Goal: Task Accomplishment & Management: Contribute content

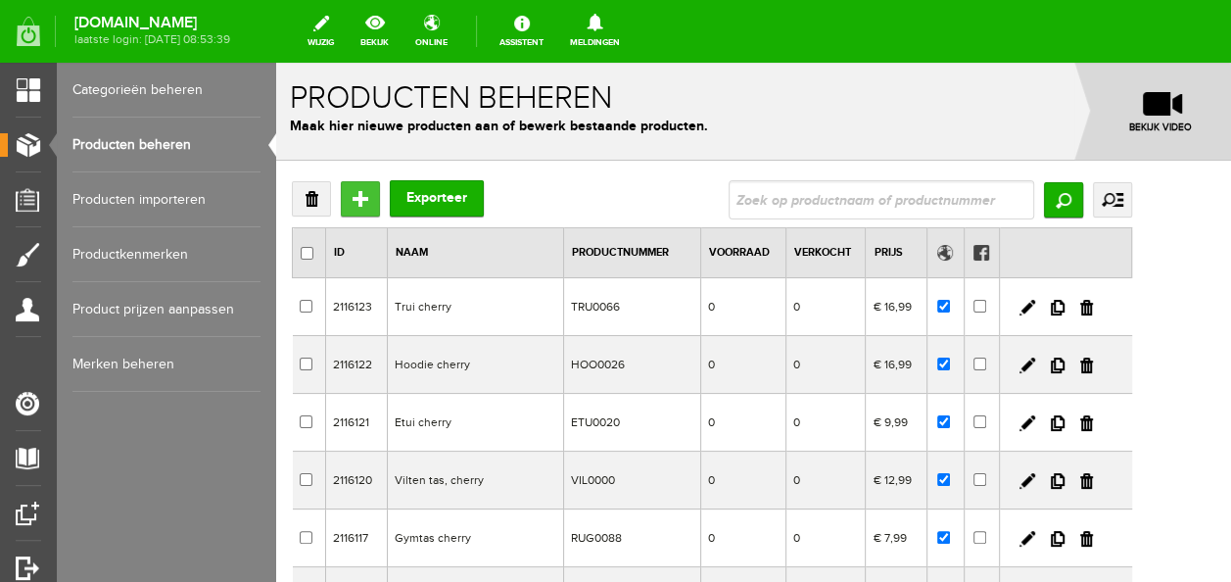
click at [357, 204] on input "Toevoegen" at bounding box center [360, 198] width 39 height 35
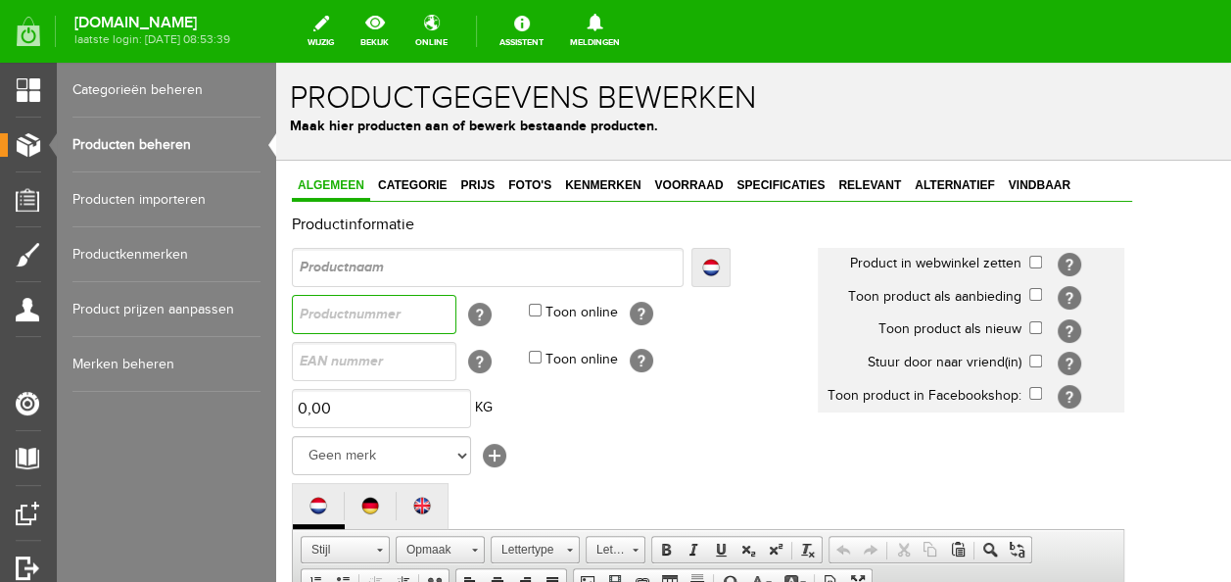
click at [409, 309] on input "text" at bounding box center [374, 314] width 165 height 39
type input "JOG00155"
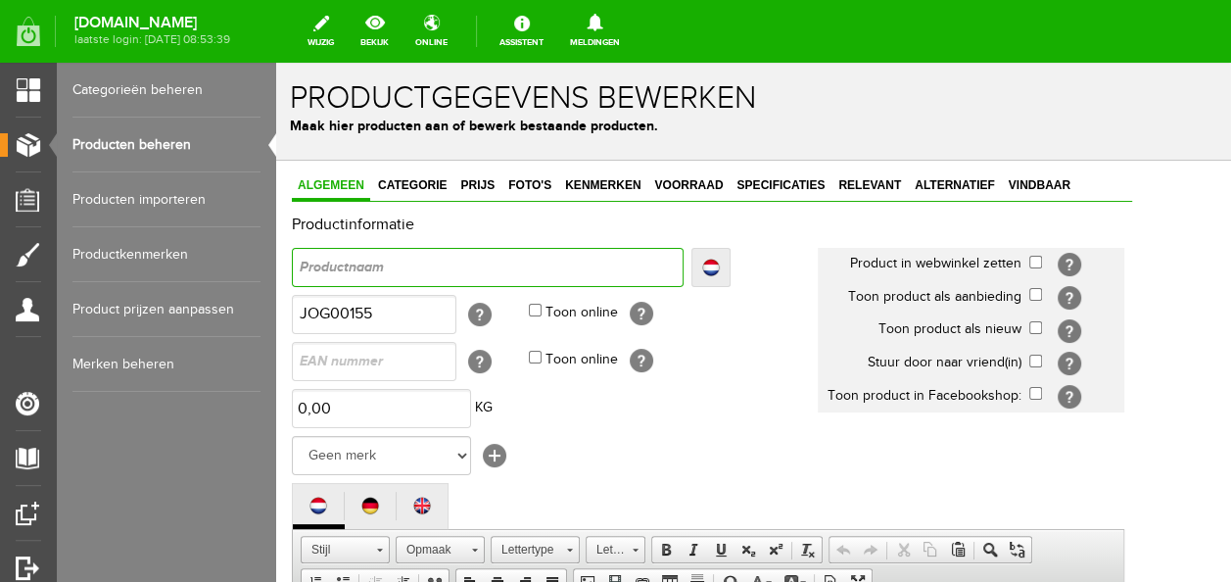
click at [412, 274] on input "text" at bounding box center [488, 267] width 392 height 39
type input "J"
type input "Jo"
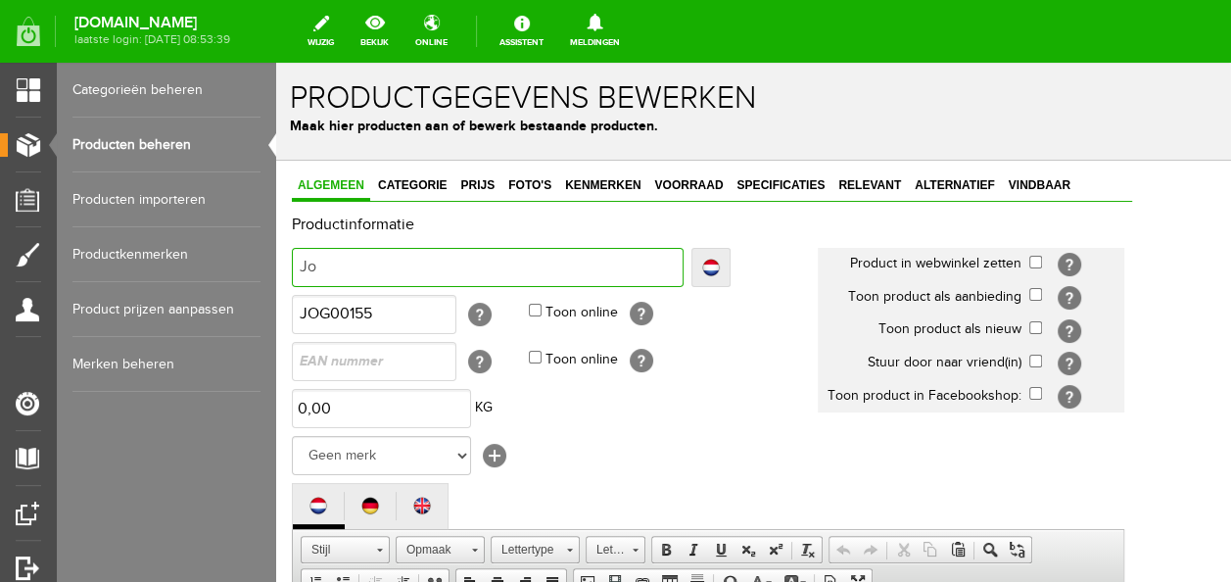
type input "Jog"
type input "Joggi"
type input "Jogging"
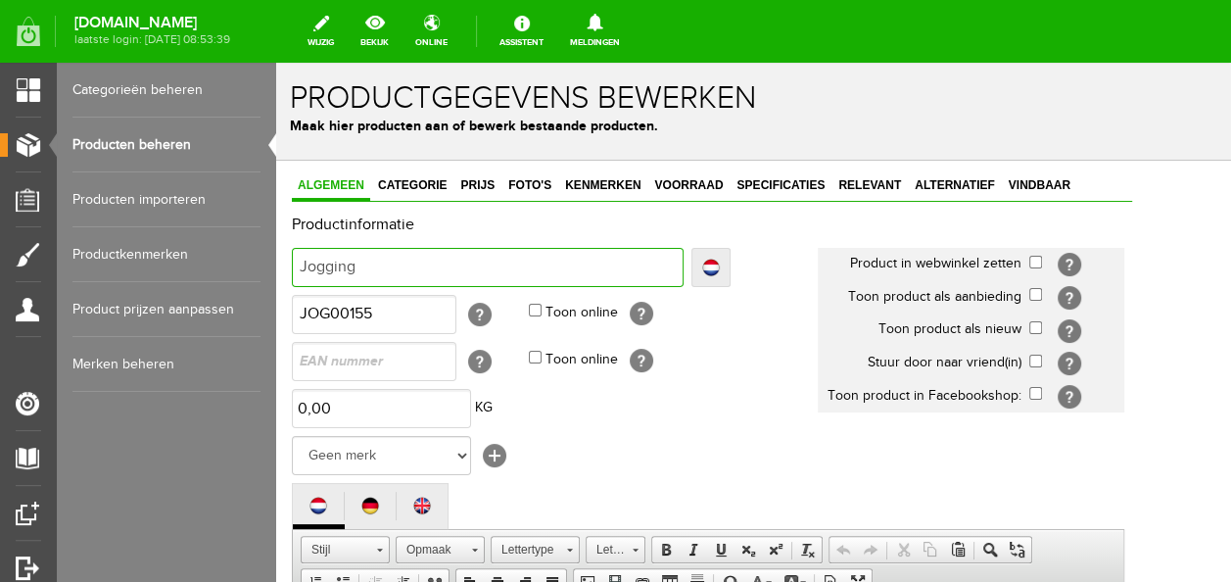
type input "Jogging"
type input "Joggingpa"
type input "Joggingpak"
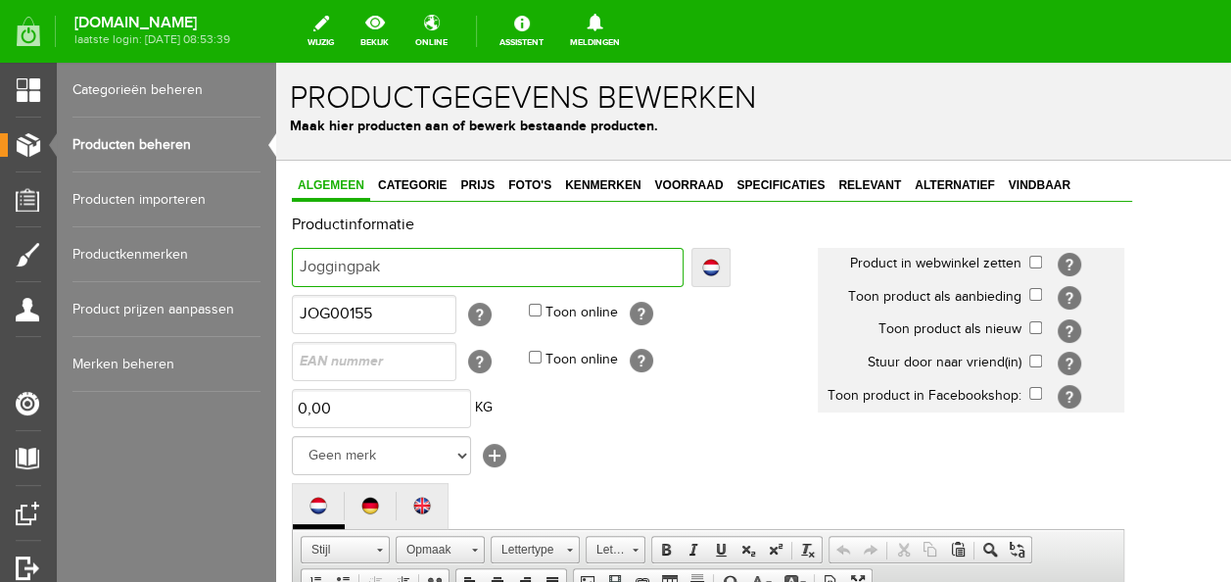
type input "Joggingpak"
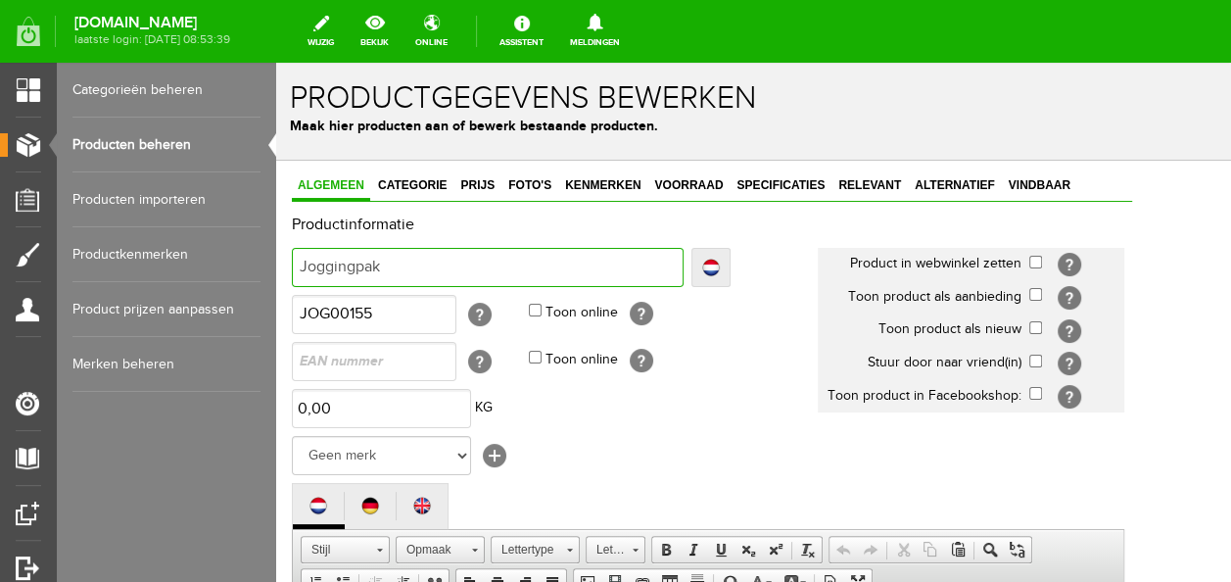
type input "Joggingpak"
type input "Joggingpak c"
type input "Joggingpak ch"
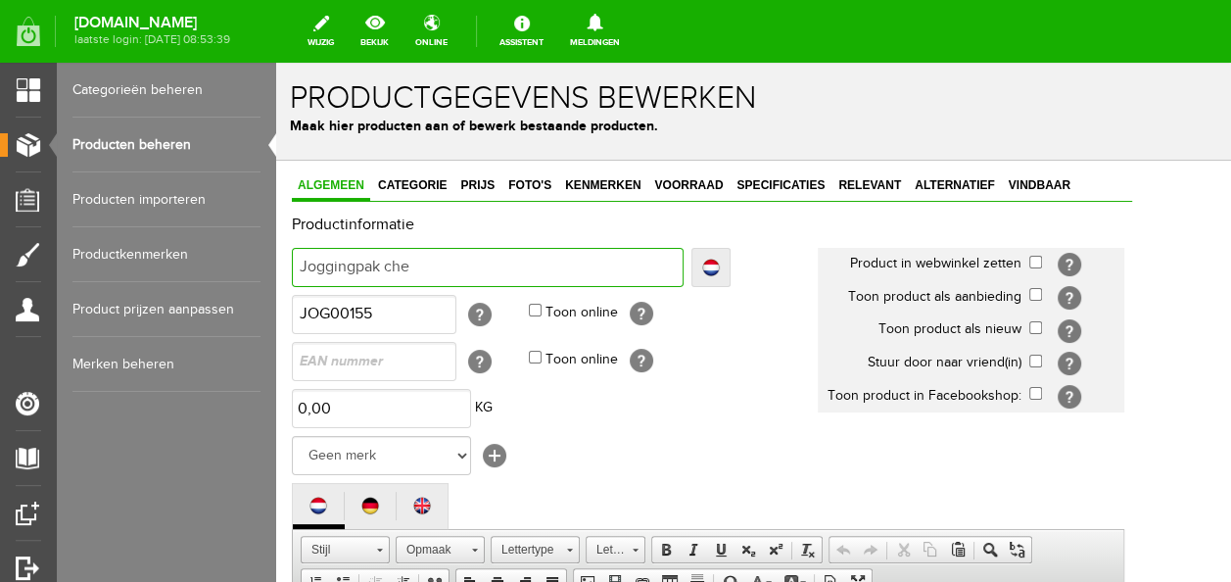
type input "Joggingpak cher"
type input "Joggingpak cherr"
type input "Joggingpak cherry"
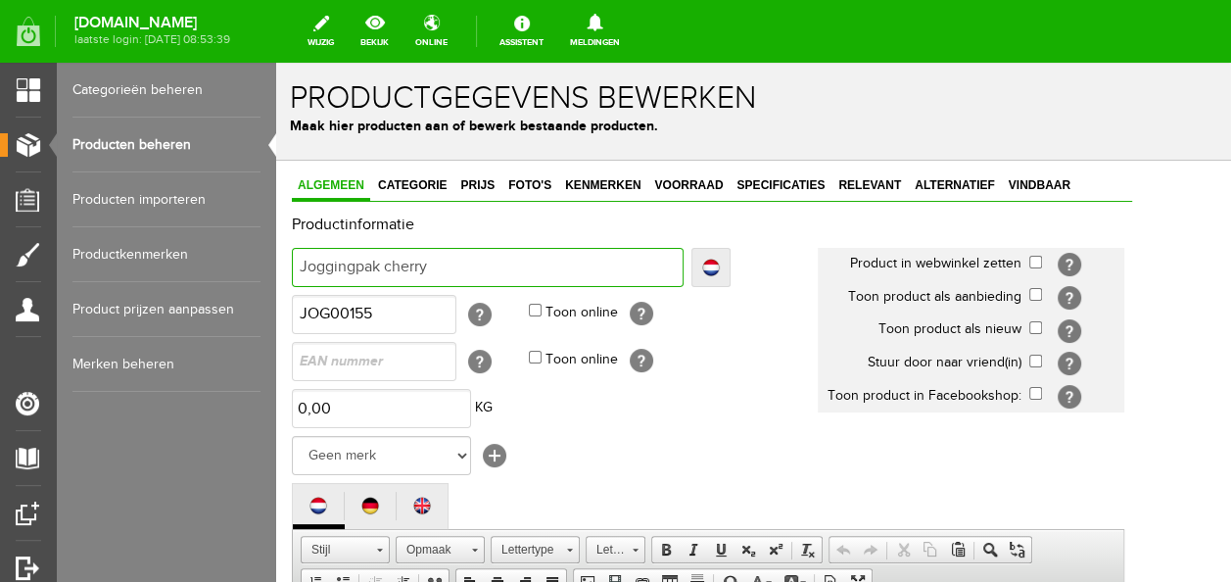
type input "Joggingpak cherry"
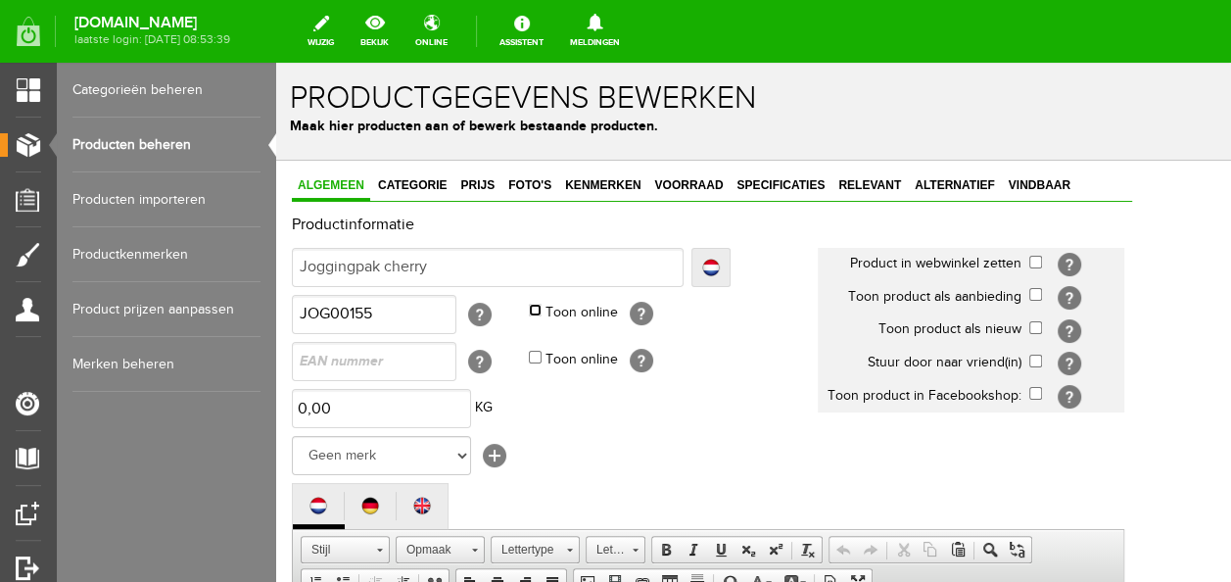
click at [535, 308] on input "Toon online" at bounding box center [535, 310] width 13 height 13
checkbox input "true"
click at [1042, 264] on input "checkbox" at bounding box center [1035, 262] width 13 height 13
checkbox input "true"
click at [1042, 325] on input "checkbox" at bounding box center [1035, 327] width 13 height 13
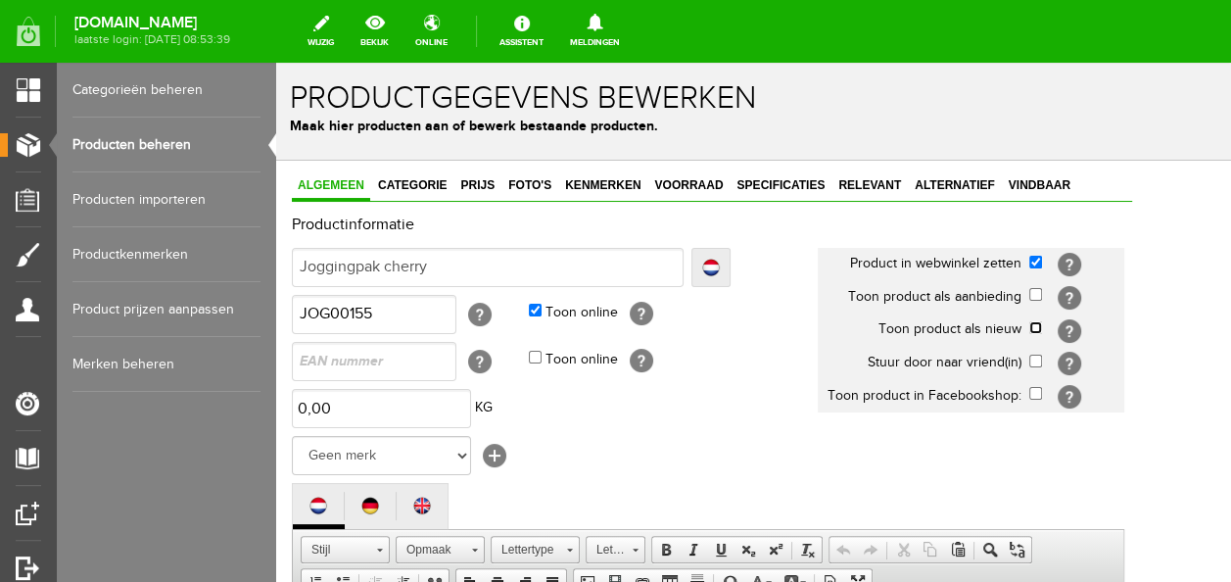
checkbox input "true"
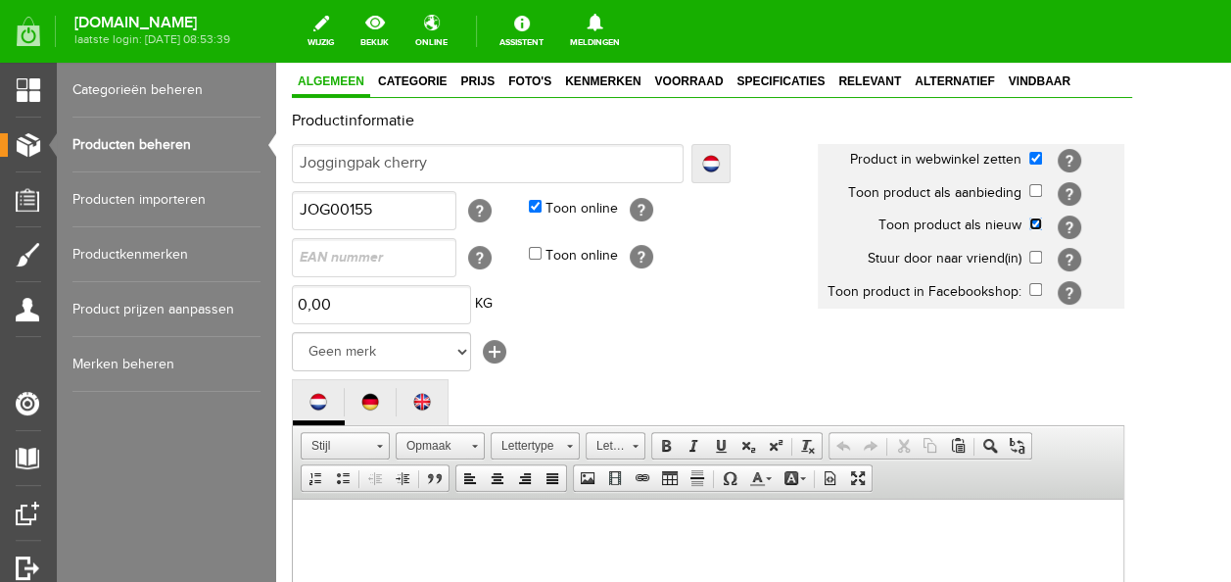
scroll to position [294, 0]
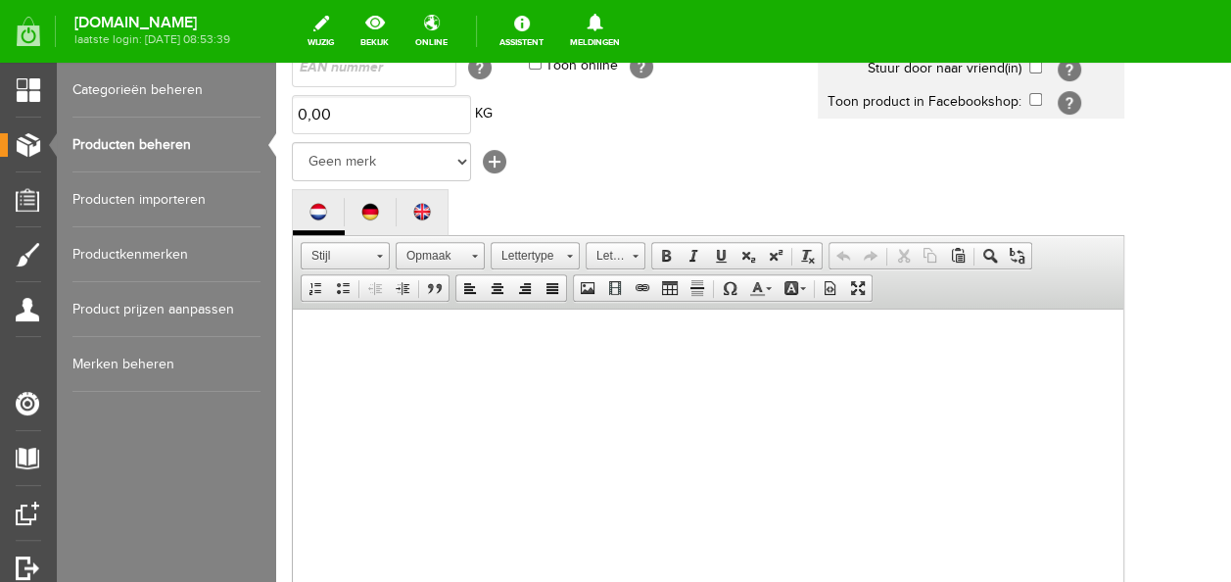
click at [943, 368] on html at bounding box center [708, 339] width 831 height 60
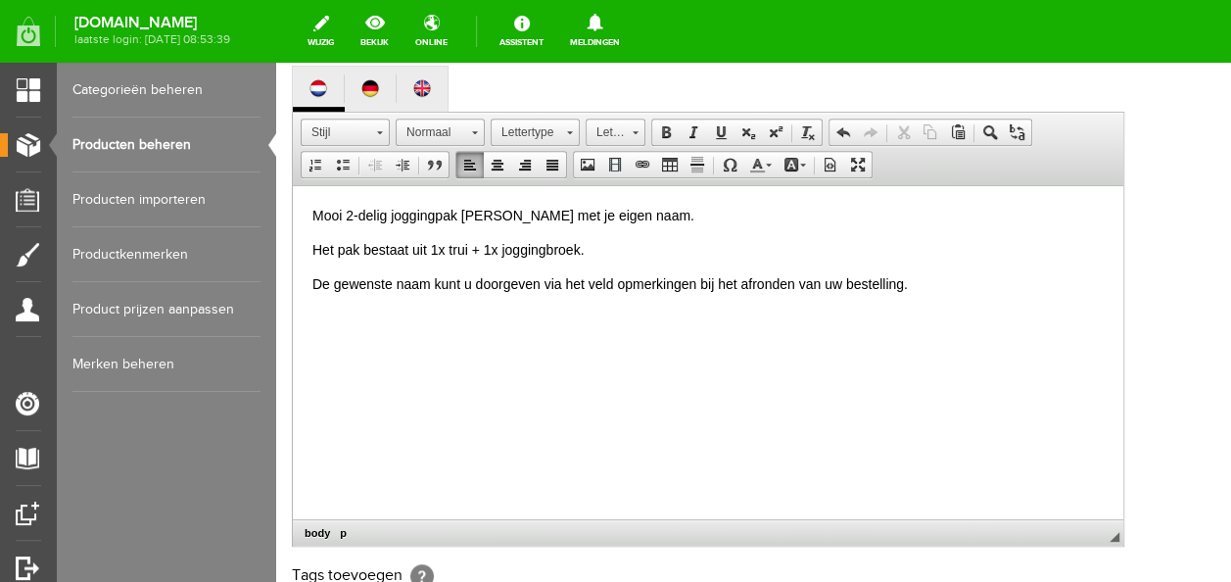
scroll to position [686, 0]
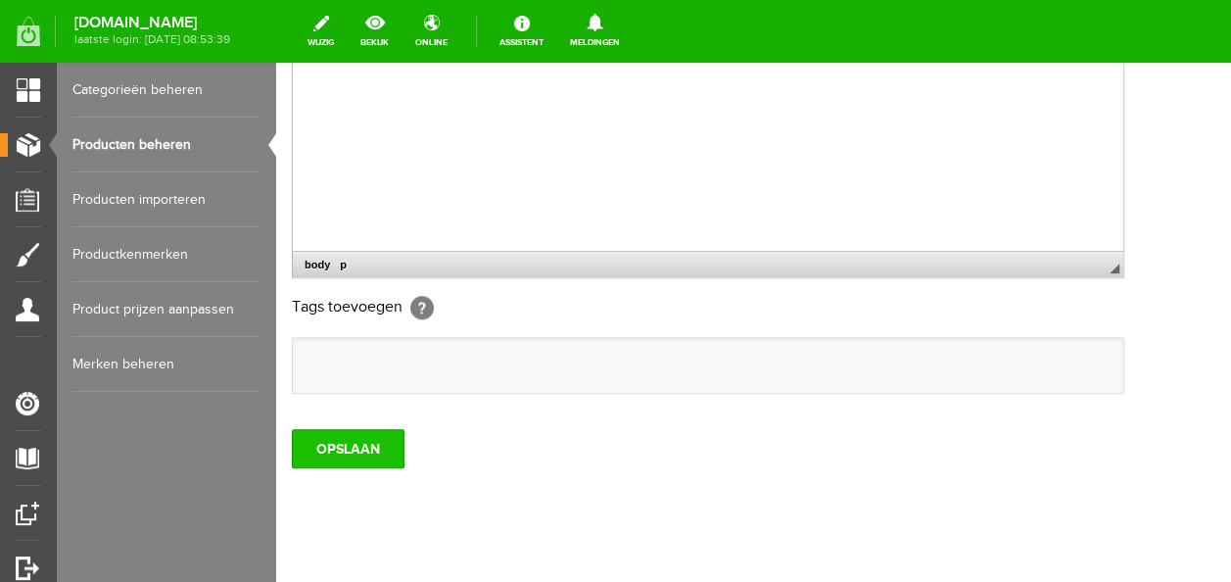
click at [339, 458] on input "OPSLAAN" at bounding box center [348, 448] width 113 height 39
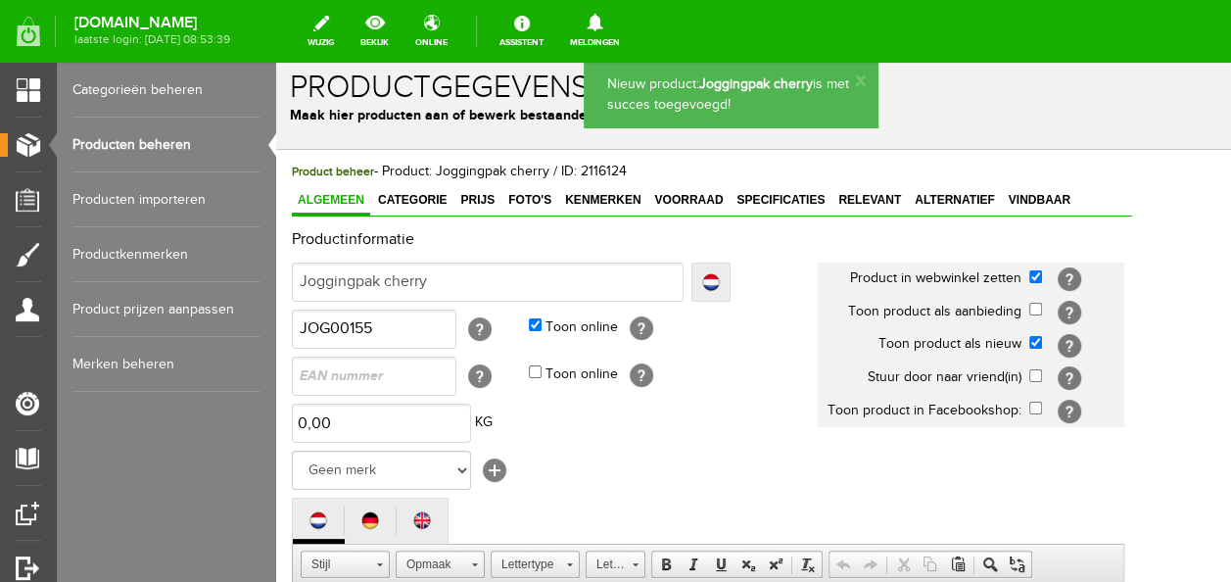
scroll to position [0, 0]
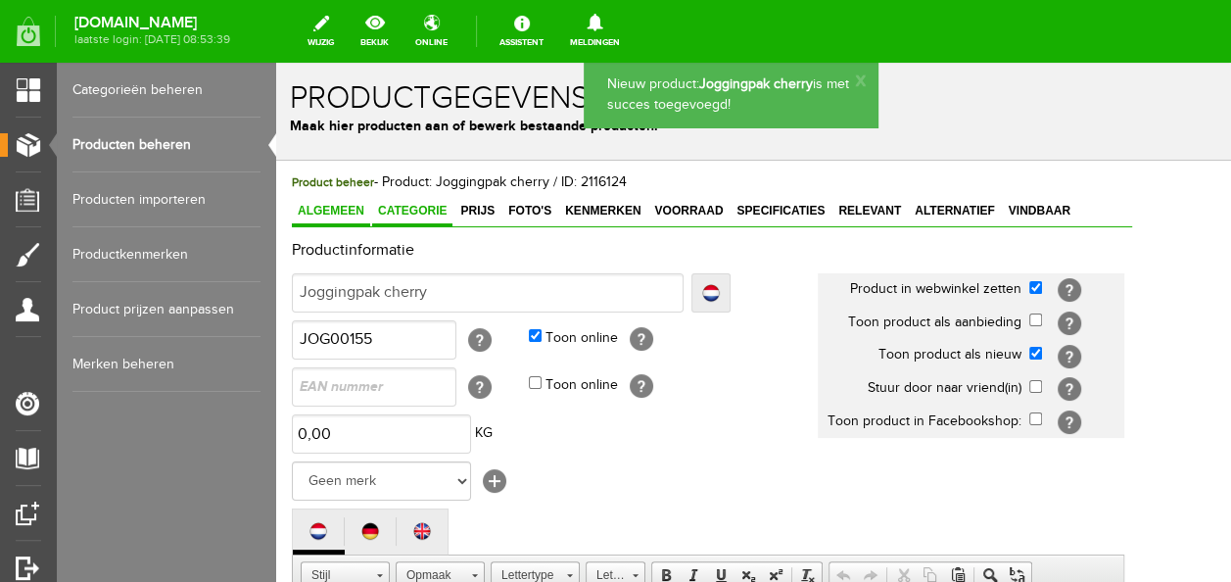
click at [433, 208] on span "Categorie" at bounding box center [412, 211] width 80 height 14
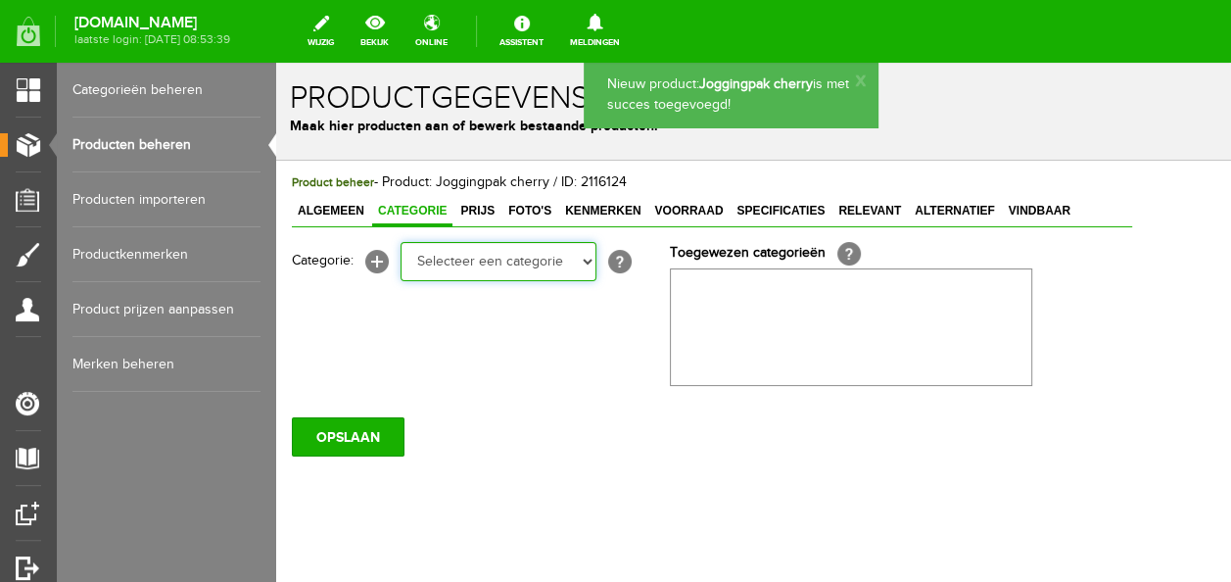
click at [443, 262] on select "Selecteer een categorie Baby jongens Badcape/omslagdoeken Boxpakjes Dekentjes H…" at bounding box center [499, 261] width 196 height 39
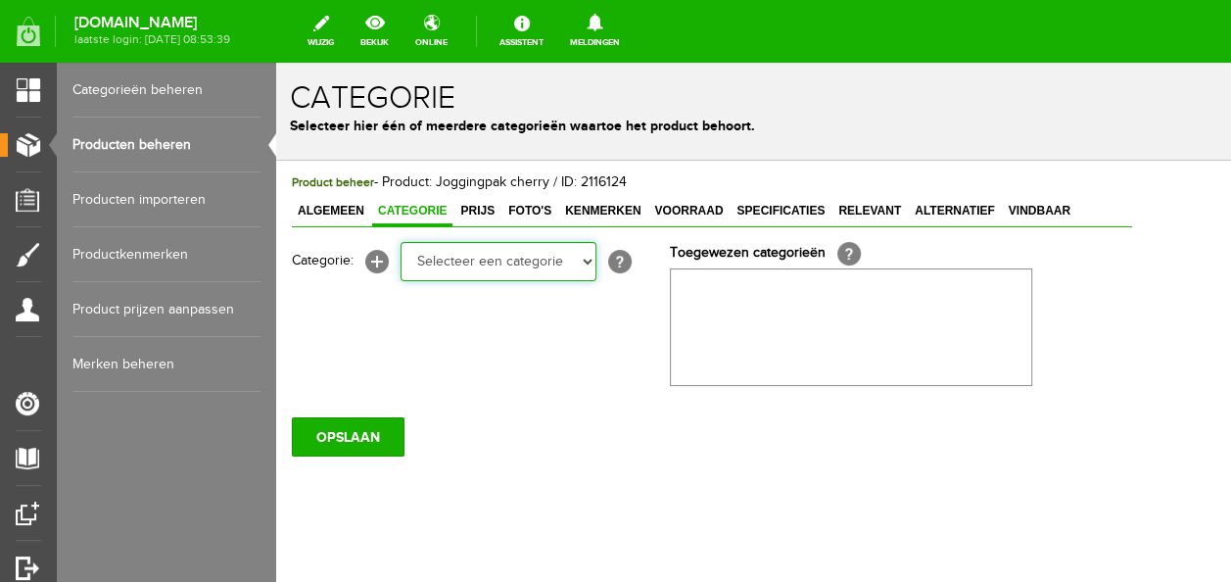
select select "270853"
click at [401, 242] on select "Selecteer een categorie Baby jongens Badcape/omslagdoeken Boxpakjes Dekentjes H…" at bounding box center [499, 261] width 196 height 39
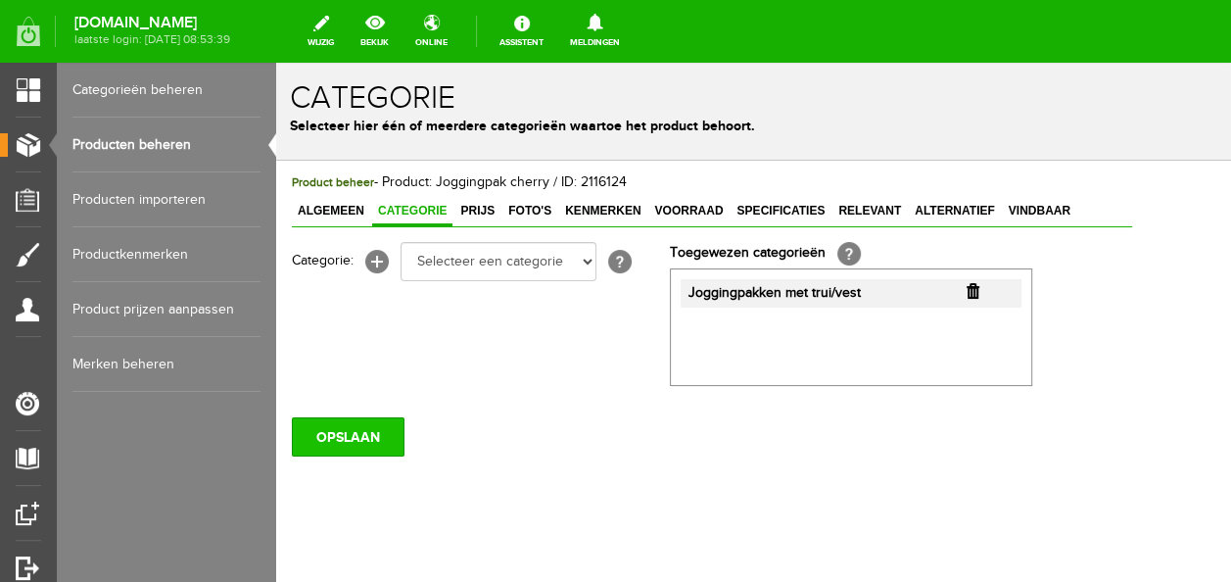
click at [358, 433] on input "OPSLAAN" at bounding box center [348, 436] width 113 height 39
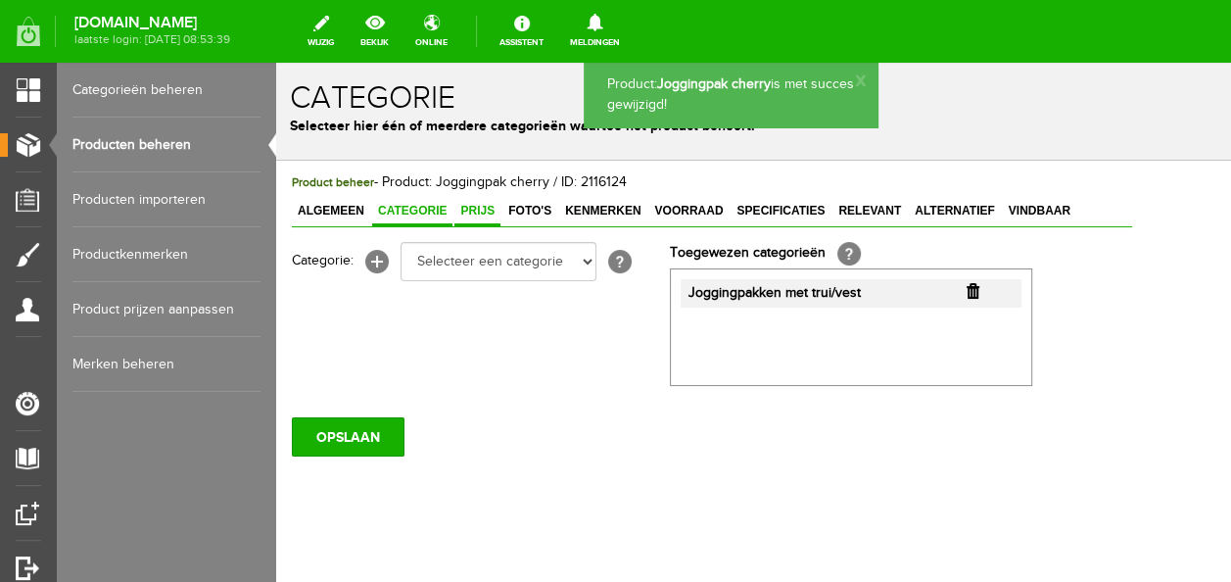
click at [476, 217] on link "Prijs" at bounding box center [477, 212] width 46 height 28
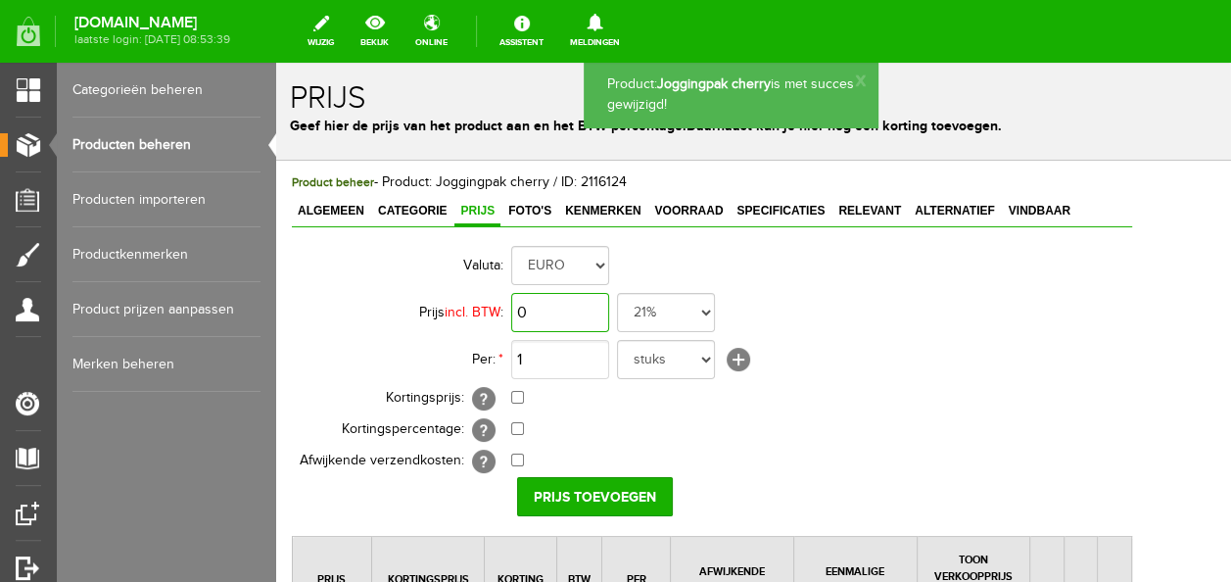
click at [529, 318] on input "0" at bounding box center [560, 312] width 98 height 39
drag, startPoint x: 525, startPoint y: 315, endPoint x: 489, endPoint y: 323, distance: 37.1
click at [489, 323] on tr "Prijs incl. BTW : 0 21% 19% 18% 9% 6% 0%" at bounding box center [712, 312] width 840 height 47
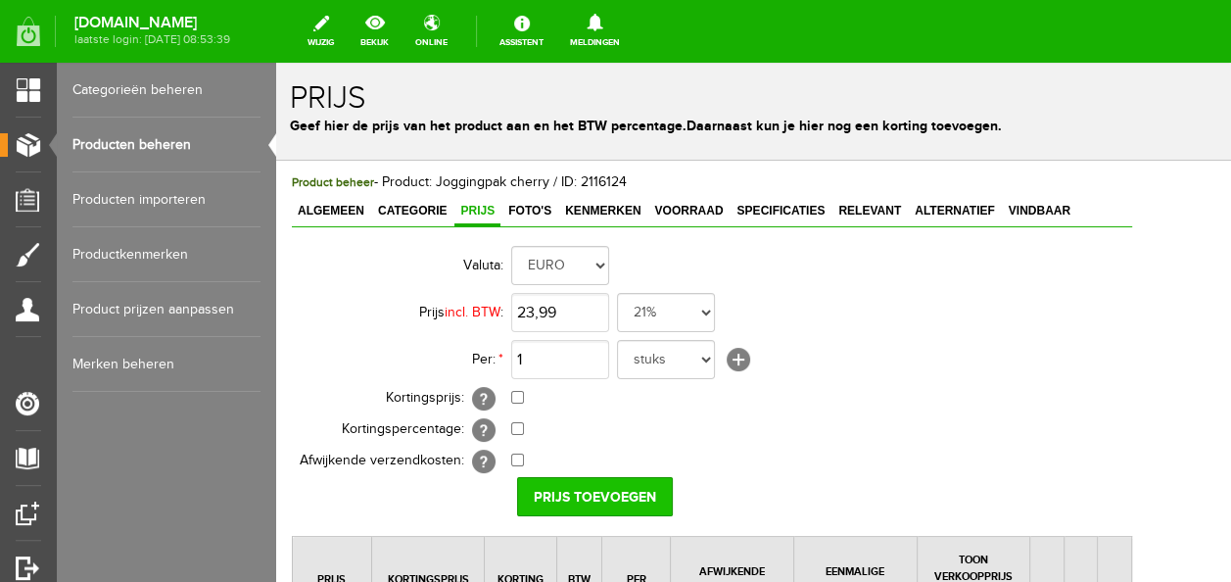
type input "€ 23,99"
click at [580, 478] on input "Prijs toevoegen" at bounding box center [595, 496] width 156 height 39
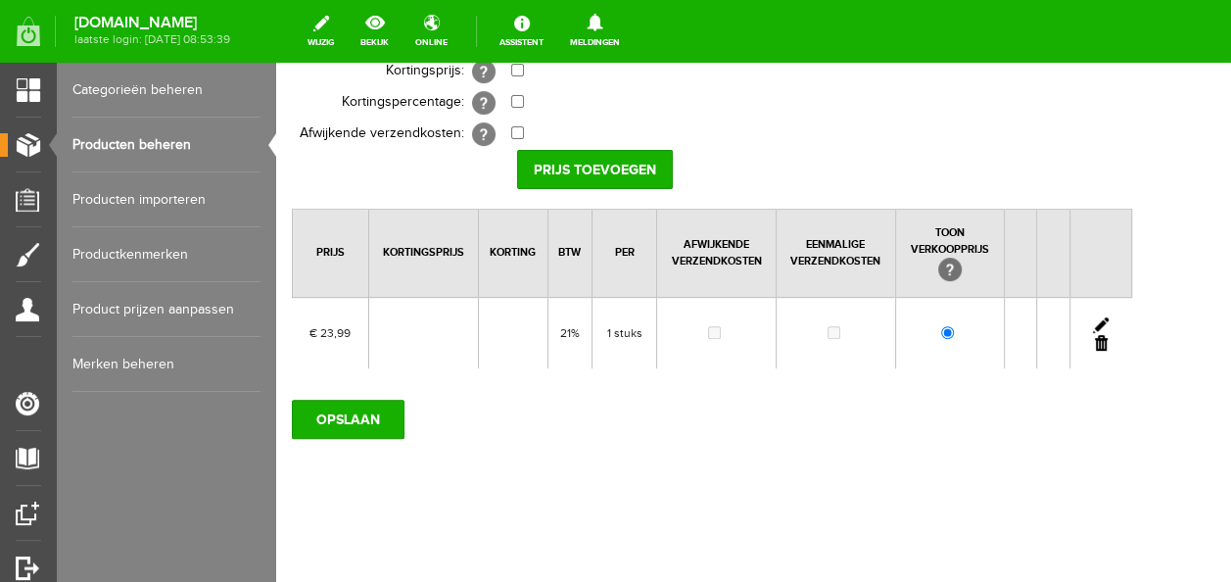
scroll to position [327, 0]
click at [397, 422] on input "OPSLAAN" at bounding box center [348, 419] width 113 height 39
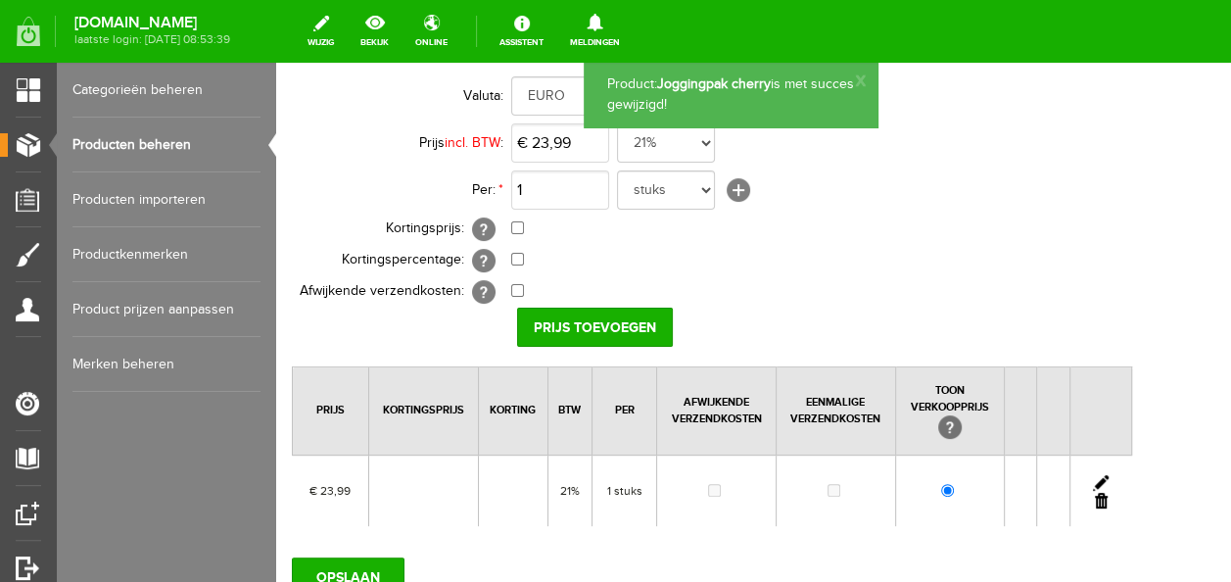
scroll to position [0, 0]
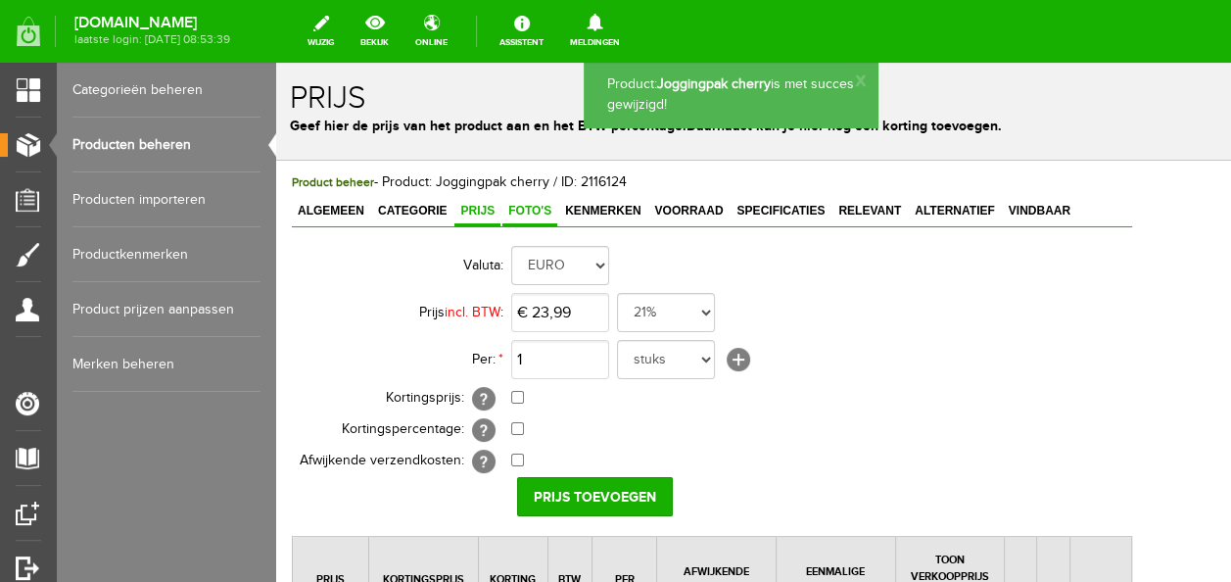
click at [546, 215] on span "Foto's" at bounding box center [529, 211] width 55 height 14
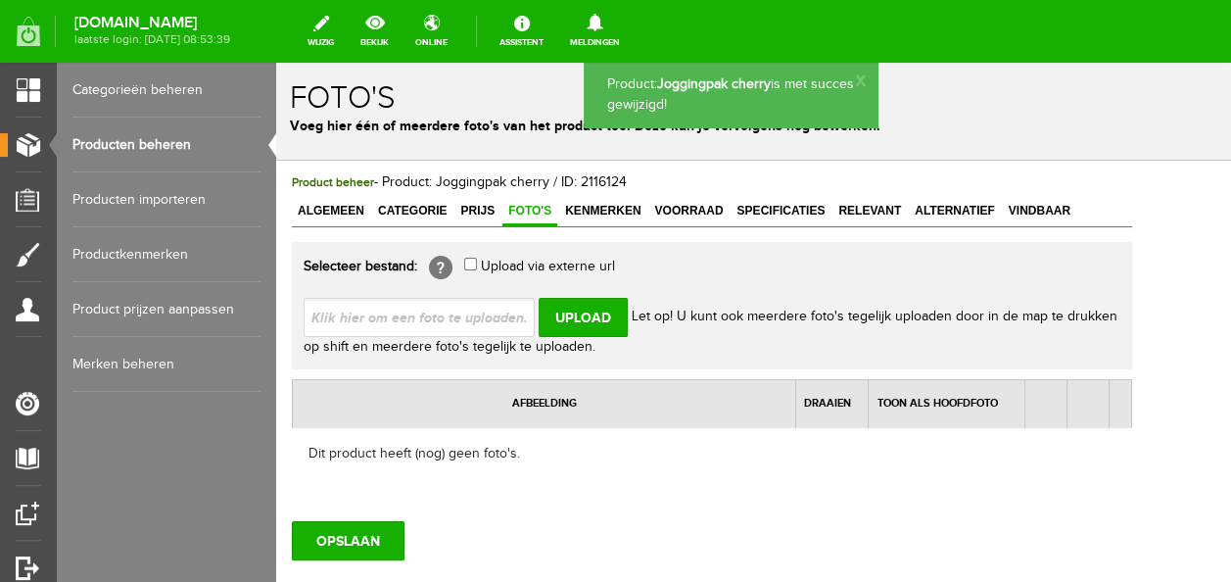
click at [484, 300] on input "file" at bounding box center [427, 316] width 247 height 37
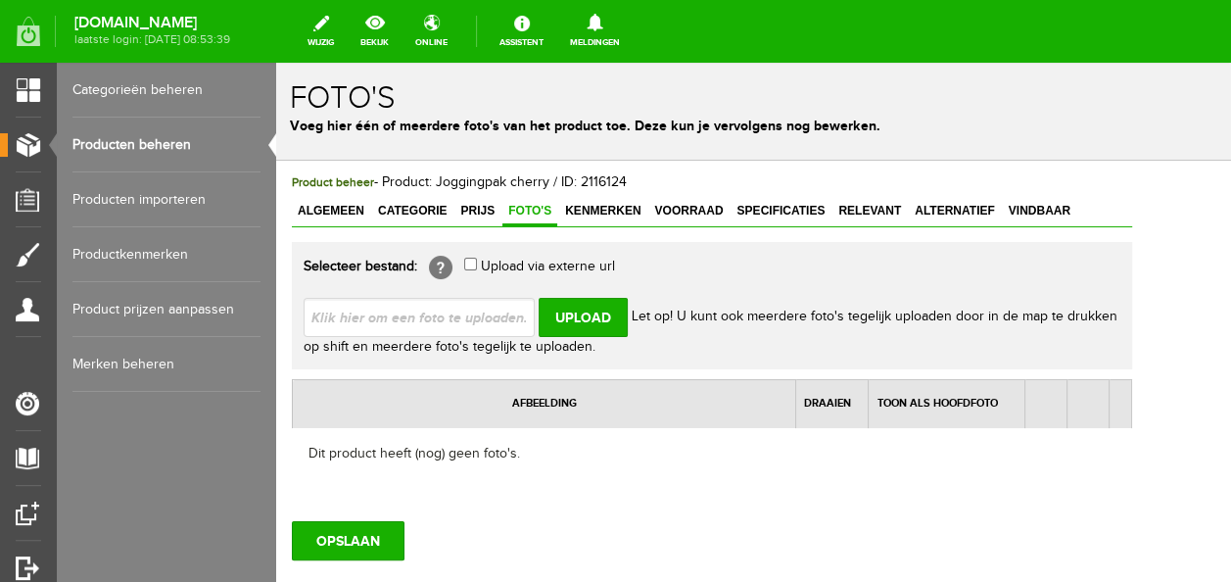
type input "C:\fakepath\thumbnail_IMG_5914.jpg"
type input "thumbnail_IMG_5914.jpg; thumbnail_IMG_5915.jpg"
click at [606, 309] on input "Upload" at bounding box center [583, 317] width 89 height 39
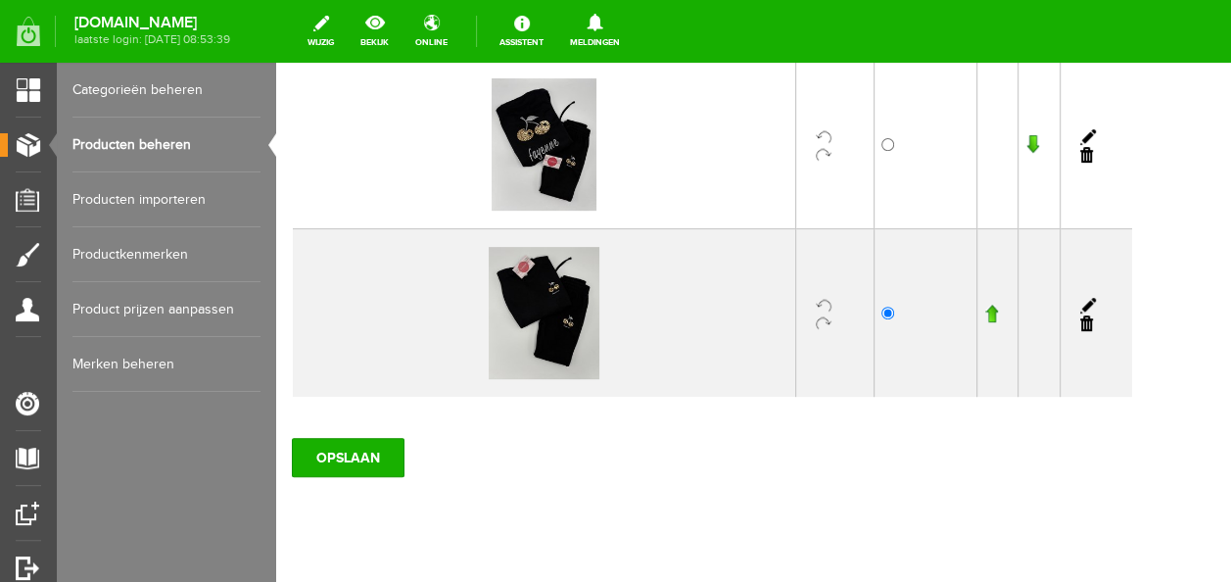
scroll to position [392, 0]
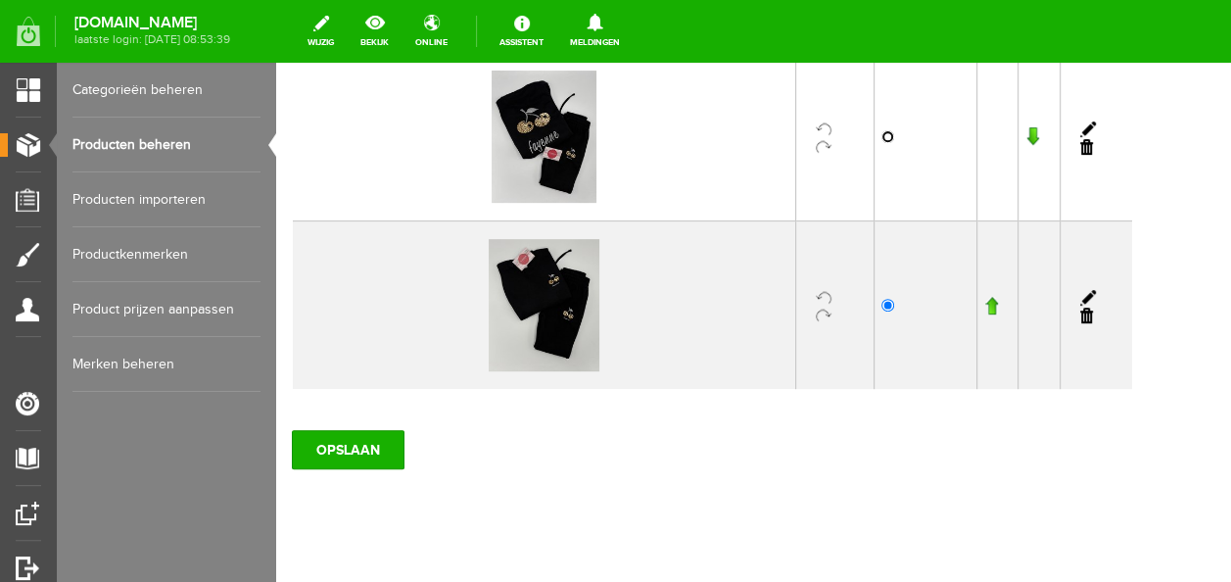
click at [894, 134] on input "radio" at bounding box center [887, 136] width 13 height 13
radio input "true"
click at [370, 439] on input "OPSLAAN" at bounding box center [348, 449] width 113 height 39
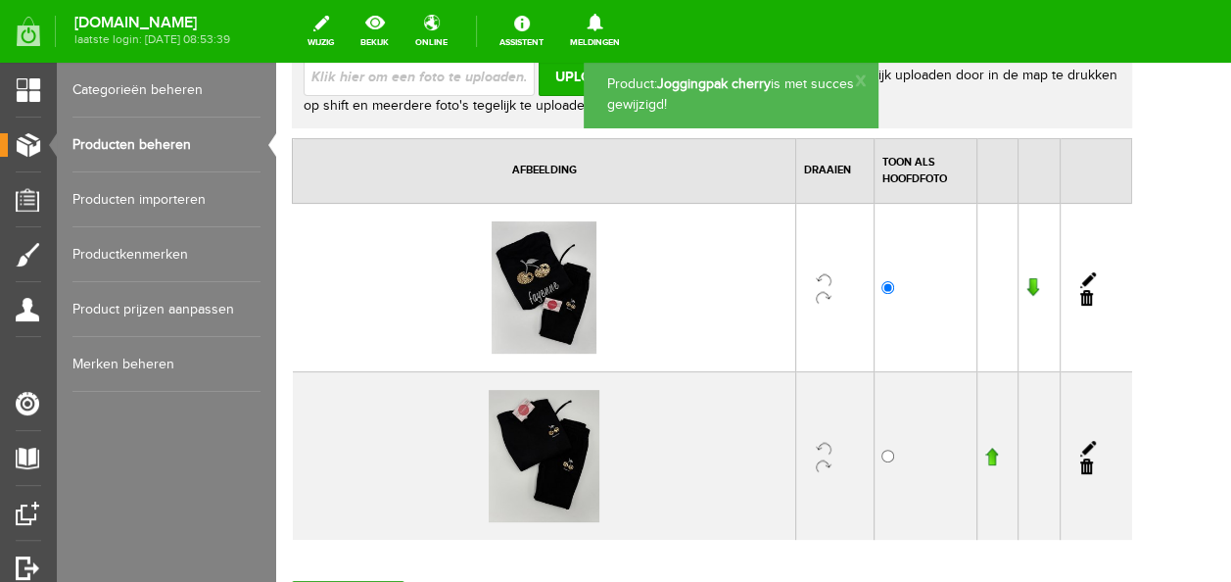
scroll to position [0, 0]
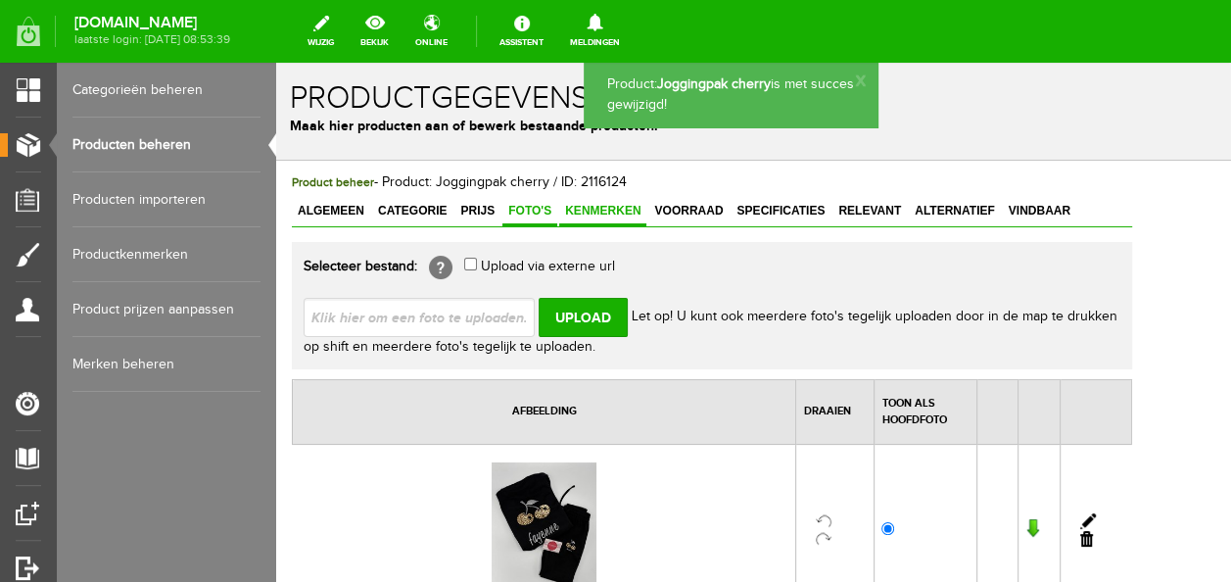
click at [583, 214] on span "Kenmerken" at bounding box center [602, 211] width 87 height 14
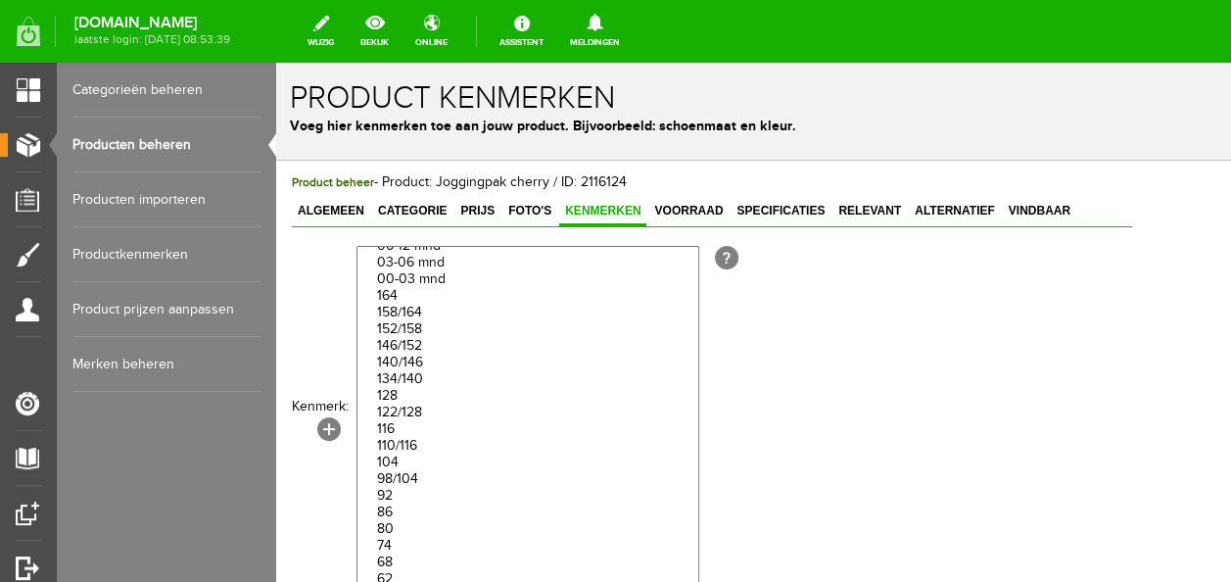
scroll to position [3722, 0]
click at [413, 488] on option "98/104" at bounding box center [527, 479] width 341 height 17
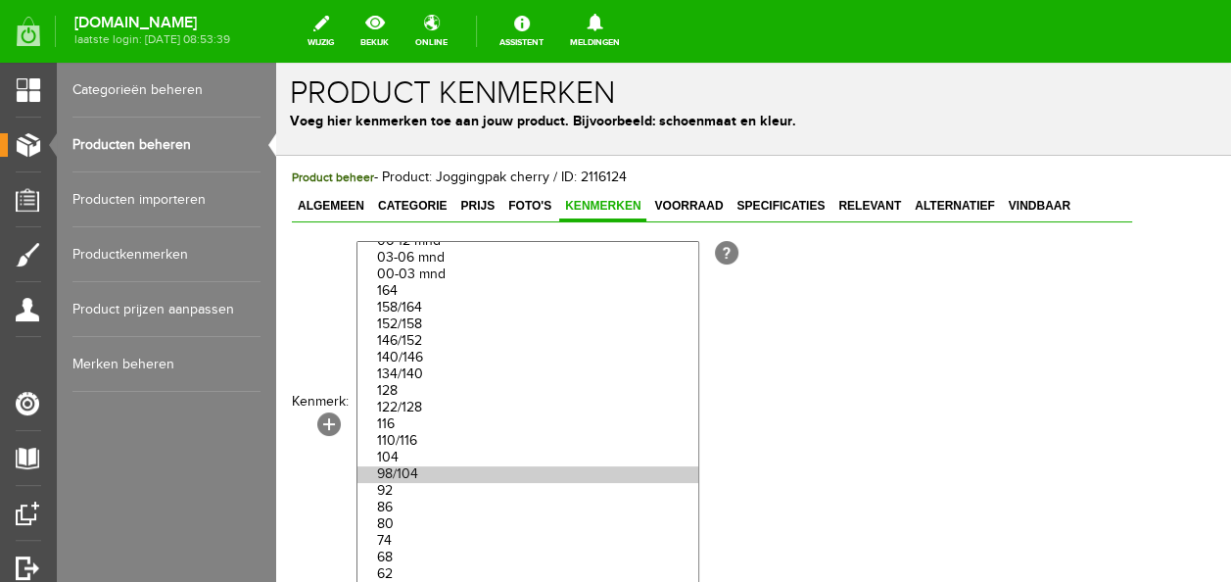
click at [408, 450] on option "110/116" at bounding box center [527, 441] width 341 height 17
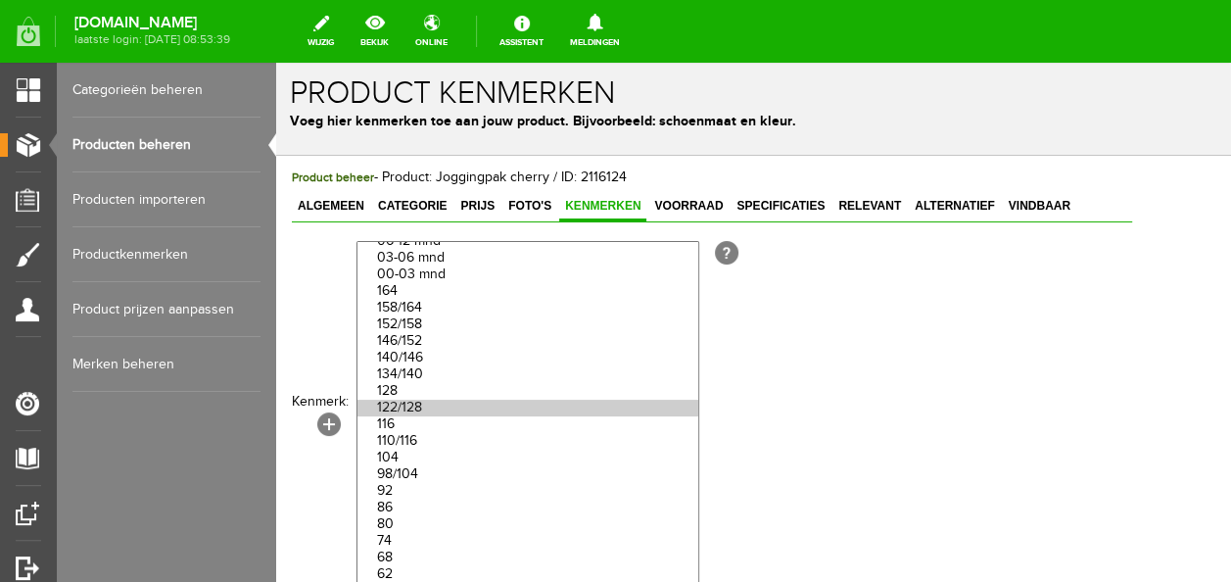
click at [418, 416] on option "122/128" at bounding box center [527, 408] width 341 height 17
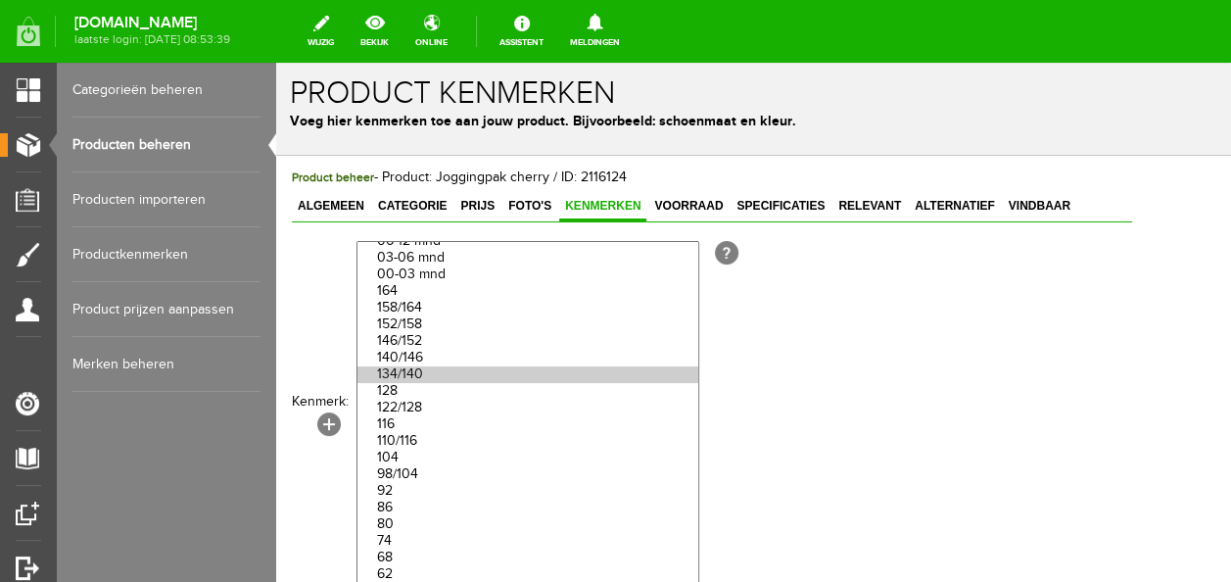
click at [423, 383] on option "134/140" at bounding box center [527, 374] width 341 height 17
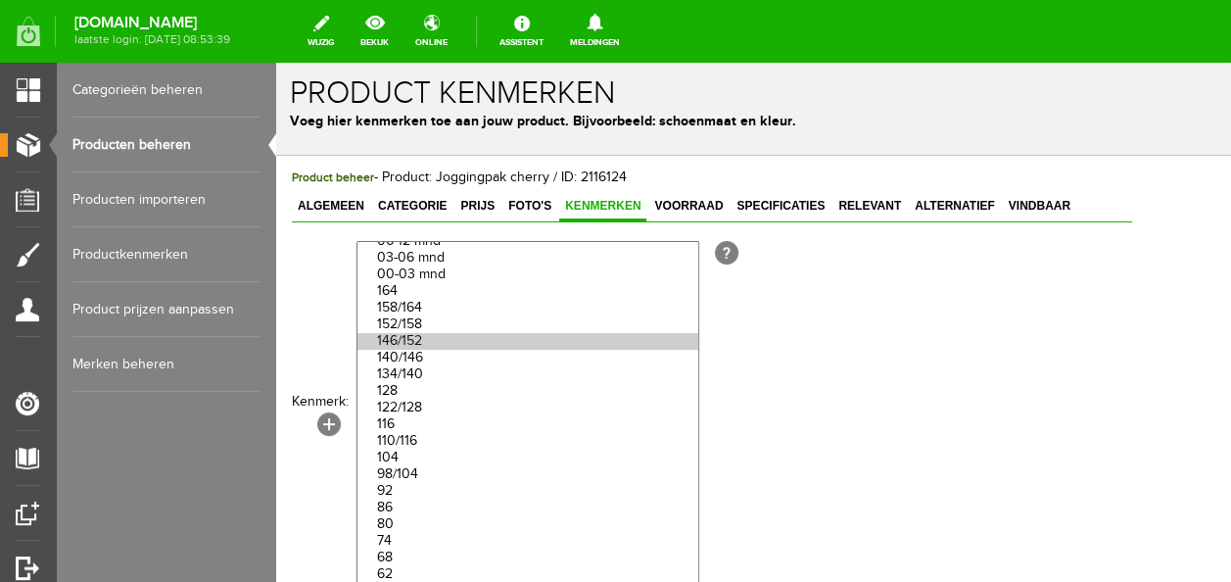
click at [423, 350] on option "146/152" at bounding box center [527, 341] width 341 height 17
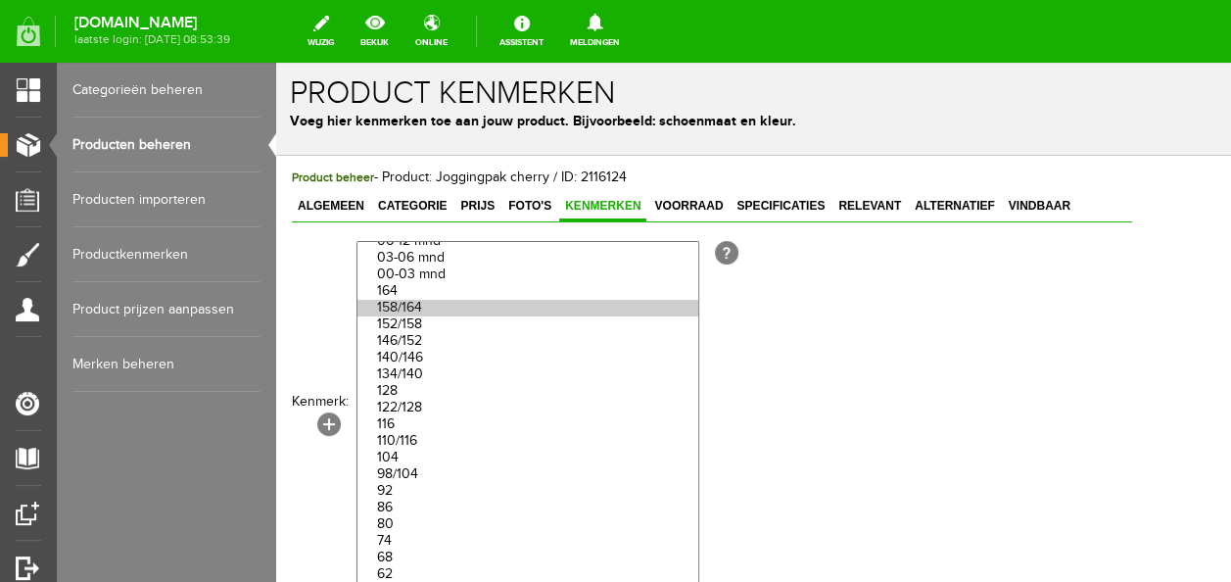
select select "48085|193661"
click at [427, 316] on option "158/164" at bounding box center [527, 308] width 341 height 17
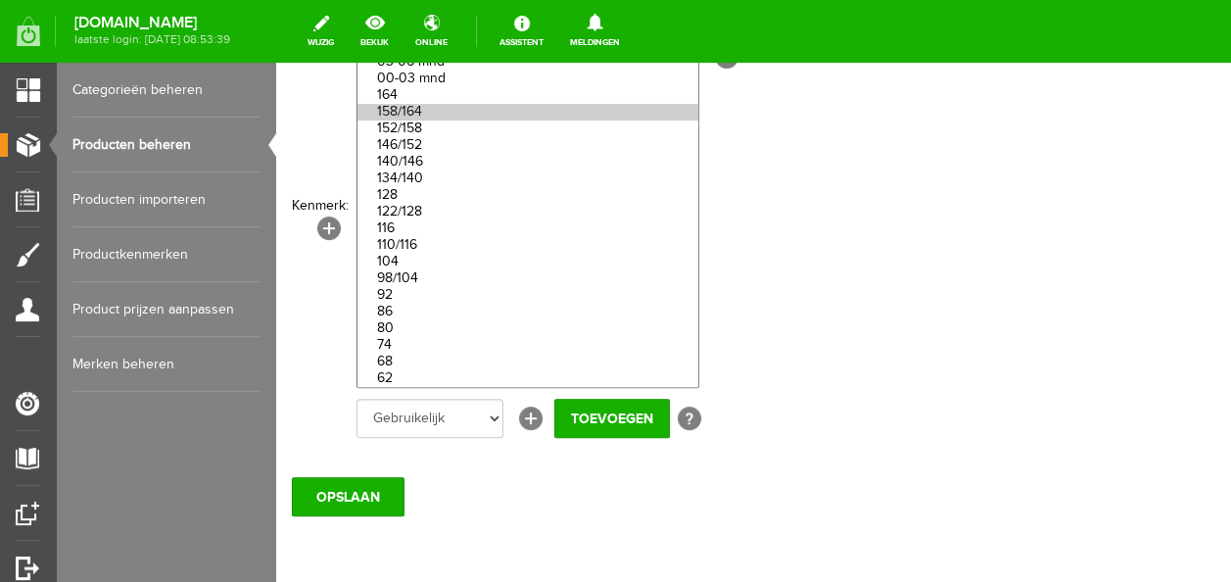
scroll to position [278, 0]
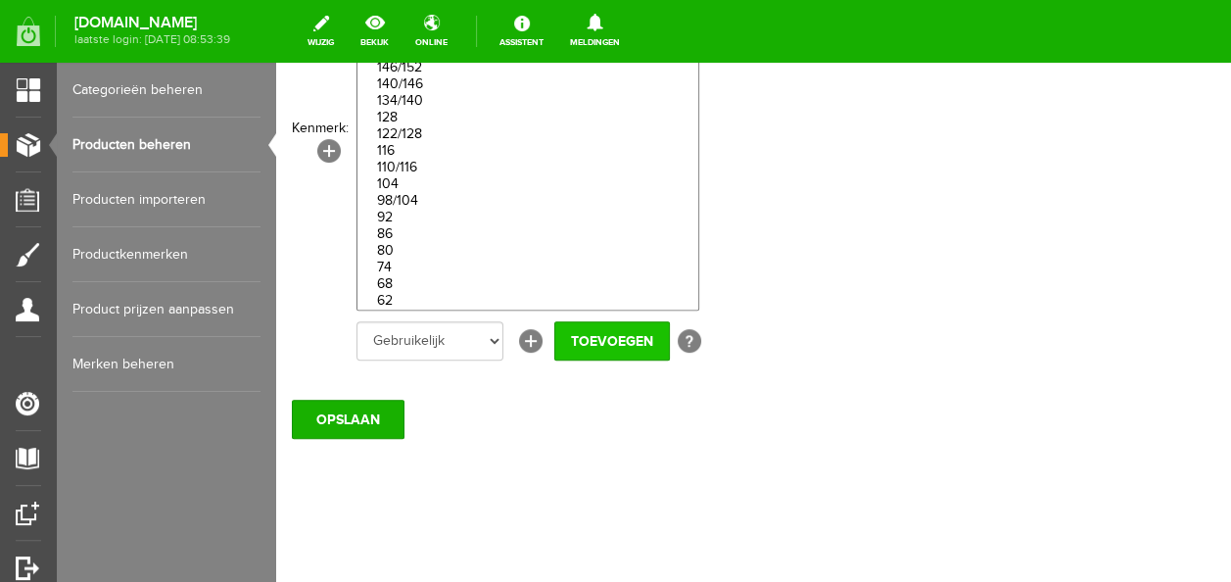
click at [609, 346] on input "Toevoegen" at bounding box center [612, 340] width 116 height 39
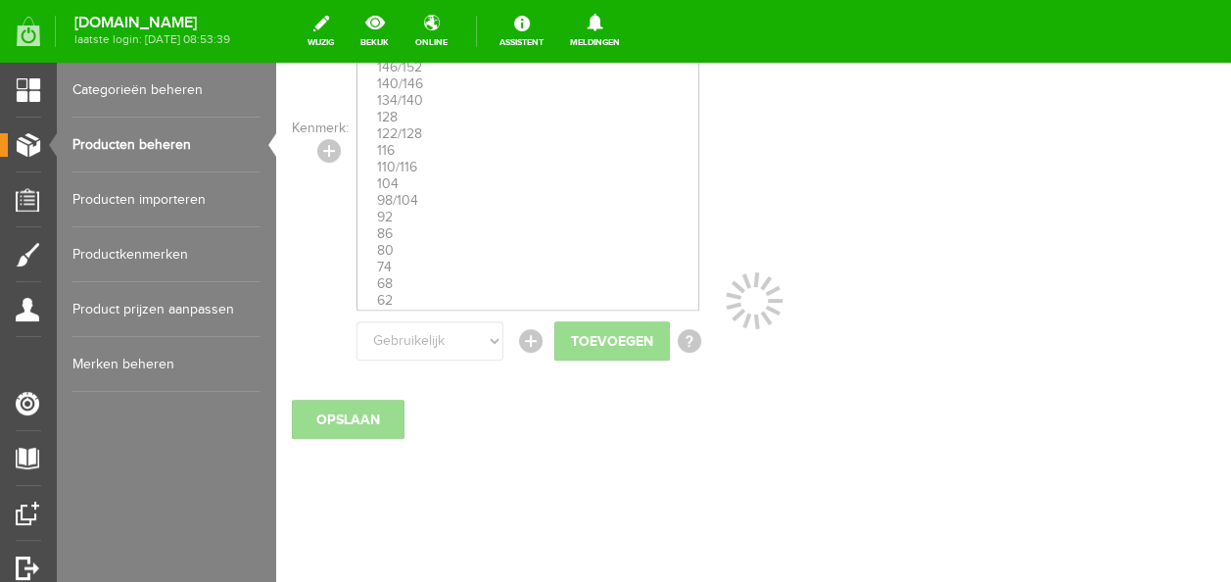
select select
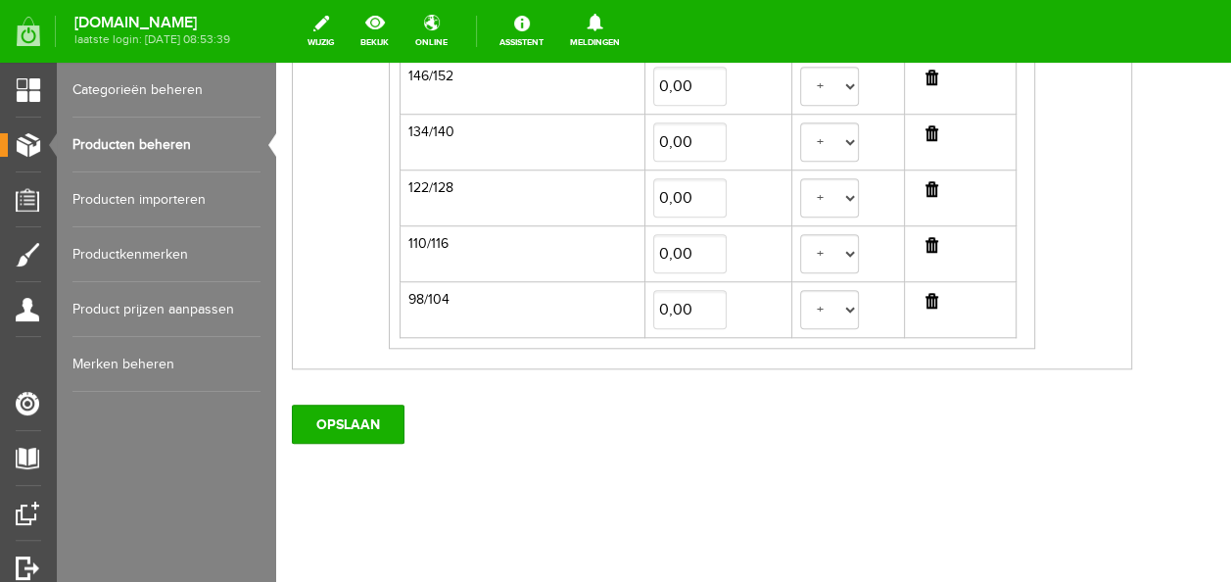
scroll to position [821, 0]
click at [362, 423] on input "OPSLAAN" at bounding box center [348, 423] width 113 height 39
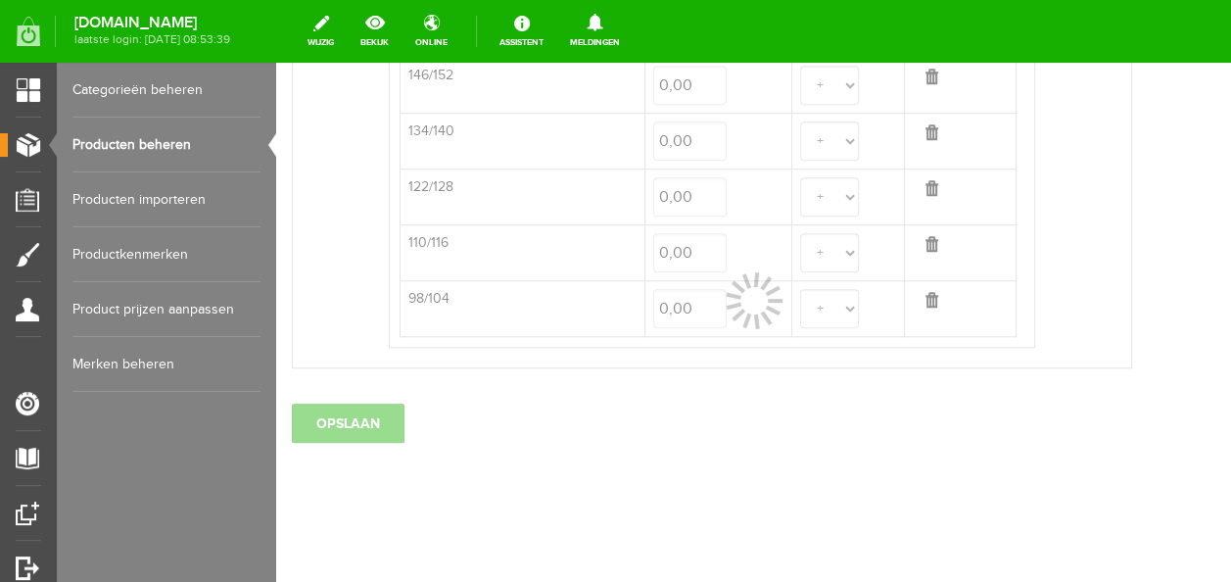
select select
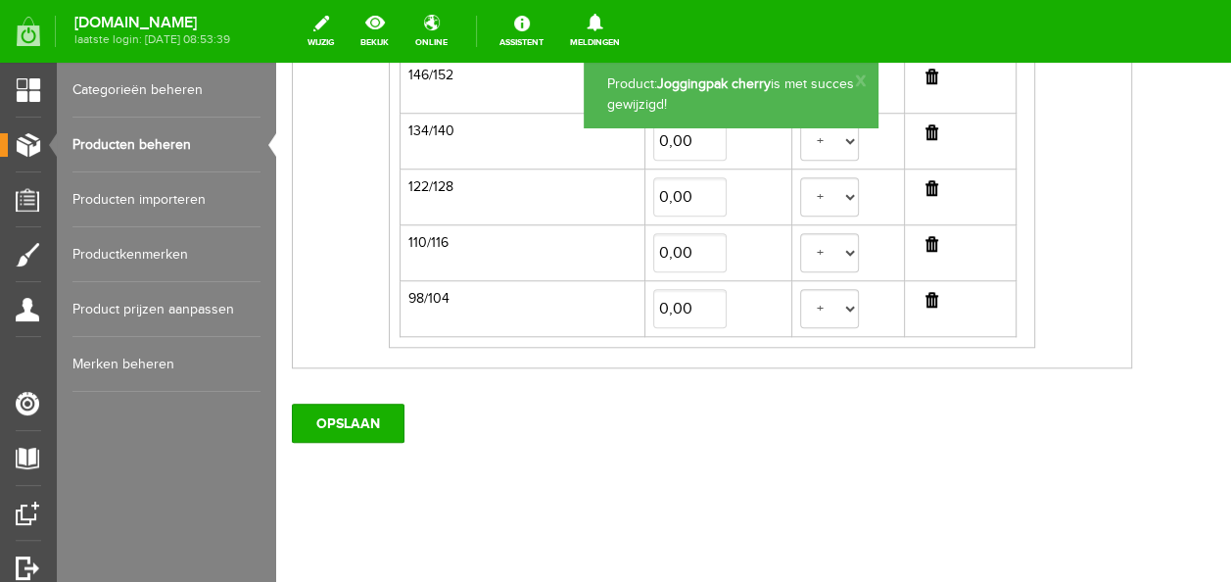
scroll to position [0, 0]
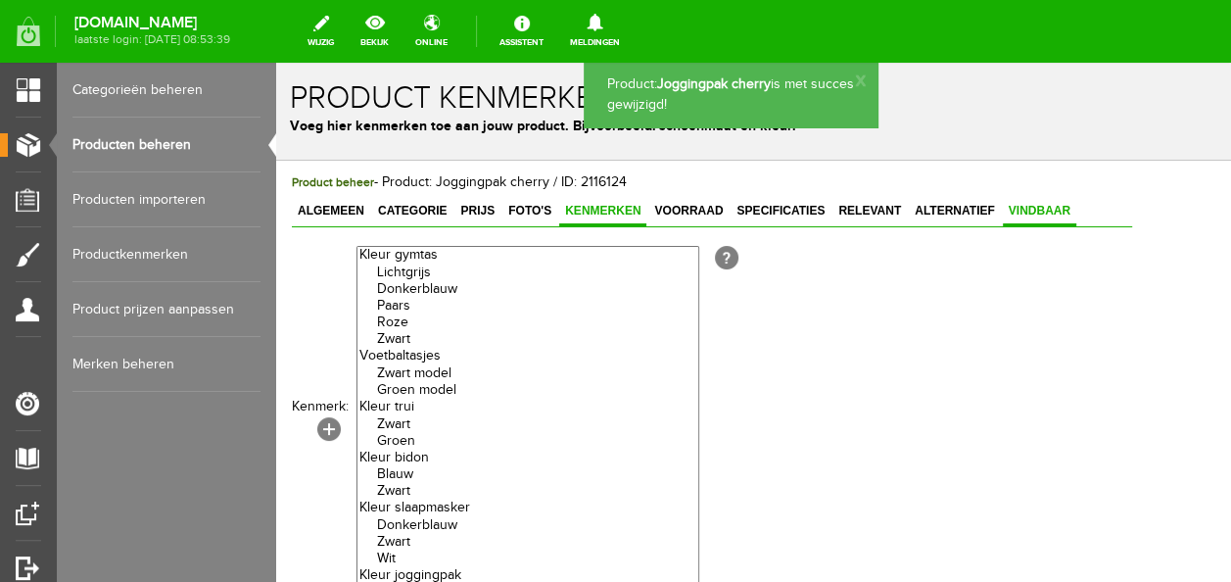
click at [1055, 211] on span "Vindbaar" at bounding box center [1039, 211] width 73 height 14
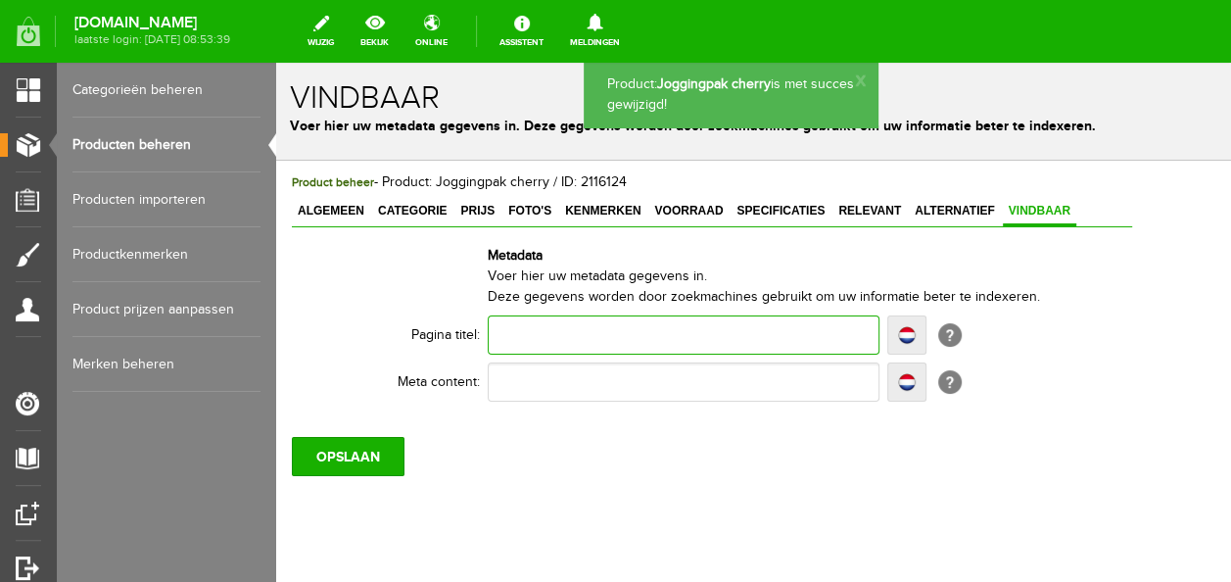
click at [545, 323] on input "text" at bounding box center [684, 334] width 392 height 39
type input "J"
type input "JF"
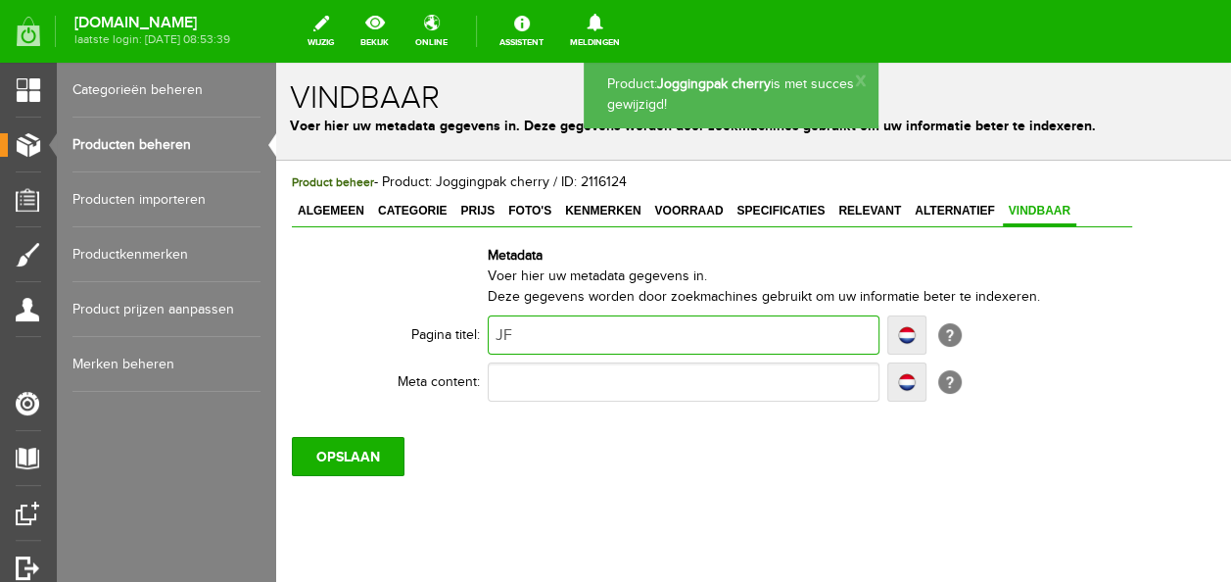
type input "JF-"
type input "JF-F"
type input "JF-Fas"
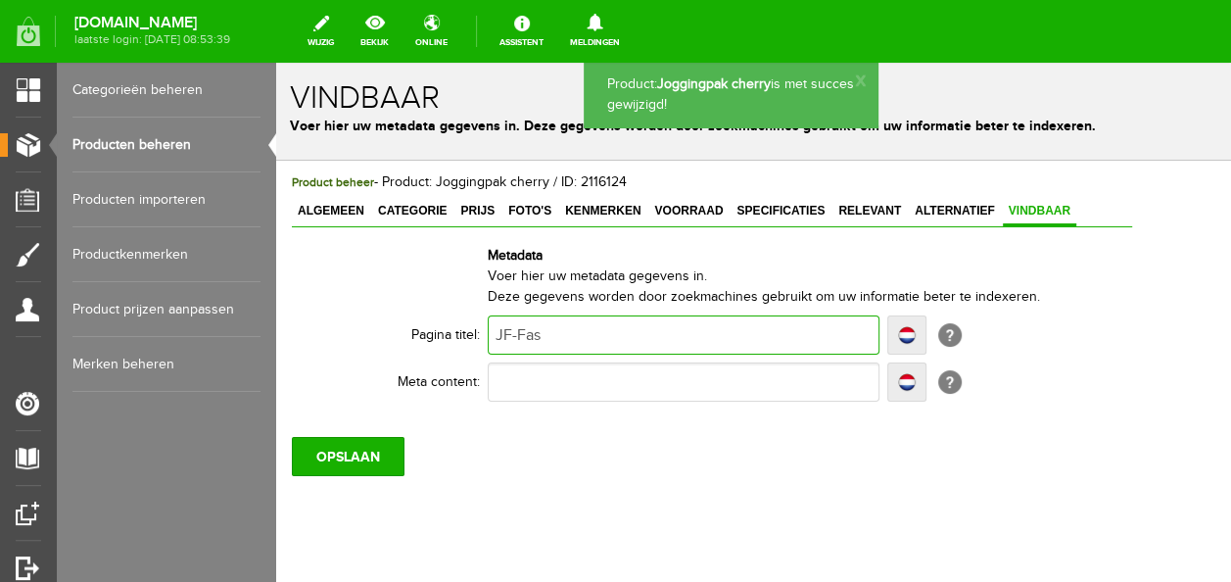
type input "JF-Fas"
type input "JF-Fash"
type input "JF-Fashi"
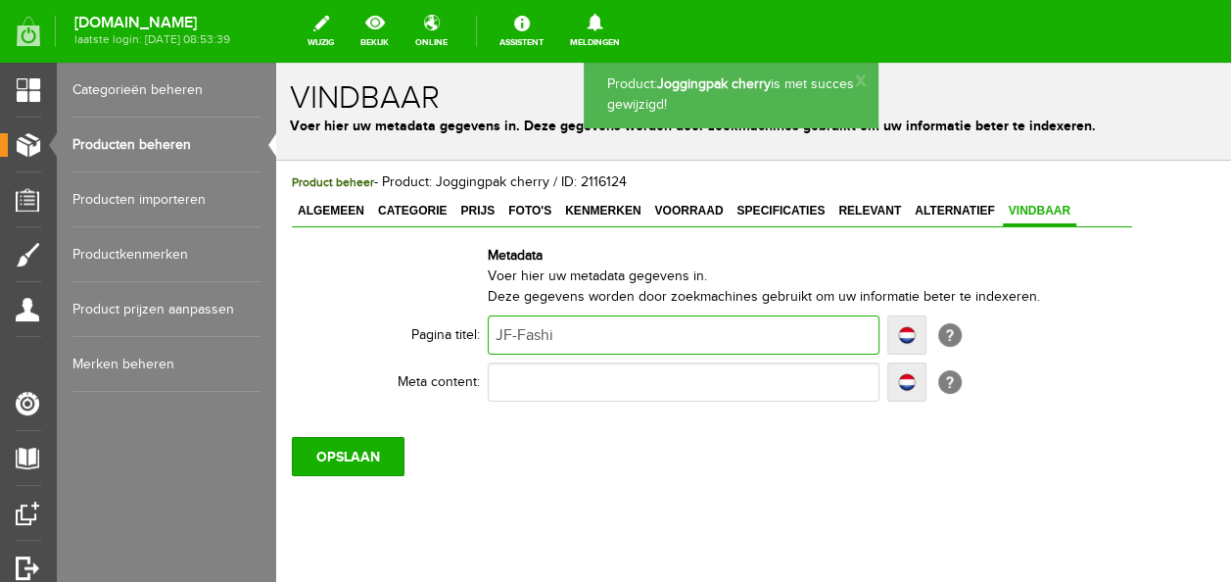
type input "JF-Fashio"
type input "JF-Fashion"
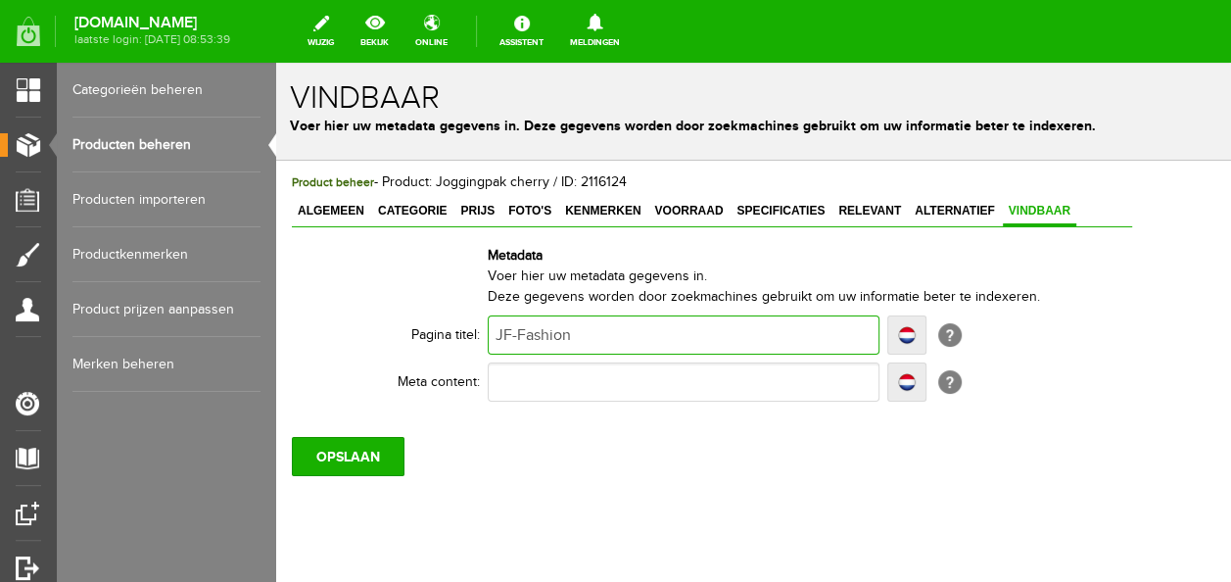
type input "JF-Fashion"
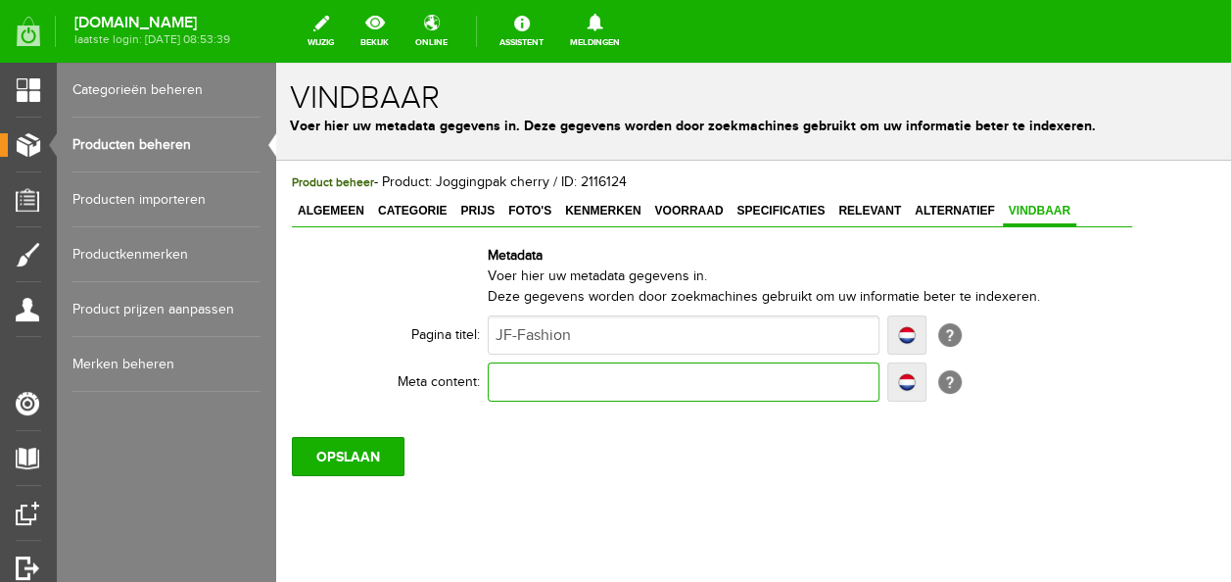
click at [565, 371] on input "text" at bounding box center [684, 381] width 392 height 39
type input "J"
type input "Jo"
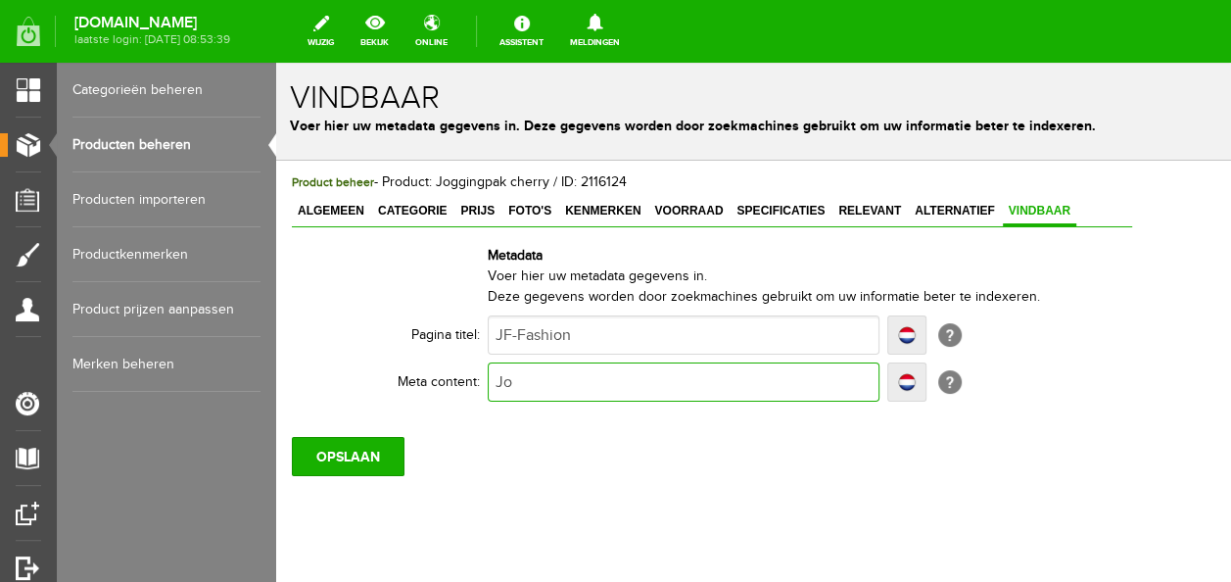
type input "Jog"
type input "Joggi"
type input "Joggin"
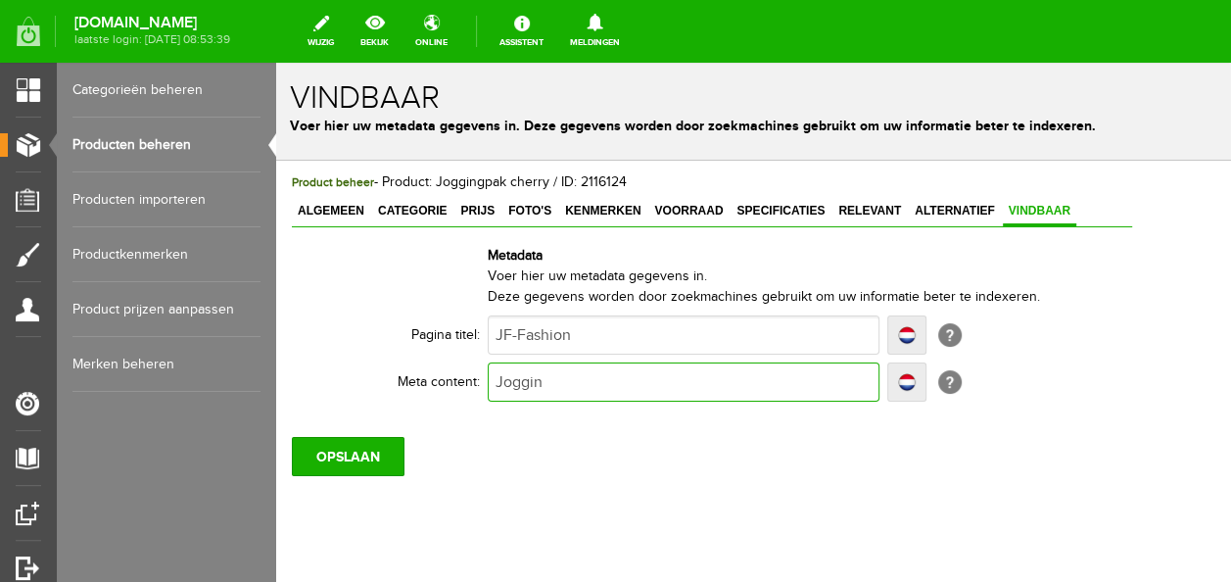
type input "Joggin"
type input "Jogging"
type input "Joggingpa"
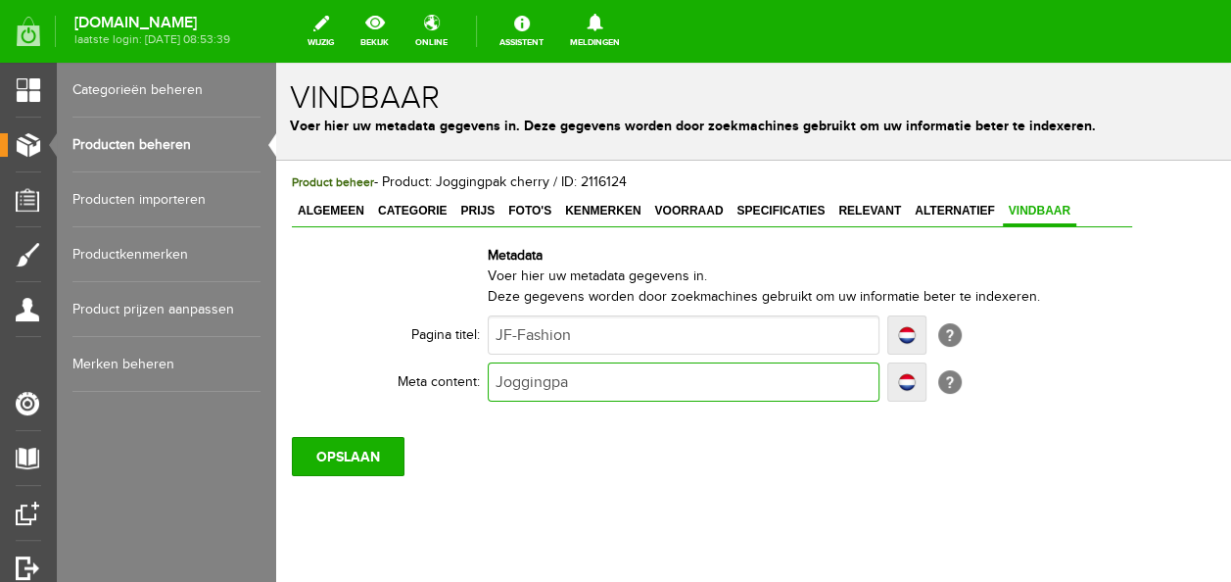
type input "Joggingpak"
type input "Joggingpak m"
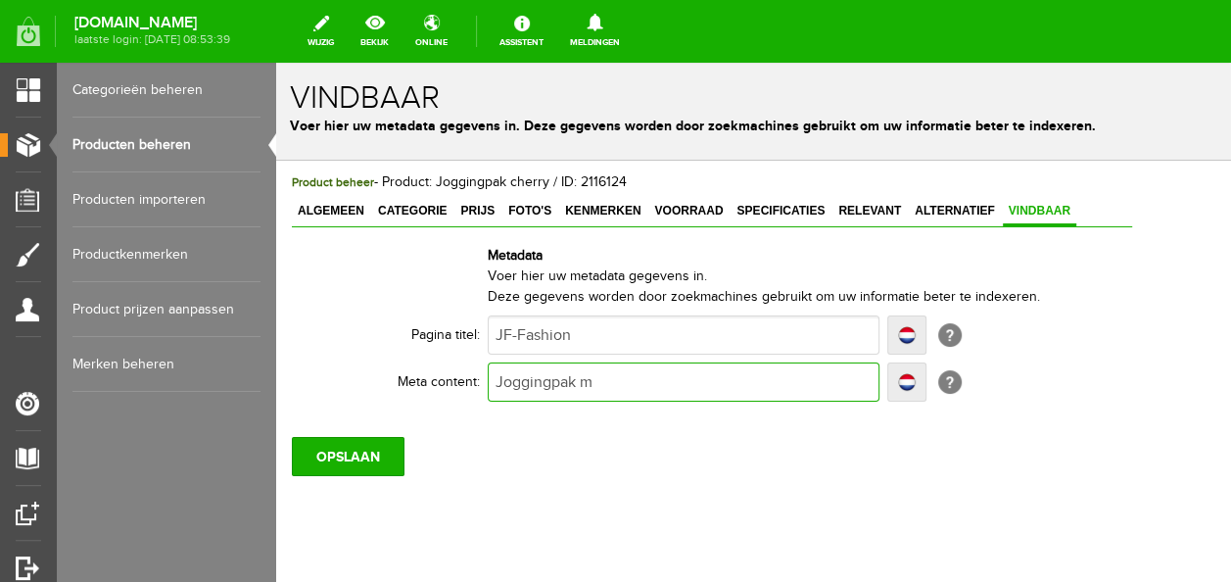
type input "Joggingpak m"
type input "Joggingpak me"
type input "Joggingpak met"
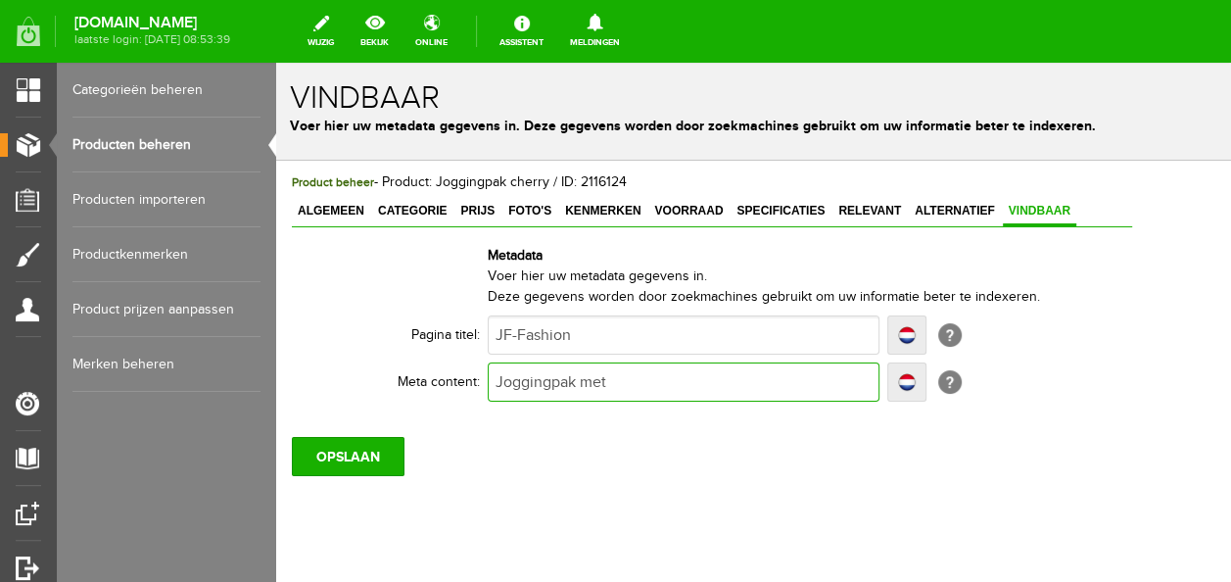
type input "Joggingpak met e"
type input "Joggingpak met ei"
type input "Joggingpak met eig"
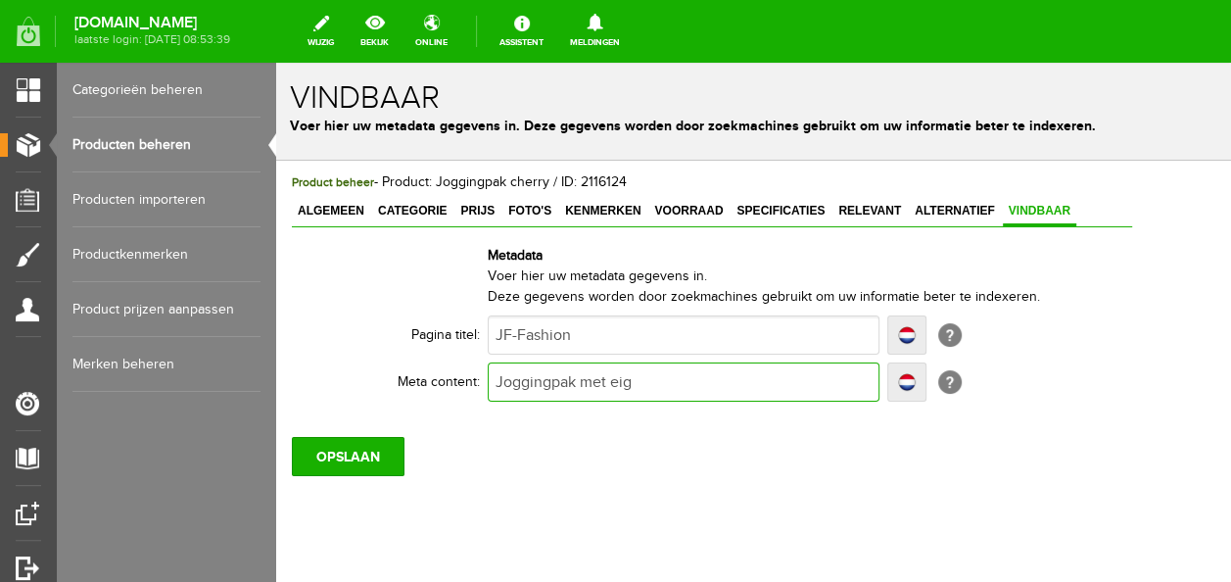
type input "Joggingpak met eig"
type input "Joggingpak met eige"
type input "Joggingpak met eigen"
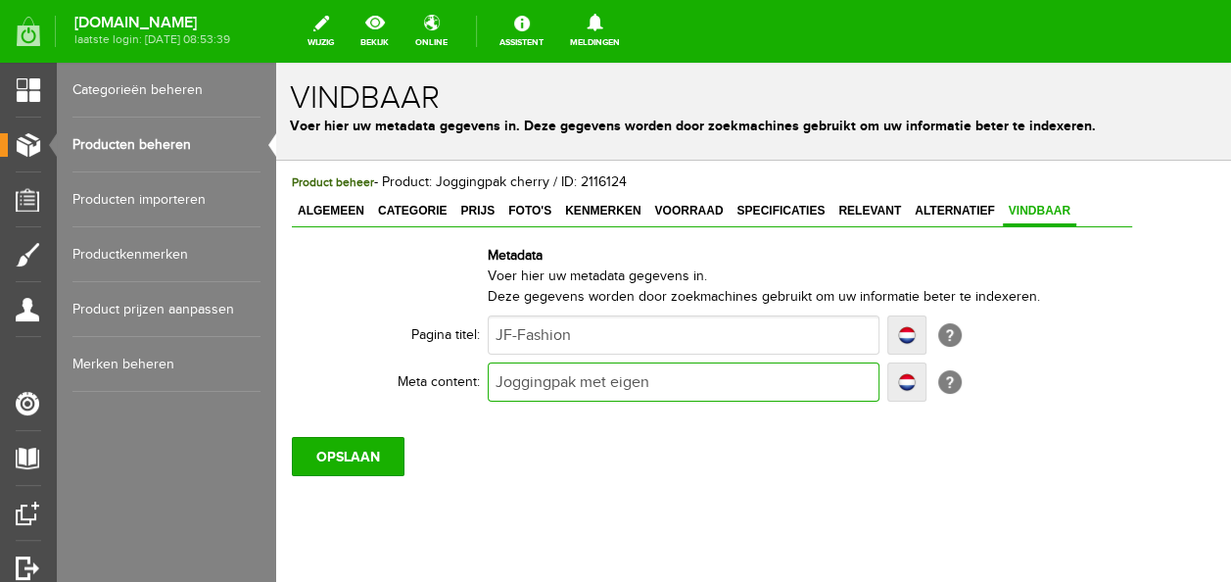
type input "Joggingpak met eigen n"
type input "Joggingpak met eigen na"
type input "Joggingpak met eigen naam"
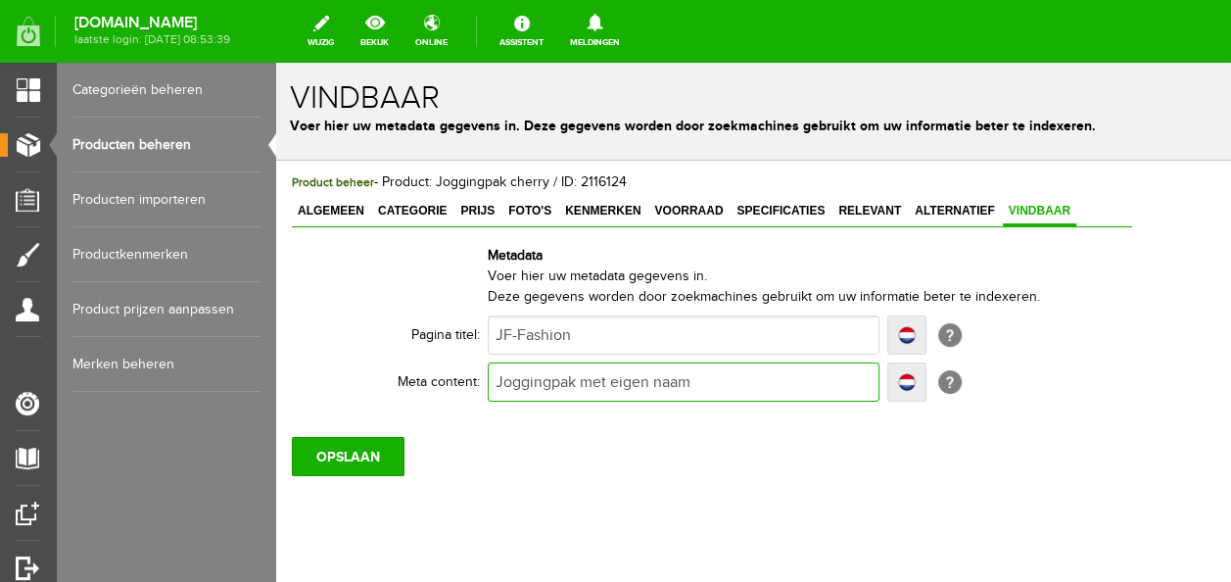
type input "Joggingpak met eigen naam"
click at [378, 445] on input "OPSLAAN" at bounding box center [348, 456] width 113 height 39
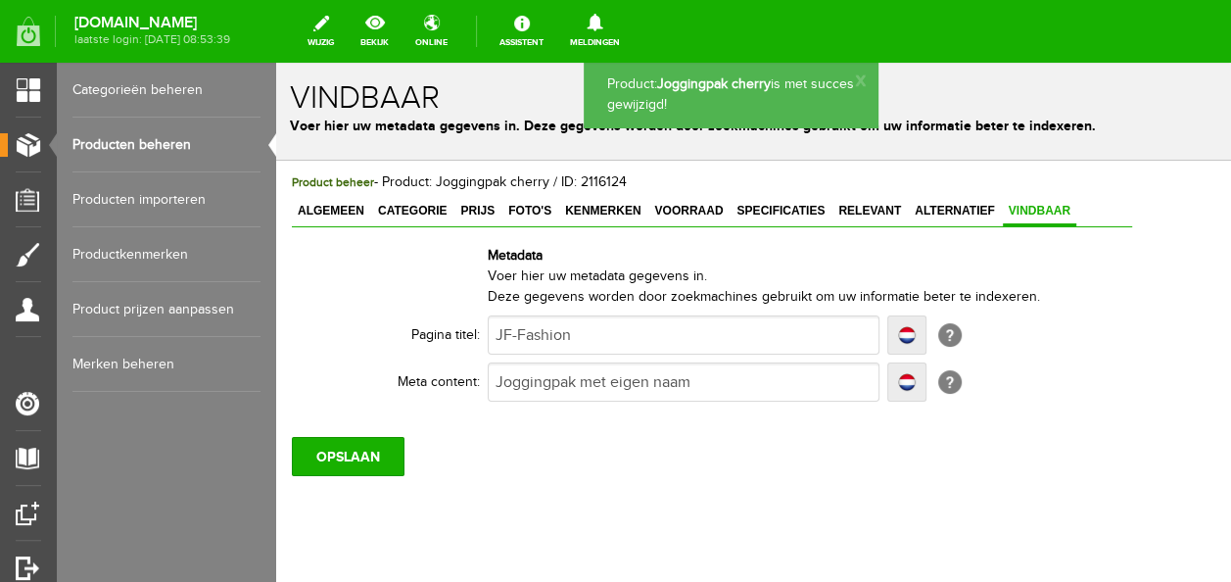
click at [158, 137] on link "Producten beheren" at bounding box center [166, 145] width 188 height 55
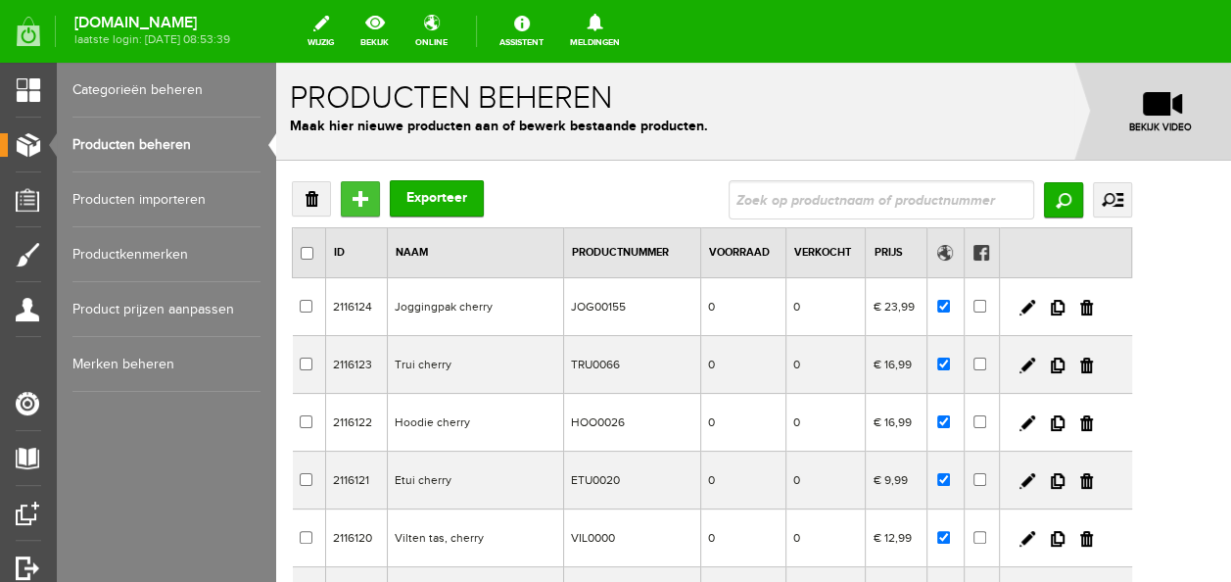
click at [364, 206] on input "Toevoegen" at bounding box center [360, 198] width 39 height 35
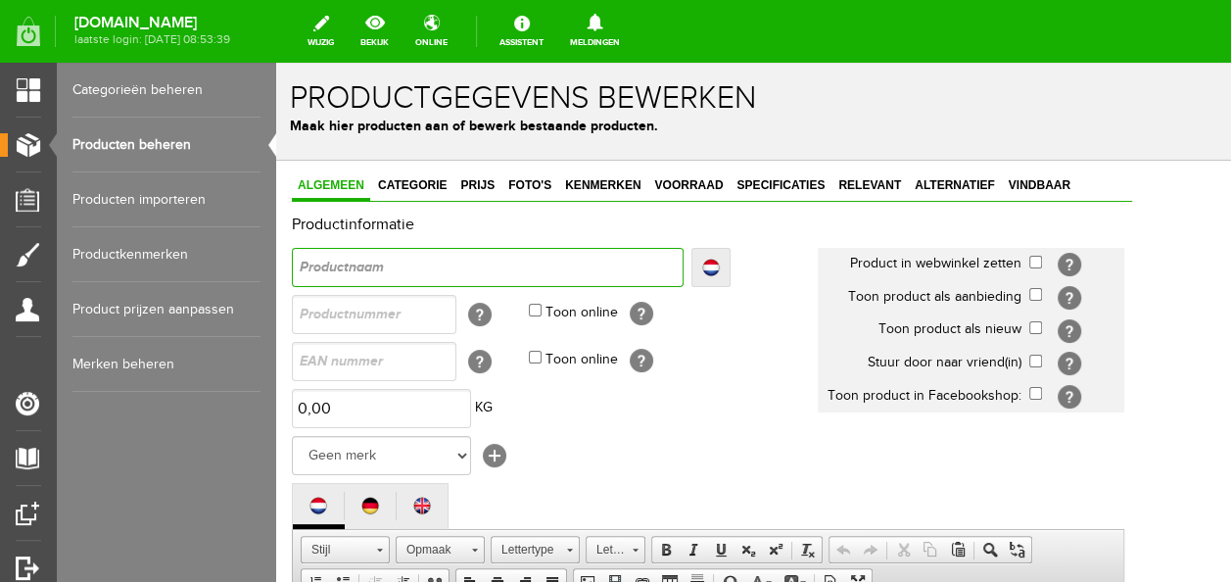
click at [372, 264] on input "text" at bounding box center [488, 267] width 392 height 39
type input "V"
type input "Vla"
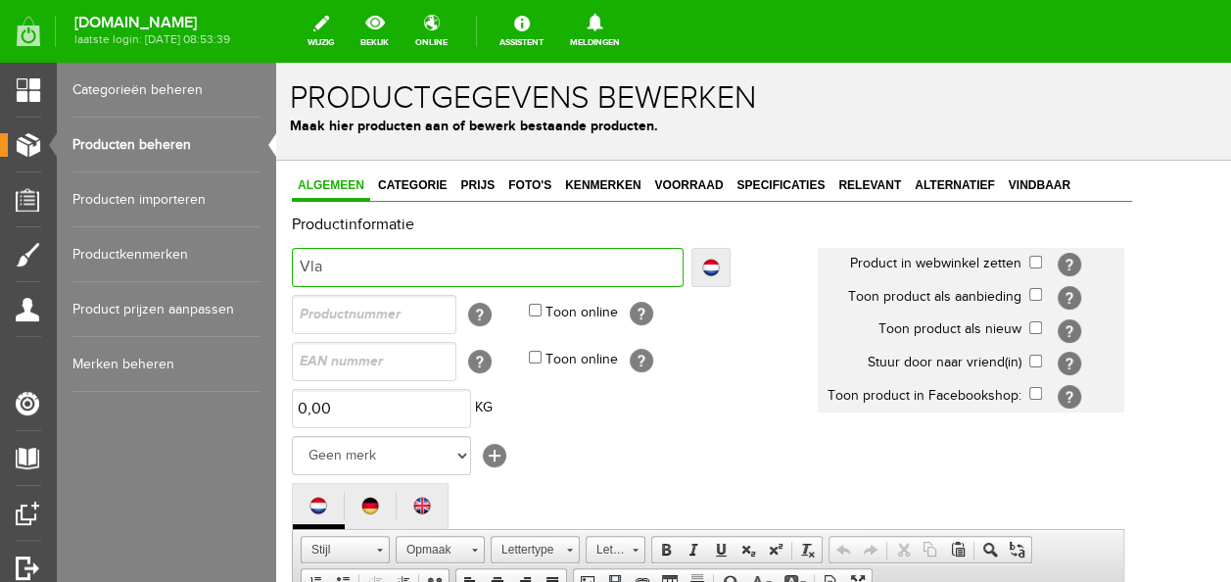
type input "Vlag"
type input "Vlagge"
type input "Vlaggen"
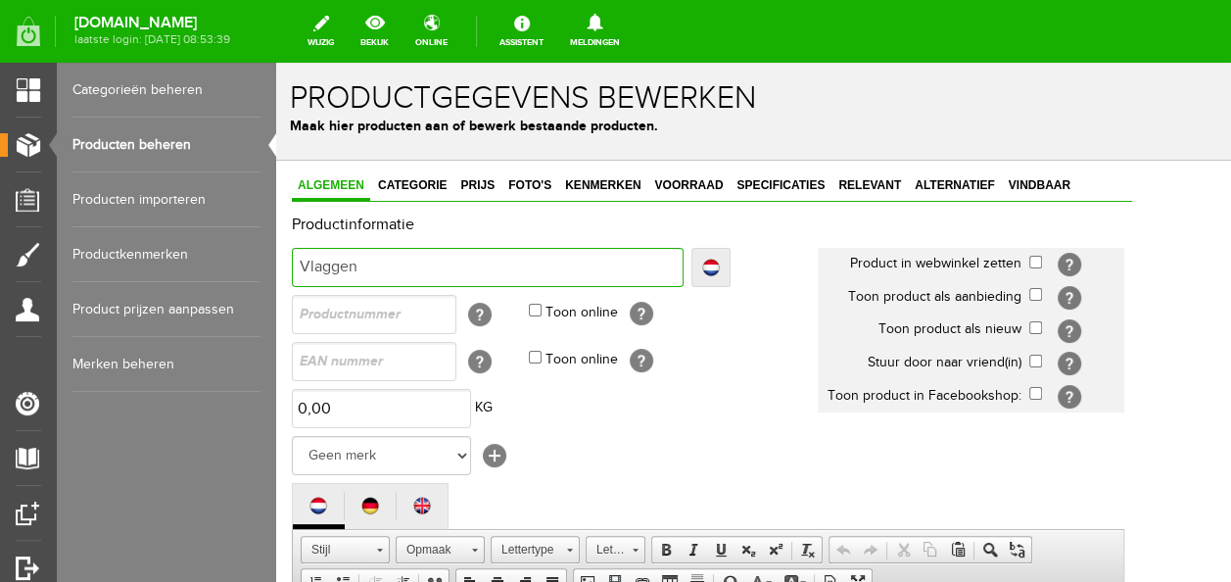
type input "Vlaggen"
type input "Vlaggenl"
type input "Vlaggenlij"
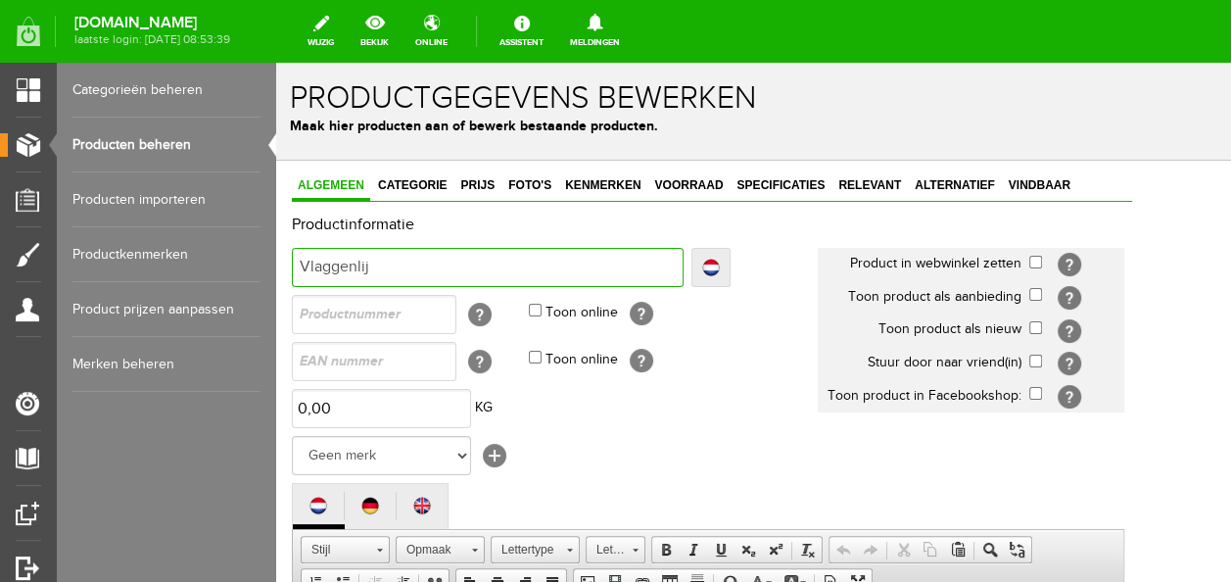
type input "Vlaggenlijn"
type input "Vlaggenlijn m"
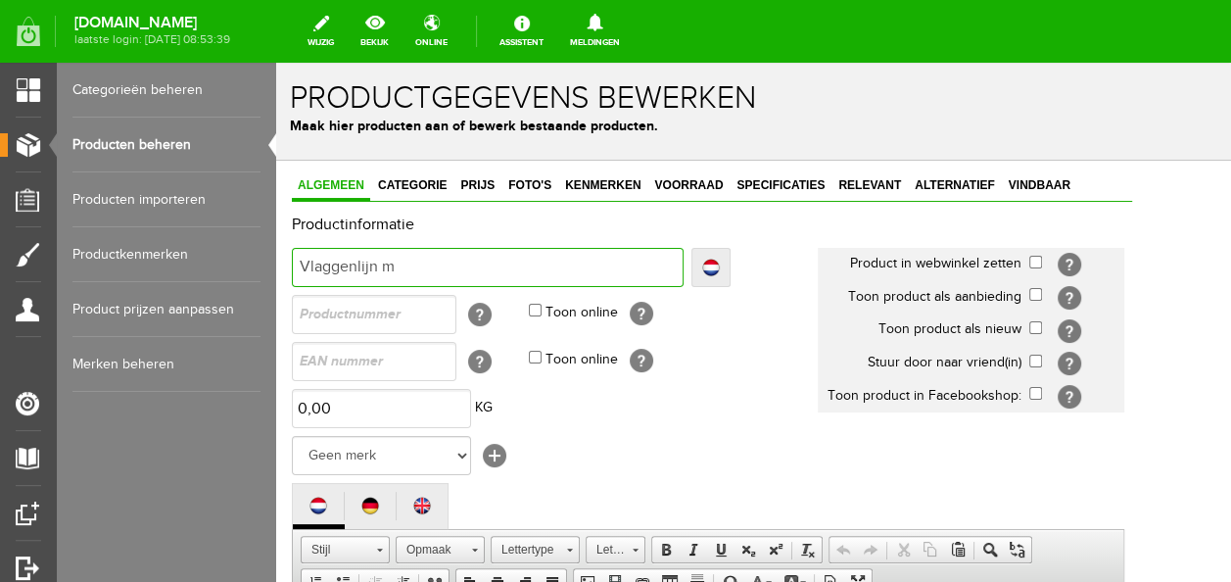
type input "Vlaggenlijn m"
type input "Vlaggenlijn me"
type input "Vlaggenlijn met"
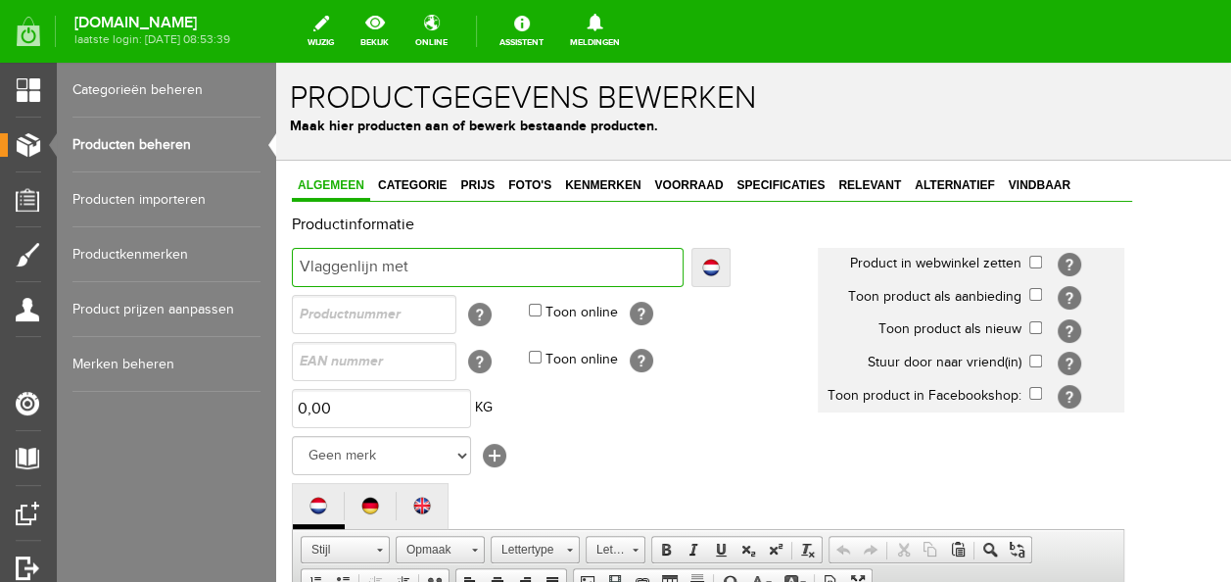
type input "Vlaggenlijn met"
type input "Vlaggenlijn met na"
type input "Vlaggenlijn met naam"
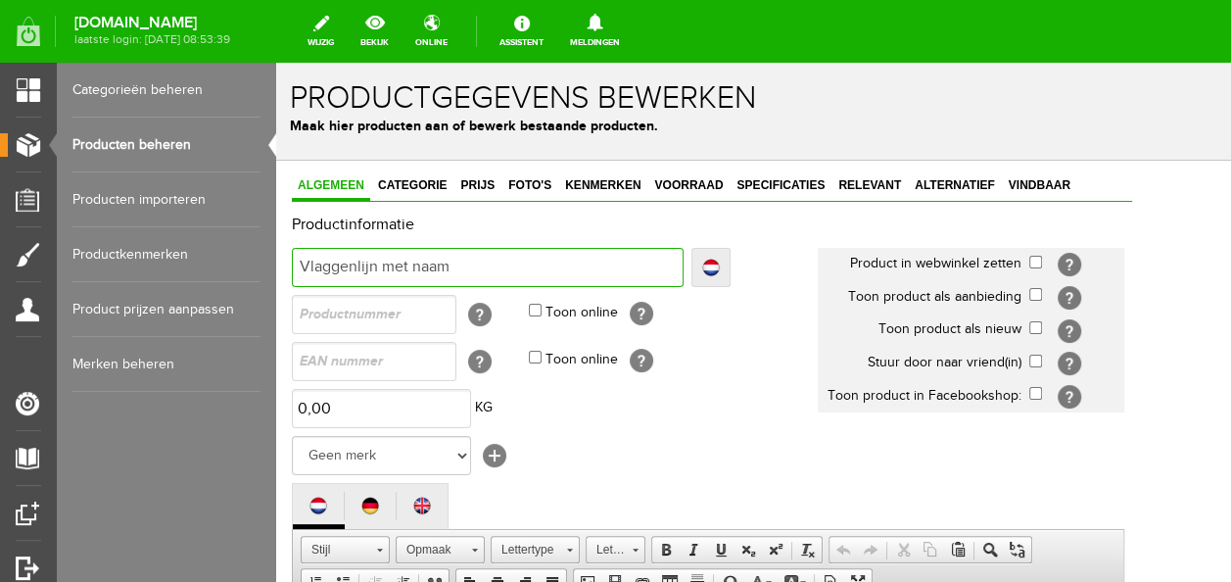
type input "Vlaggenlijn met naam"
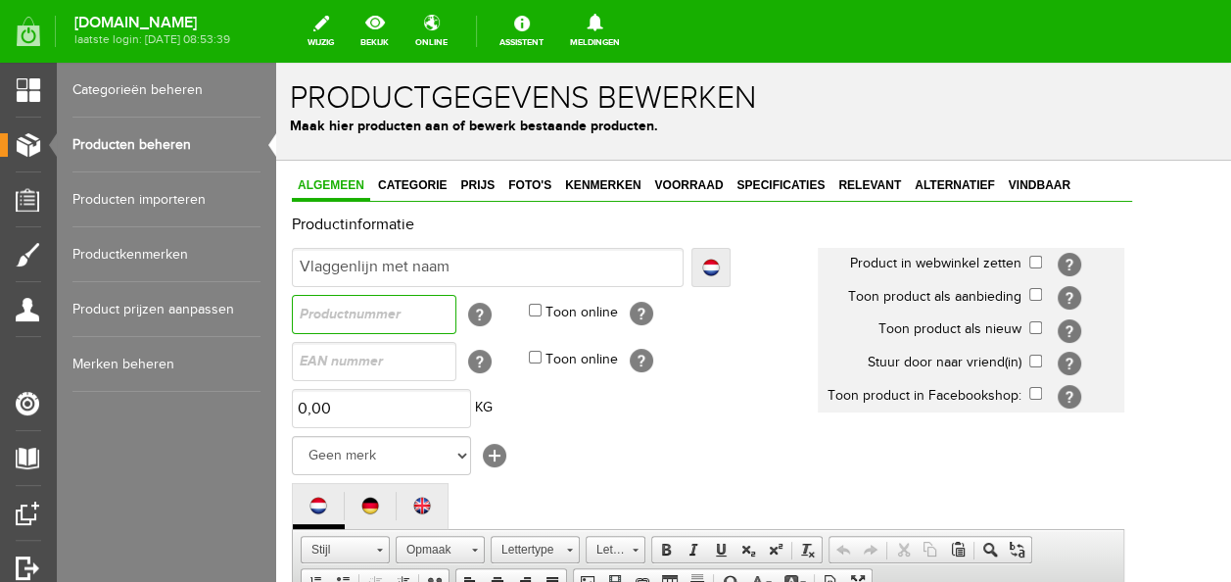
click at [384, 317] on input "text" at bounding box center [374, 314] width 165 height 39
type input "VLA0010"
click at [539, 302] on td "Toon online [?]" at bounding box center [673, 314] width 289 height 47
click at [539, 316] on td "Toon online [?]" at bounding box center [673, 314] width 289 height 47
click at [539, 313] on input "Toon online" at bounding box center [535, 310] width 13 height 13
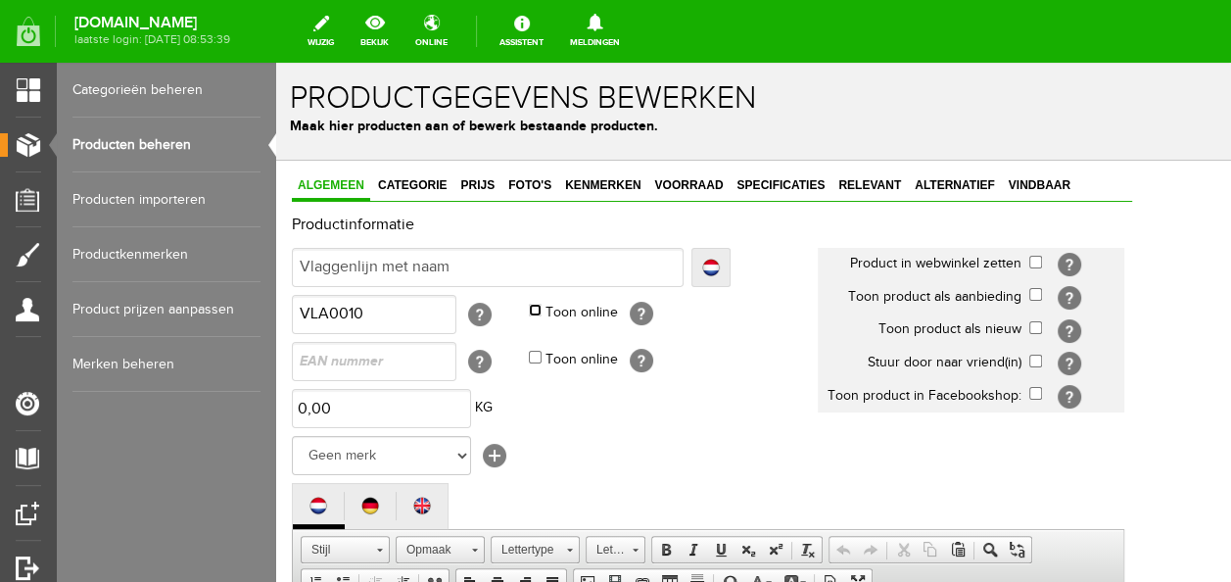
checkbox input "true"
click at [1088, 267] on td "[?]" at bounding box center [1076, 264] width 95 height 33
click at [1042, 262] on input "checkbox" at bounding box center [1035, 262] width 13 height 13
checkbox input "true"
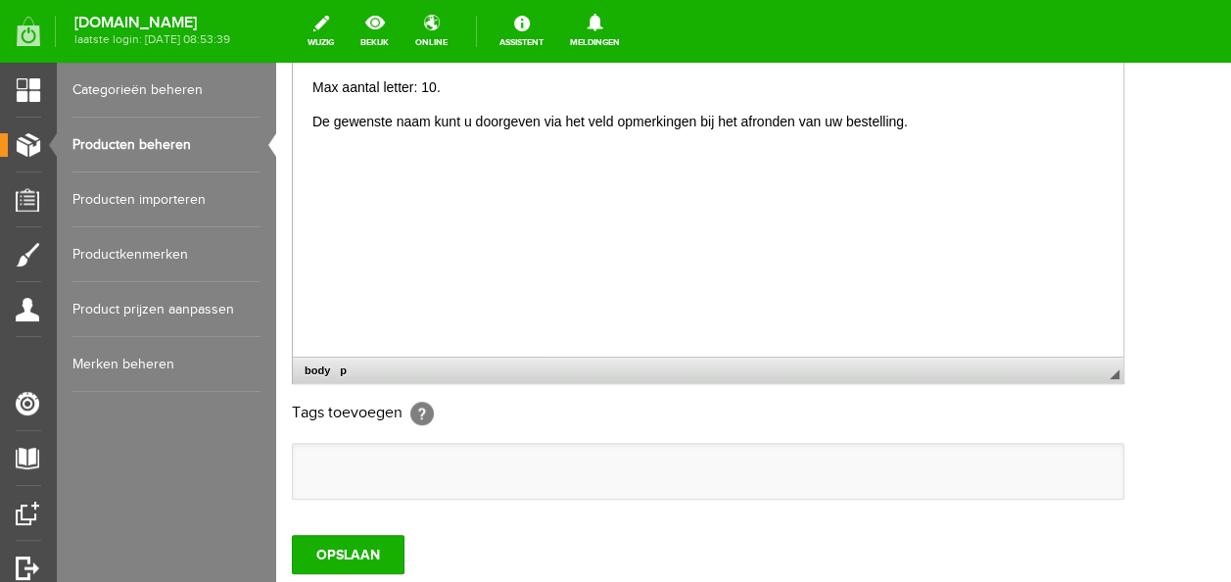
scroll to position [588, 0]
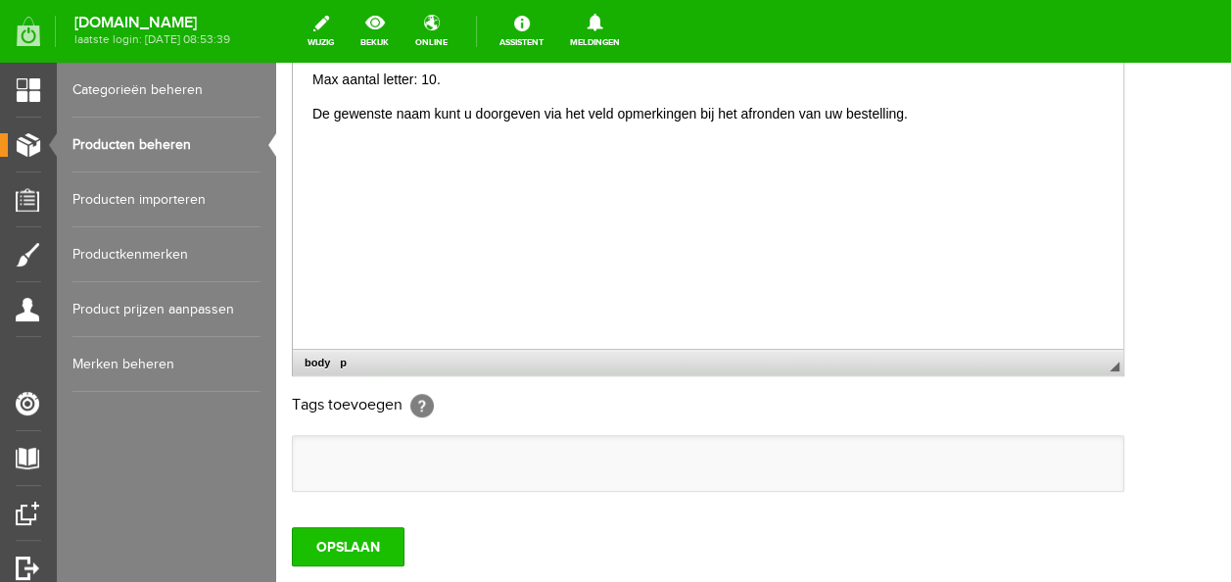
click at [324, 547] on input "OPSLAAN" at bounding box center [348, 546] width 113 height 39
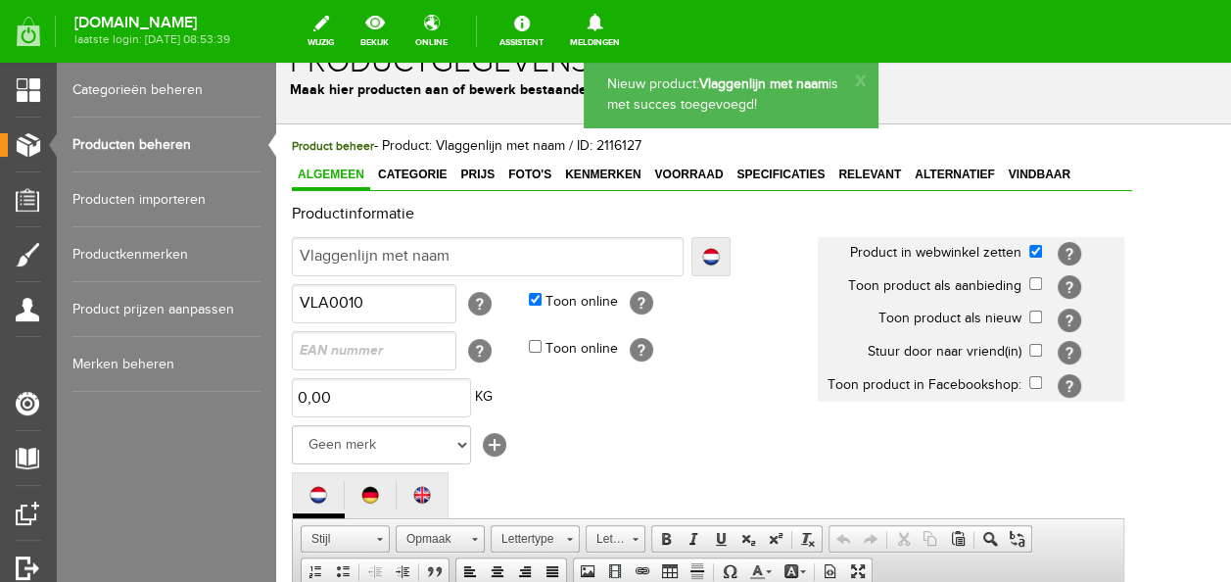
scroll to position [0, 0]
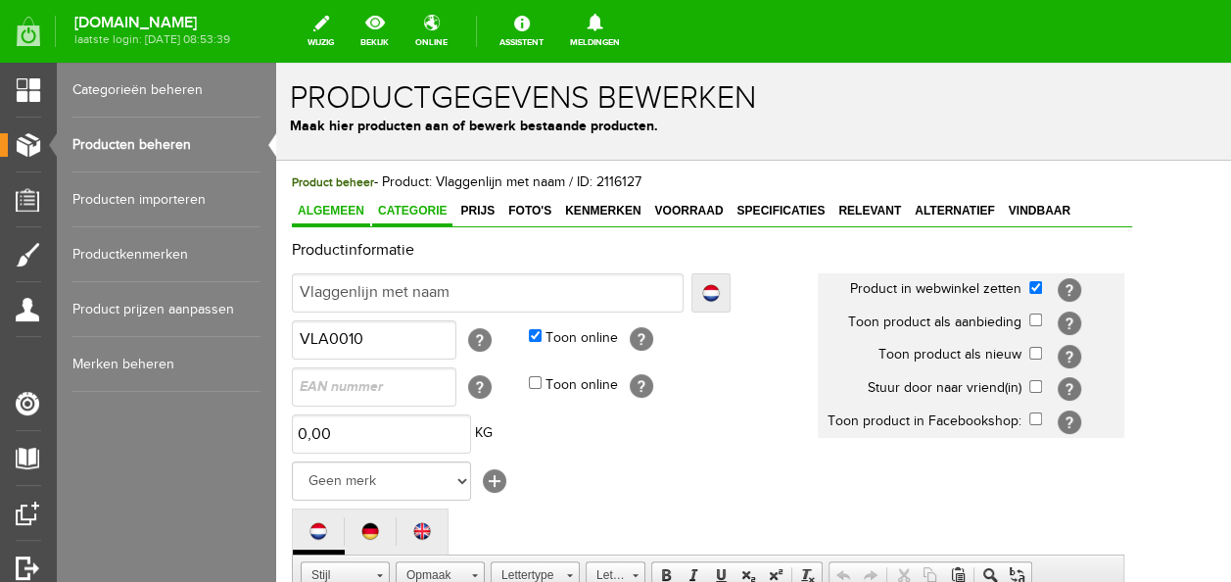
click at [418, 210] on span "Categorie" at bounding box center [412, 211] width 80 height 14
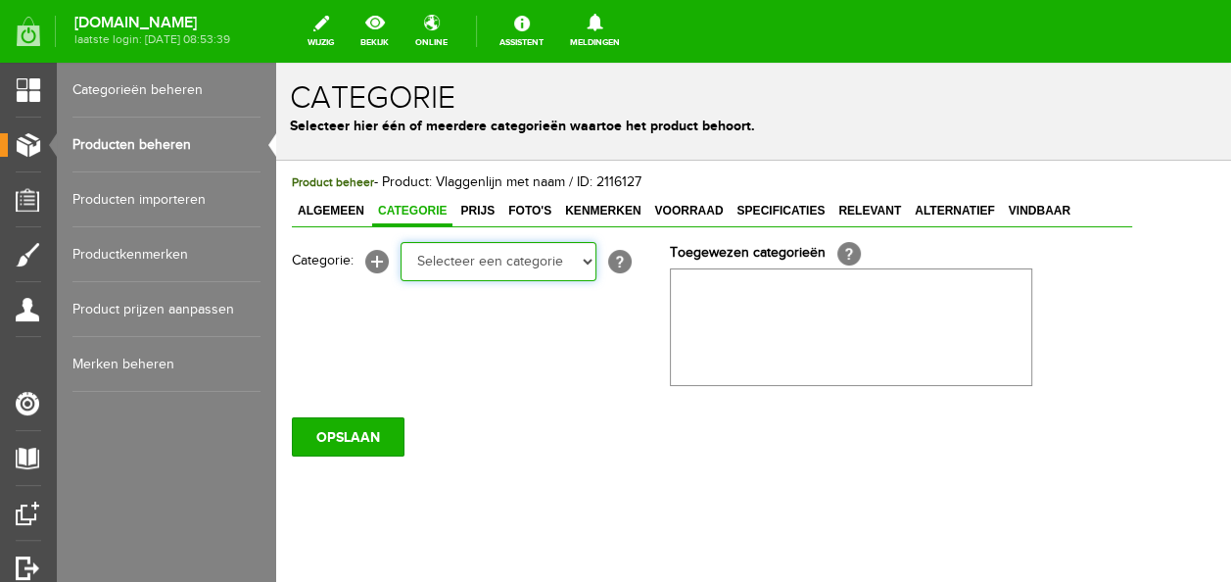
click at [479, 261] on select "Selecteer een categorie Baby jongens Badcape/omslagdoeken Boxpakjes Dekentjes H…" at bounding box center [499, 261] width 196 height 39
select select "270275"
click at [401, 242] on select "Selecteer een categorie Baby jongens Badcape/omslagdoeken Boxpakjes Dekentjes H…" at bounding box center [499, 261] width 196 height 39
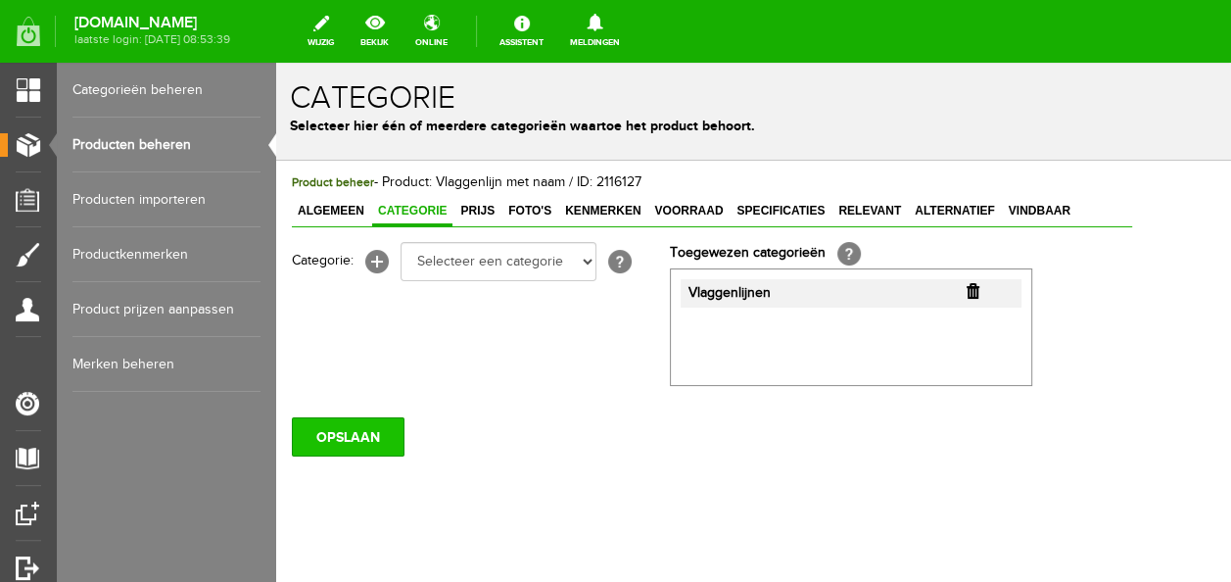
click at [359, 436] on input "OPSLAAN" at bounding box center [348, 436] width 113 height 39
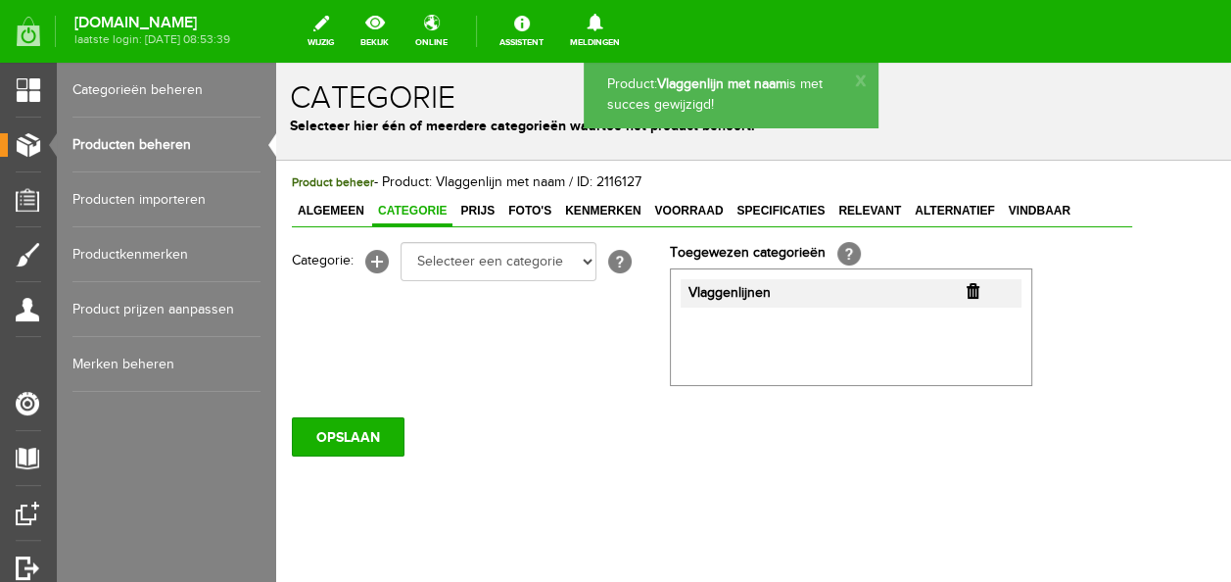
click at [478, 213] on span "Prijs" at bounding box center [477, 211] width 46 height 14
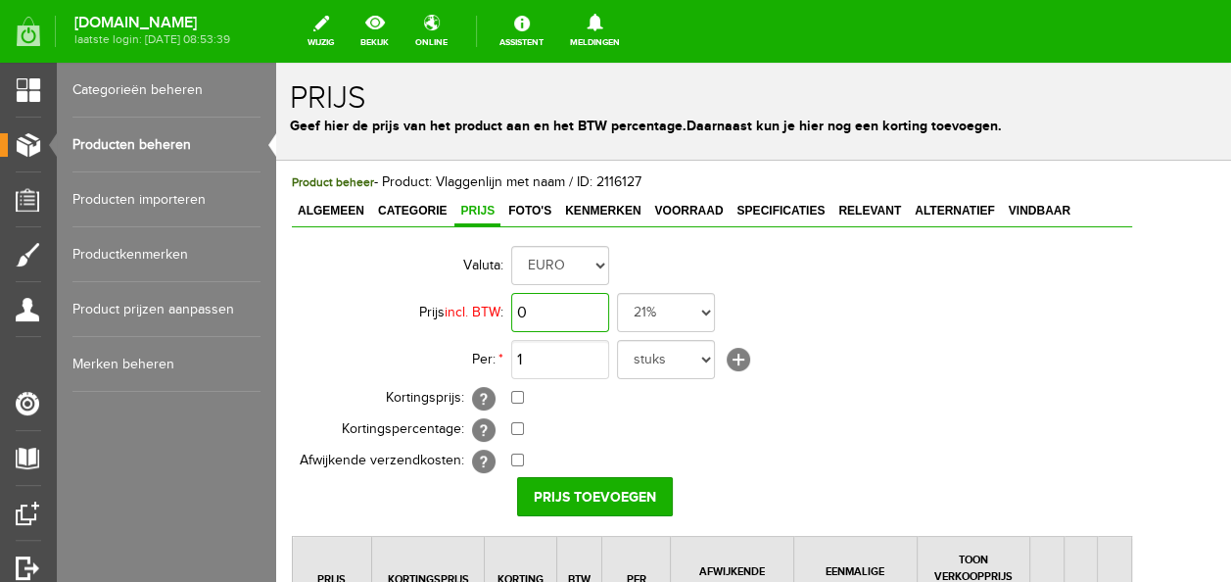
click at [547, 320] on input "0" at bounding box center [560, 312] width 98 height 39
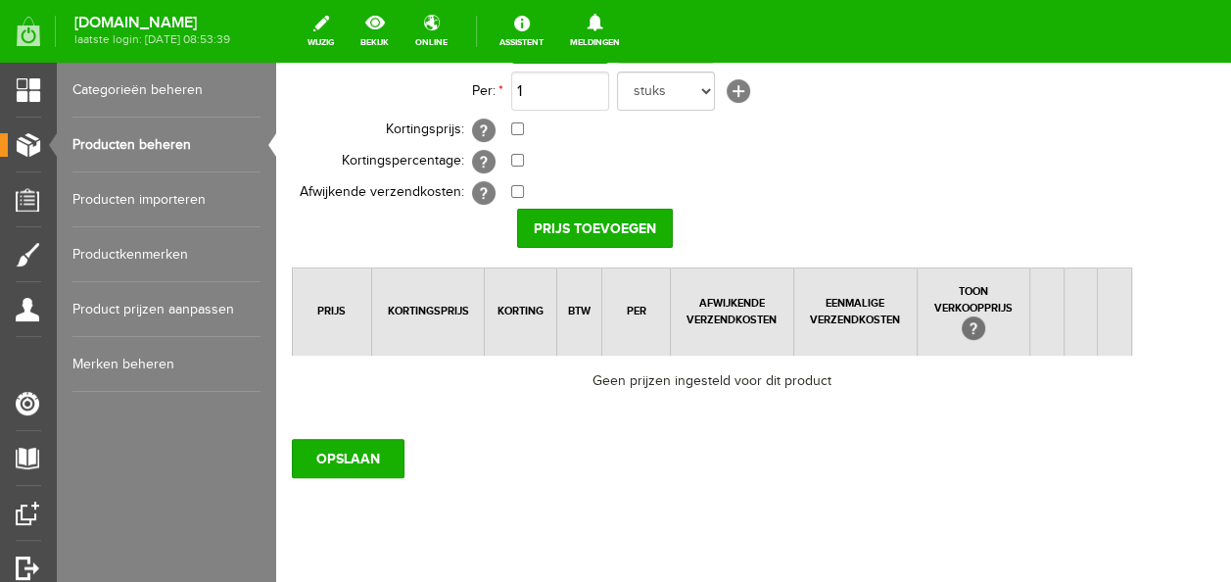
scroll to position [308, 0]
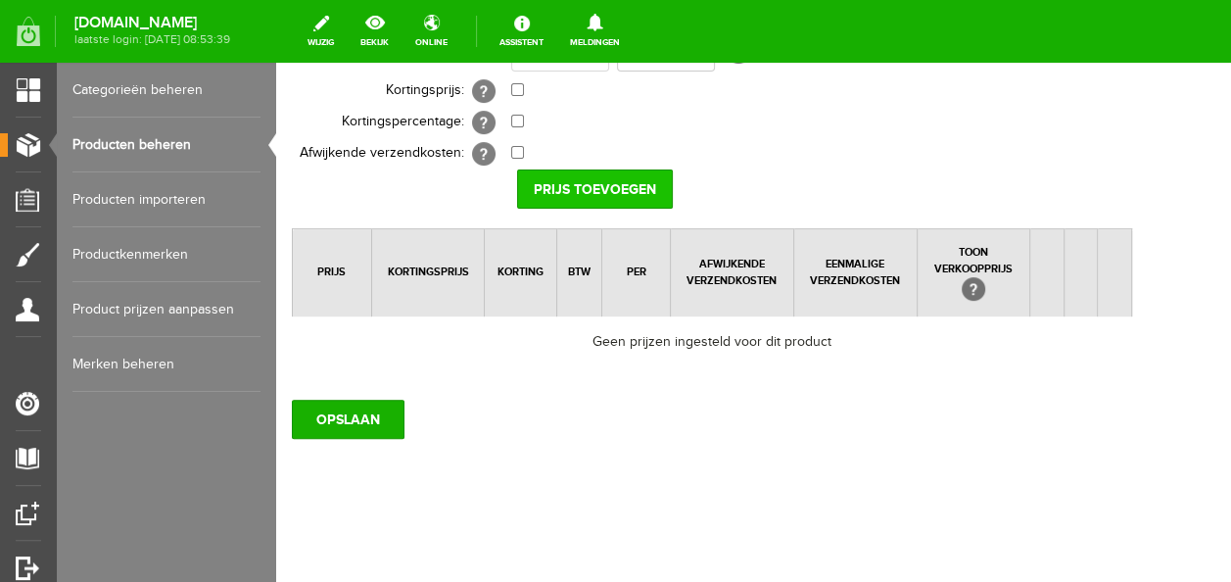
type input "€ 12,99"
click at [574, 169] on input "Prijs toevoegen" at bounding box center [595, 188] width 156 height 39
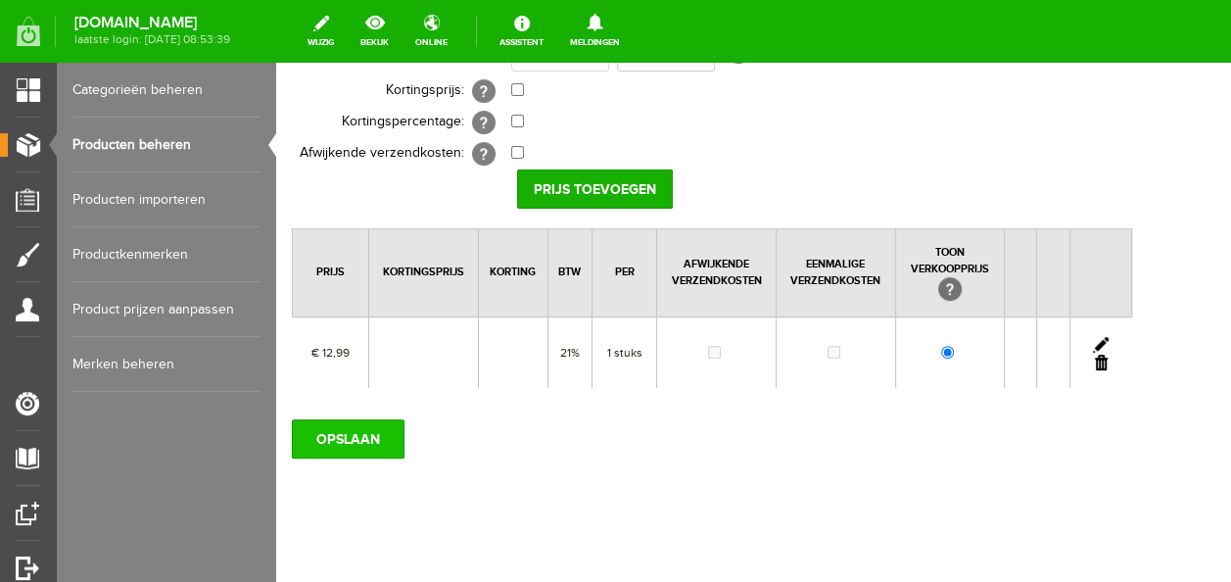
click at [366, 446] on input "OPSLAAN" at bounding box center [348, 438] width 113 height 39
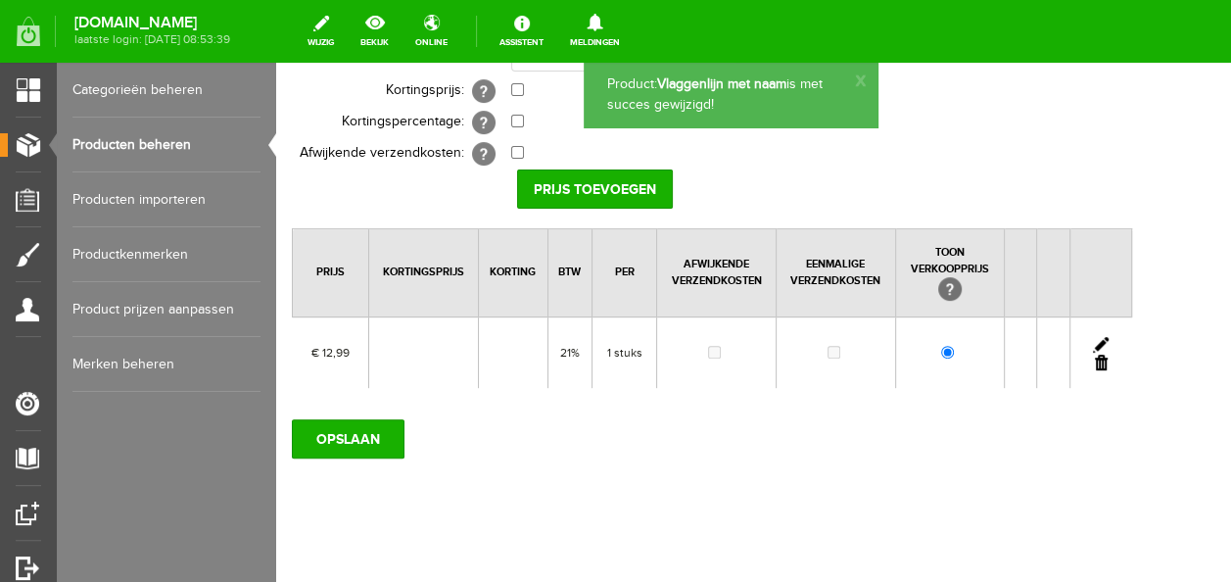
scroll to position [0, 0]
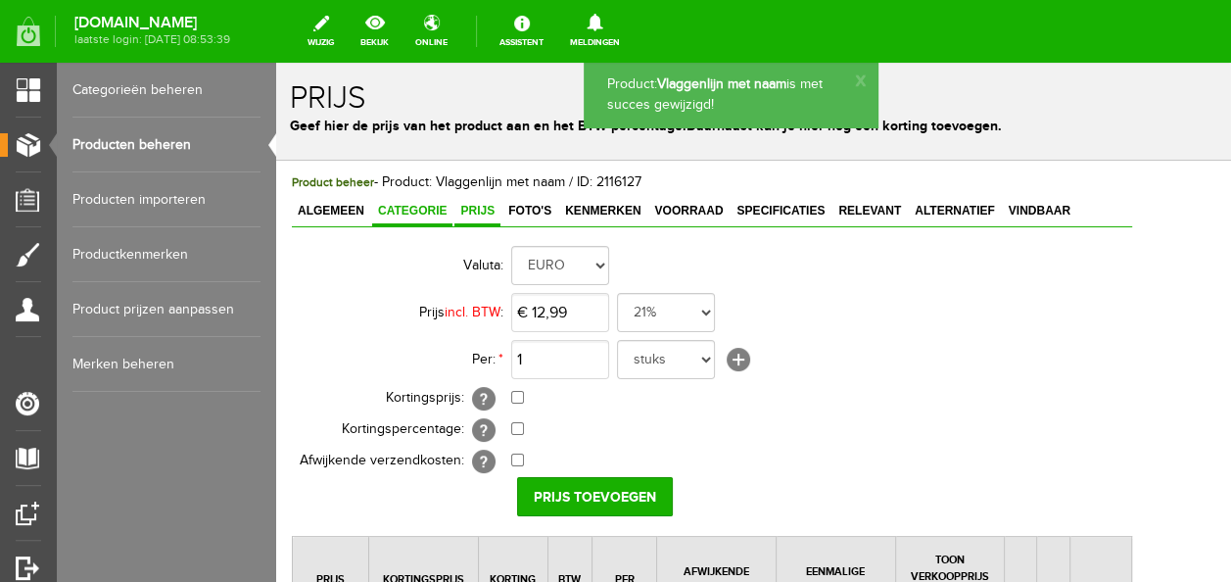
click at [434, 221] on link "Categorie" at bounding box center [412, 212] width 80 height 28
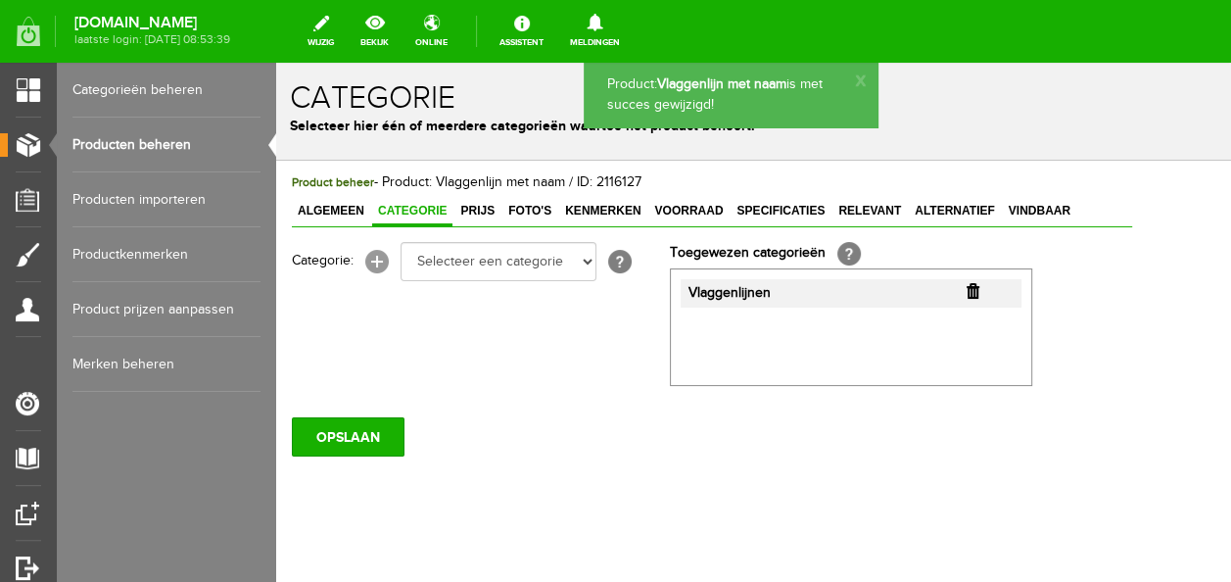
click at [380, 268] on link "[+]" at bounding box center [377, 262] width 24 height 24
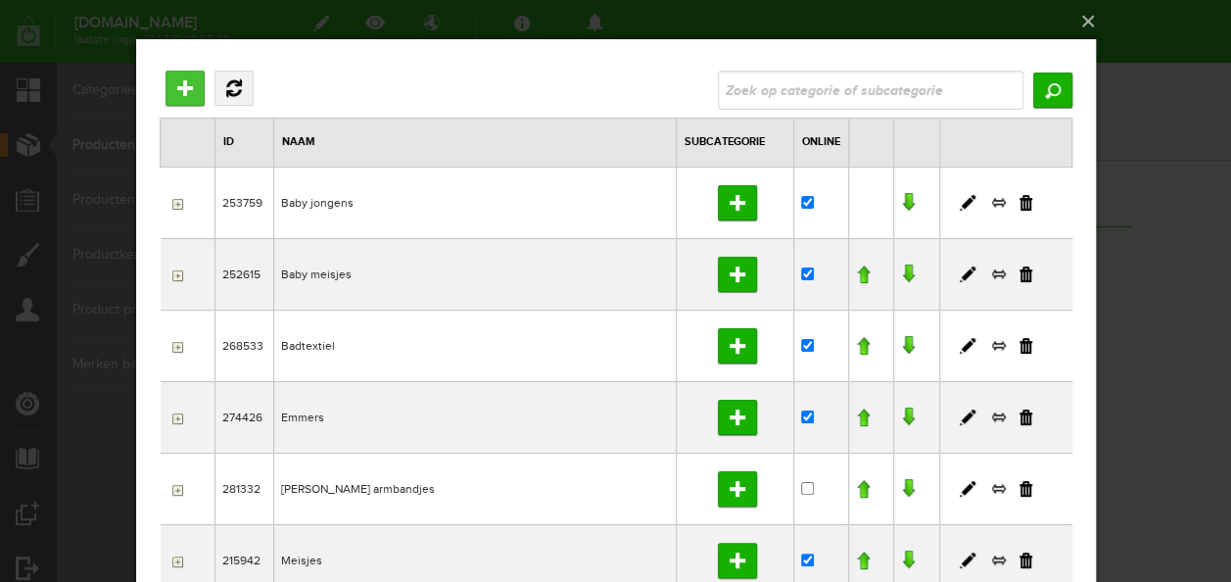
click at [195, 94] on input "Hoofdcategorie toevoegen" at bounding box center [184, 88] width 39 height 35
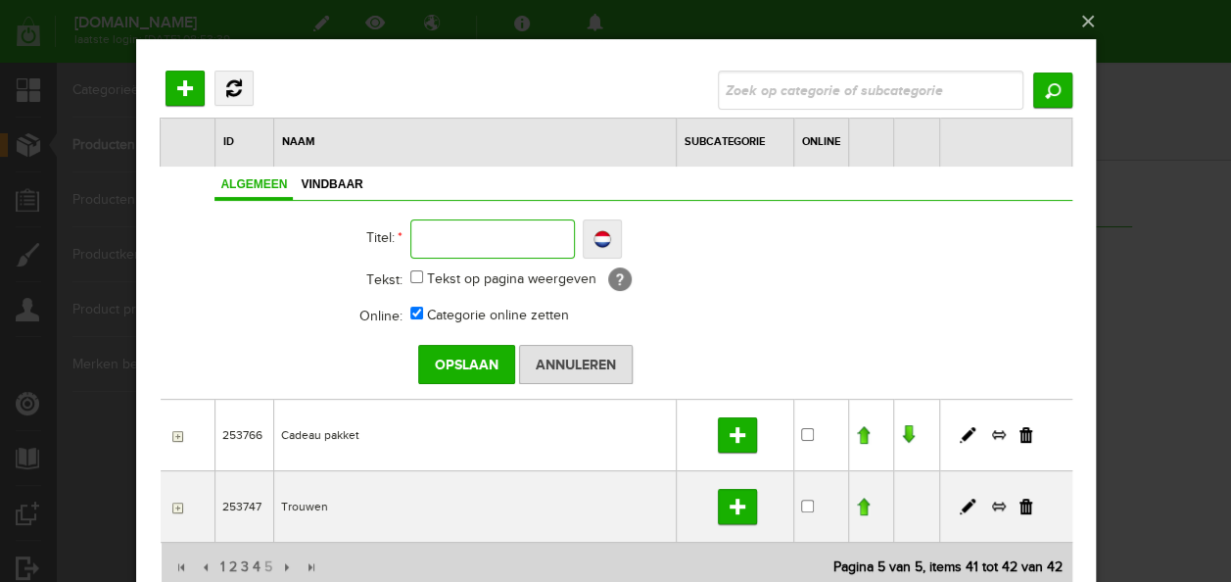
click at [441, 235] on input "text" at bounding box center [491, 238] width 165 height 39
type input "V"
type input "Vla"
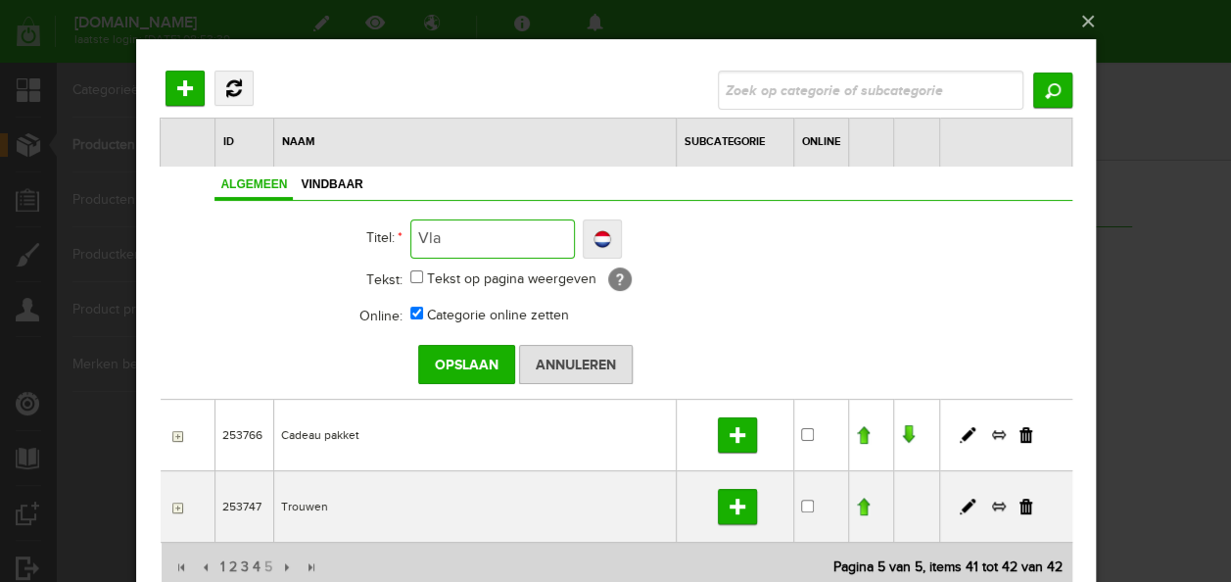
type input "Vlag"
type input "Vlagge"
type input "Vlaggen"
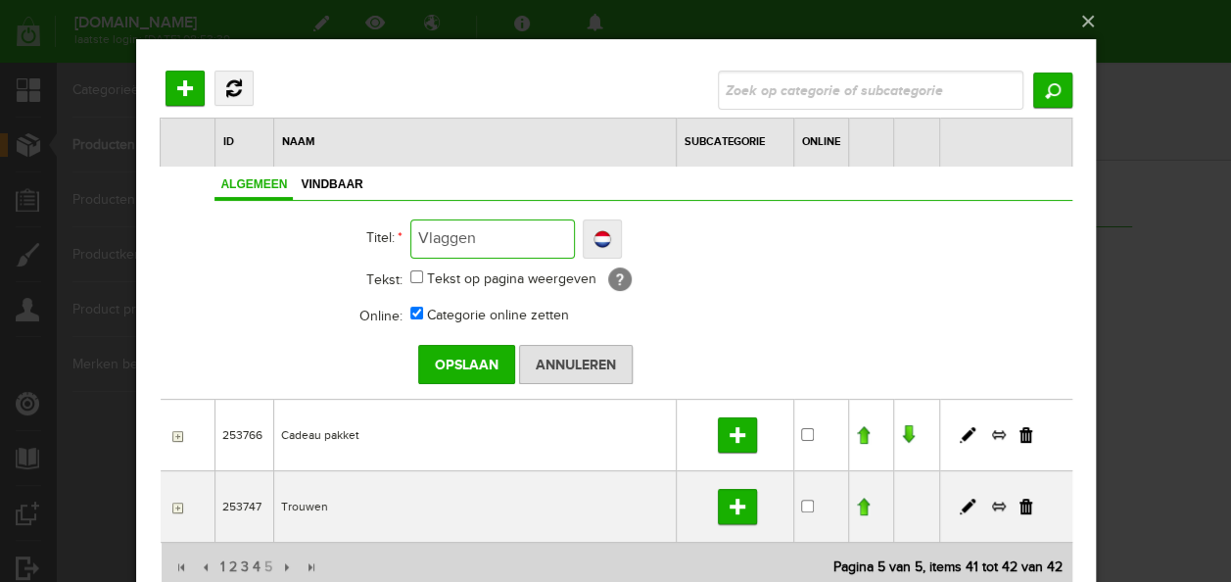
type input "Vlaggen"
type input "Vlaggenl"
type input "Vlaggenlij"
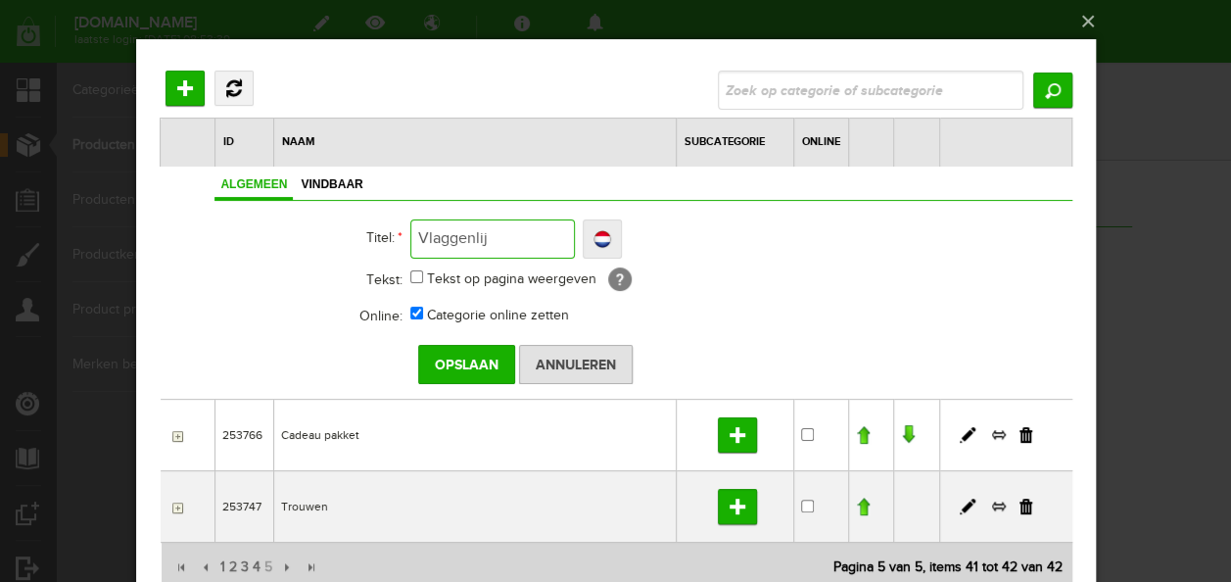
type input "Vlaggenlijn"
click at [488, 364] on input "Opslaan" at bounding box center [465, 364] width 97 height 39
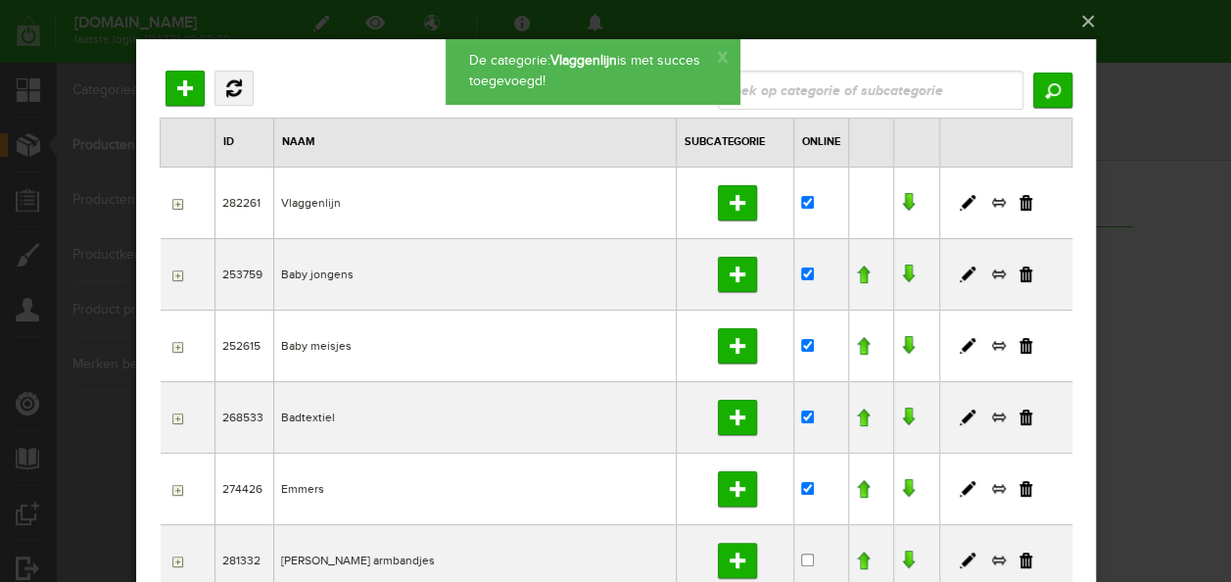
click at [174, 204] on input "button" at bounding box center [174, 204] width 16 height 16
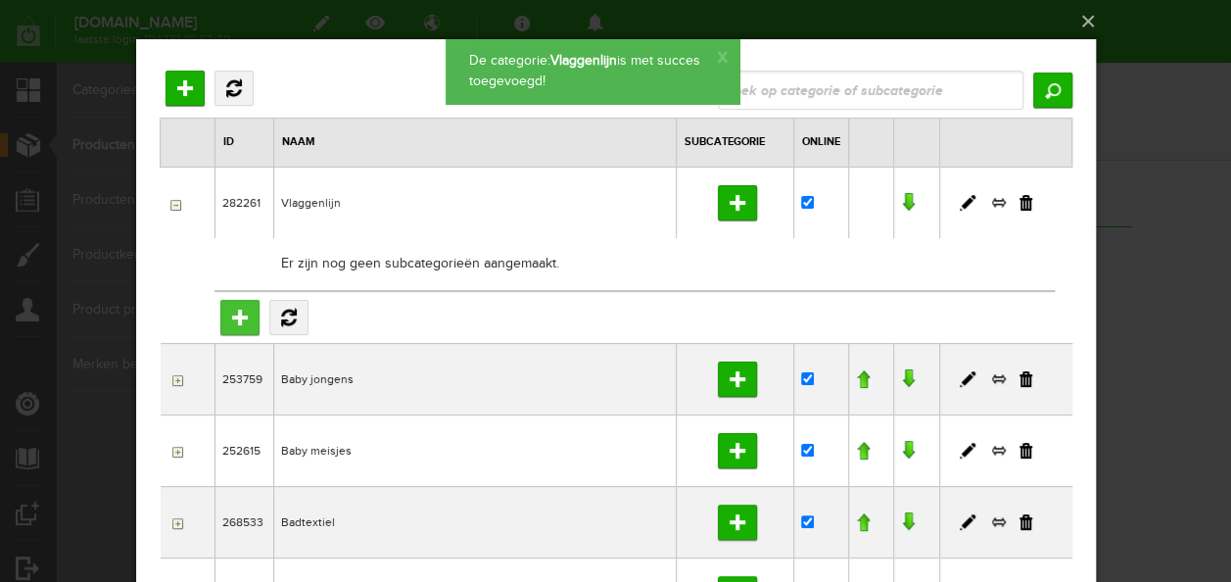
click at [252, 313] on input "Subcategorie toevoegen" at bounding box center [238, 317] width 39 height 35
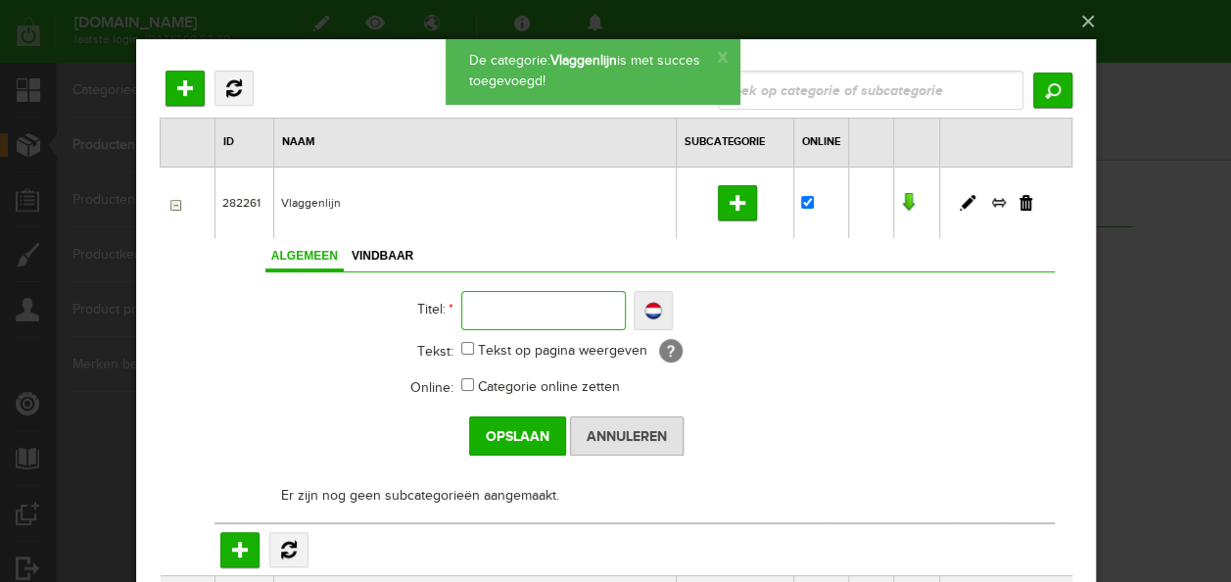
click at [490, 302] on input "text" at bounding box center [542, 310] width 165 height 39
type input "R"
type input "Ro"
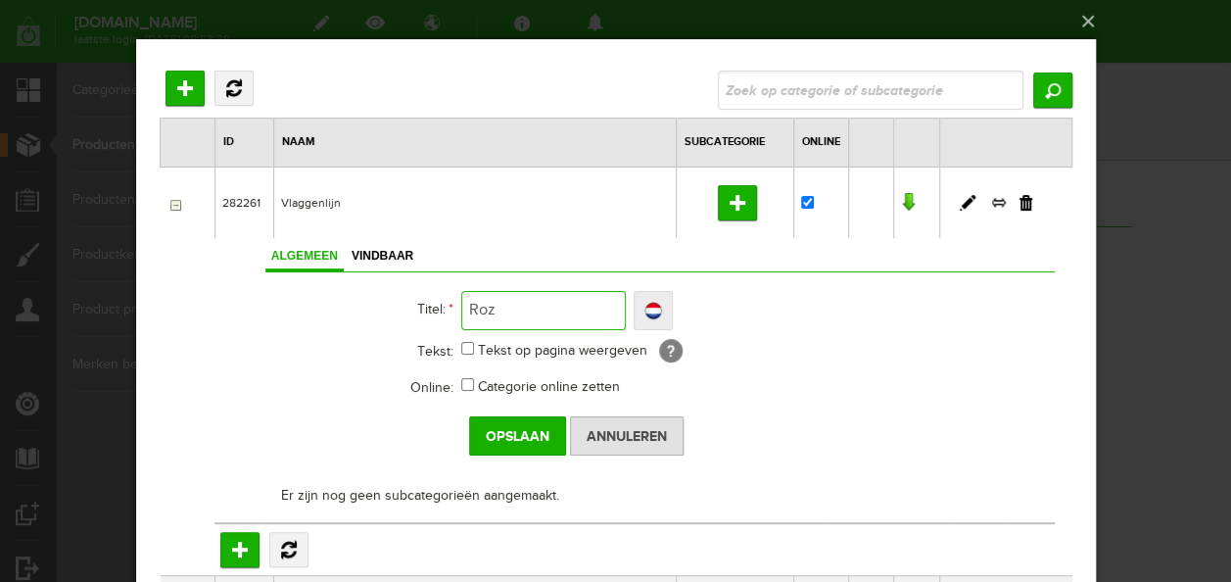
type input "Roze"
type input "Roze t"
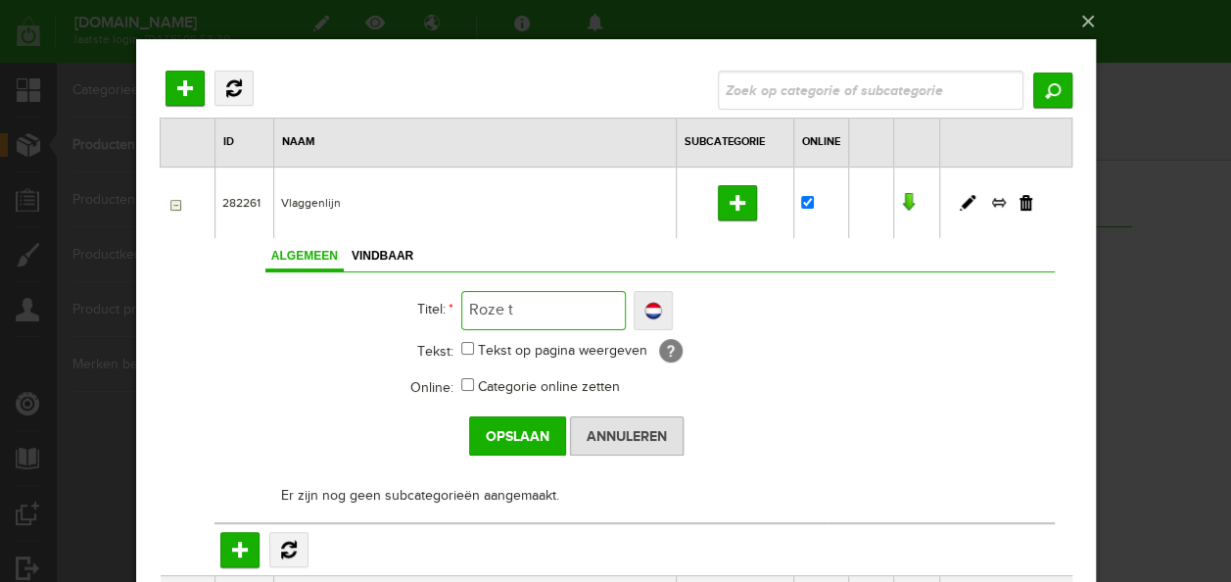
type input "Roze t"
type input "Roze tin"
type input "Roze tint"
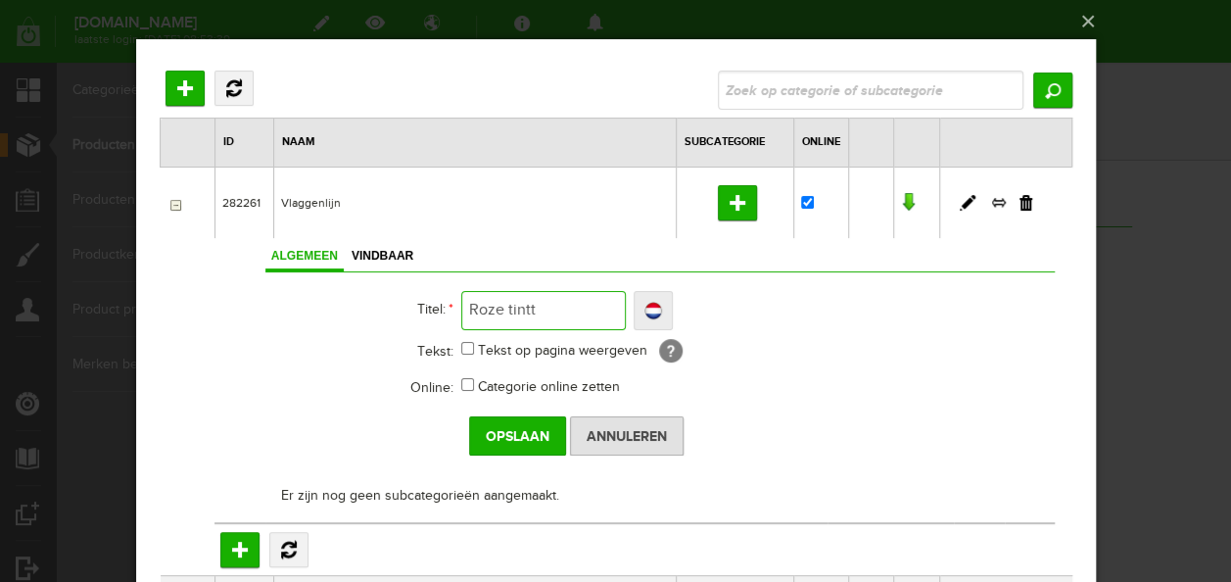
type input "Roze tintte"
type input "Roze tintt"
type input "Roze tinte"
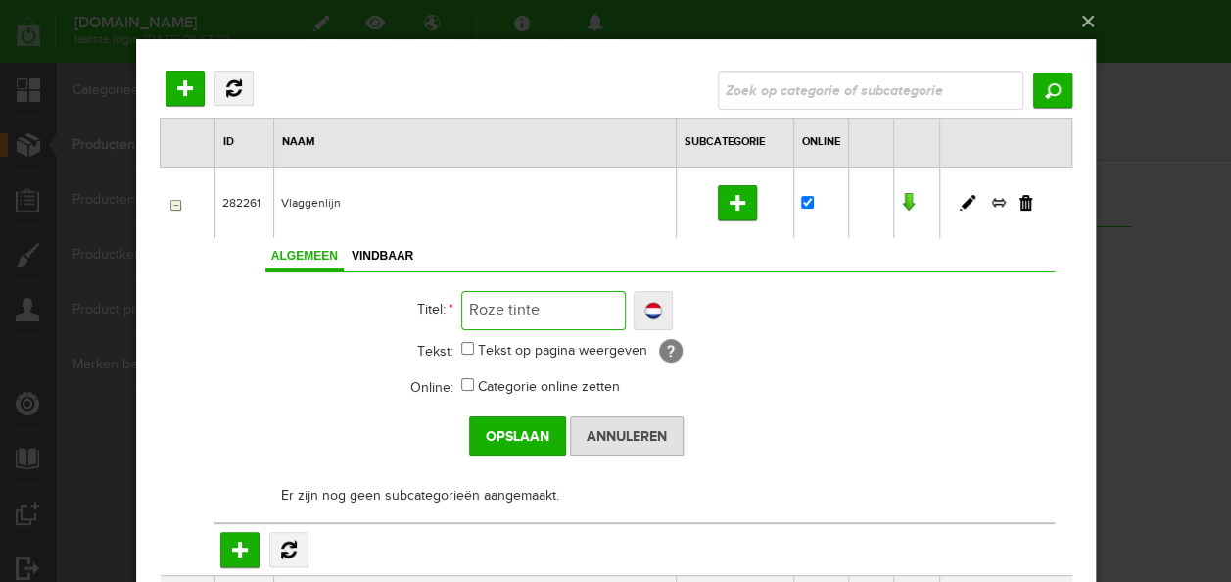
type input "Roze tinte"
type input "Roze tinten"
click at [495, 386] on label "Categorie online zetten" at bounding box center [548, 387] width 142 height 21
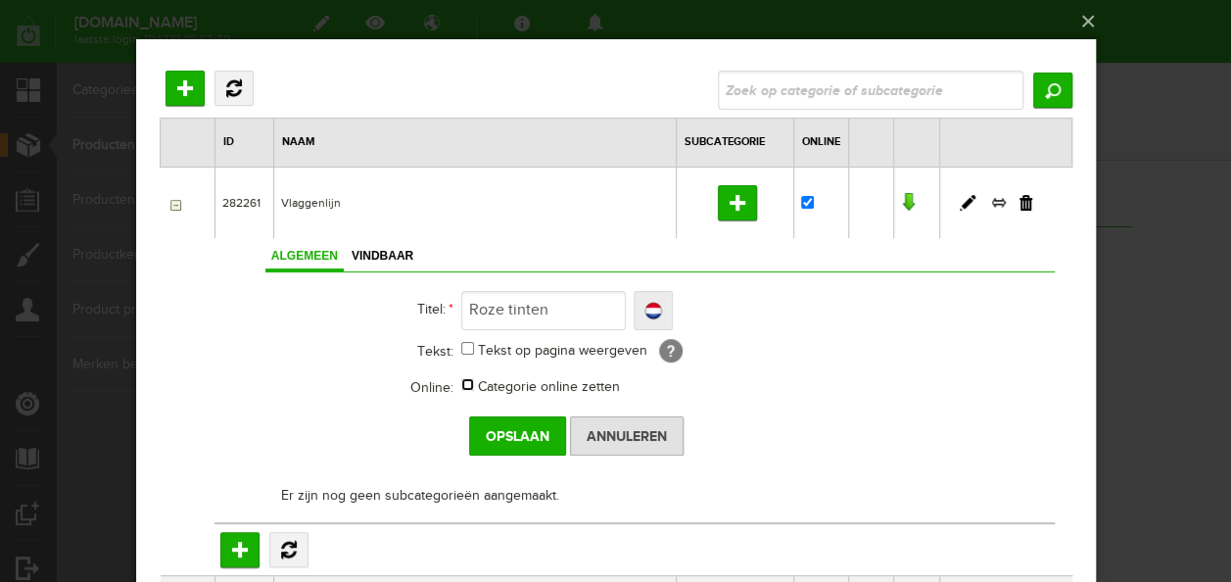
click at [473, 386] on input "Categorie online zetten" at bounding box center [466, 384] width 13 height 13
checkbox input "true"
click at [493, 431] on input "Opslaan" at bounding box center [516, 435] width 97 height 39
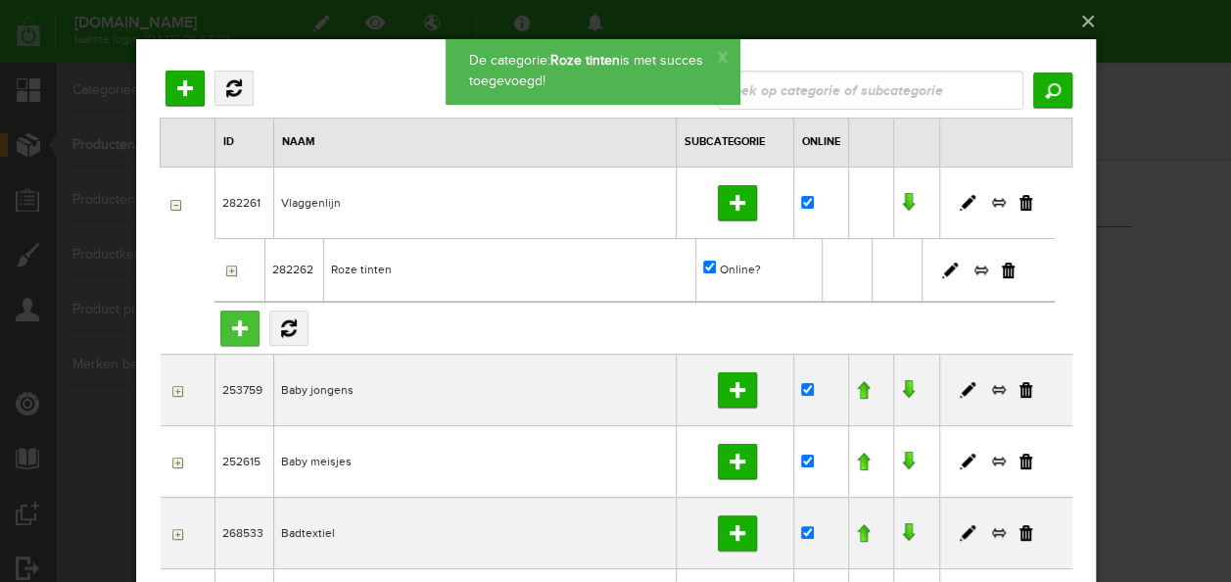
click at [246, 333] on input "Subcategorie toevoegen" at bounding box center [238, 327] width 39 height 35
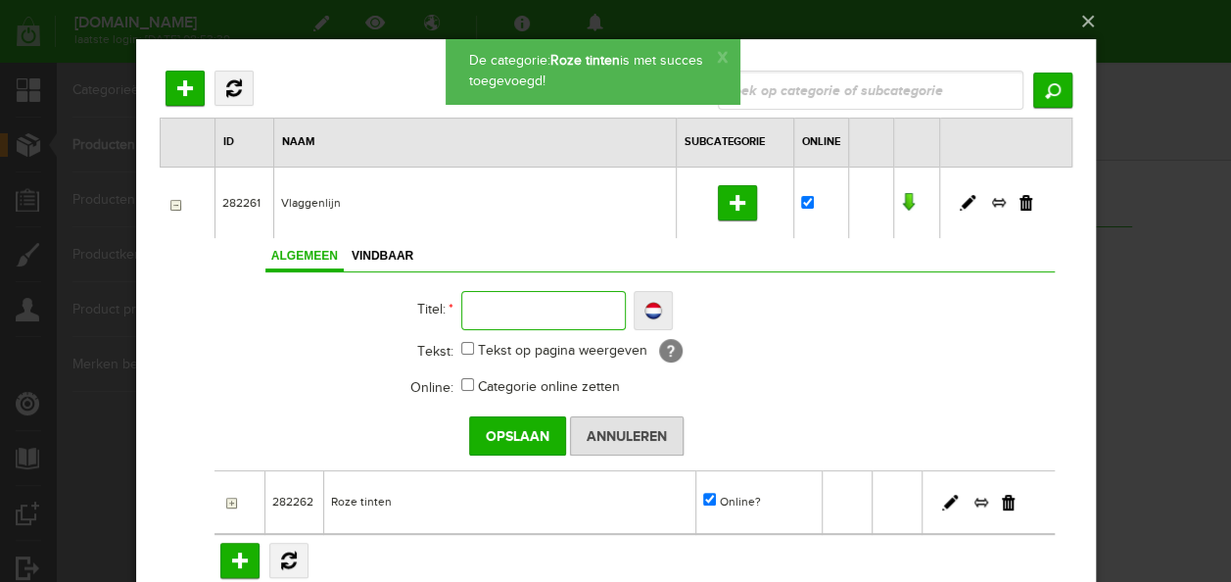
click at [542, 325] on input "text" at bounding box center [542, 310] width 165 height 39
type input "B"
type input "Br"
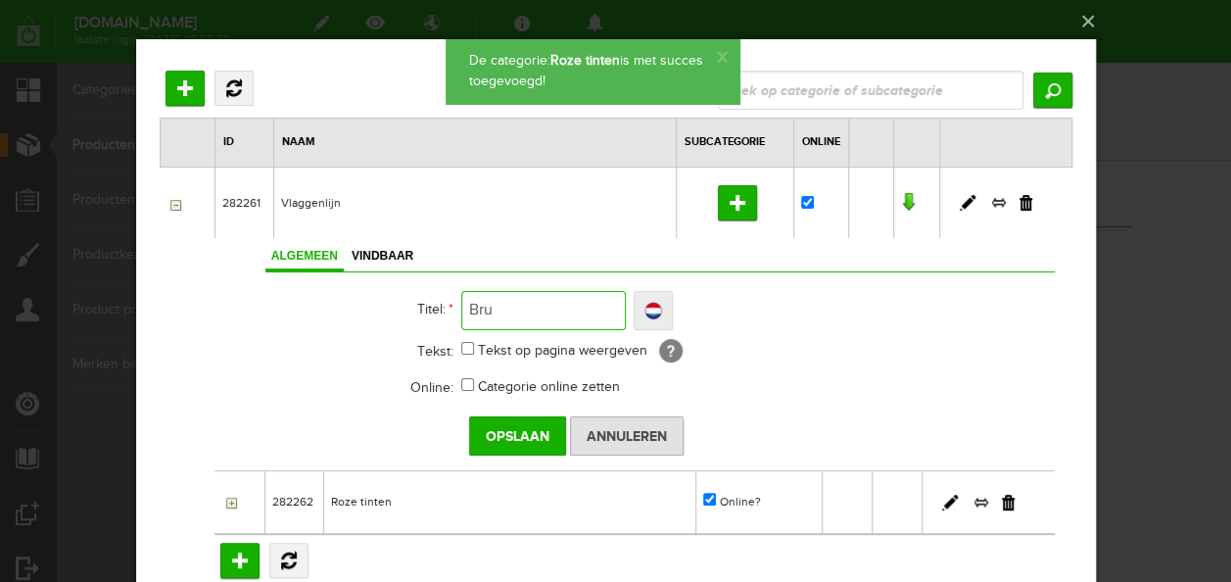
type input "Brui"
type input "Bruine"
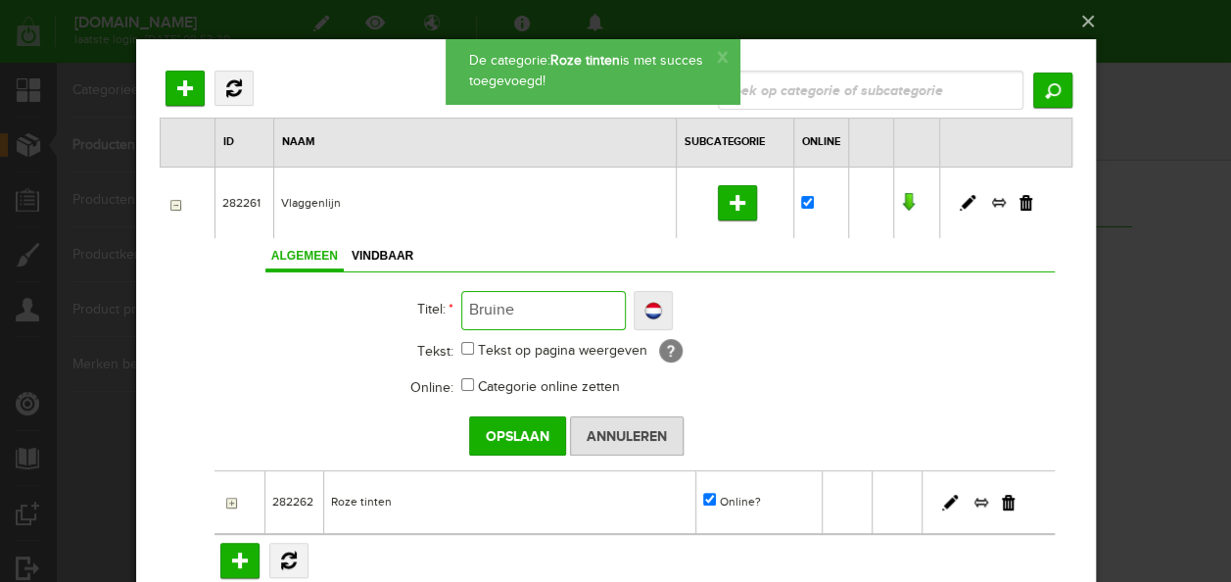
type input "Bruine"
type input "Bruine ti"
type input "Bruine tin"
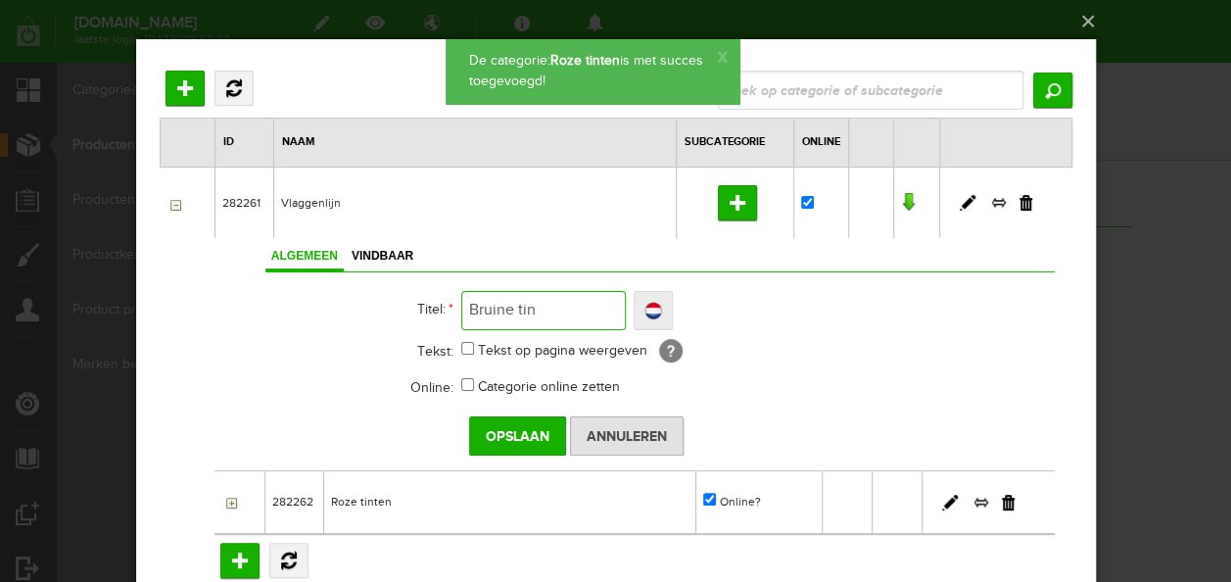
type input "Bruine tint"
type input "Bruine tinte"
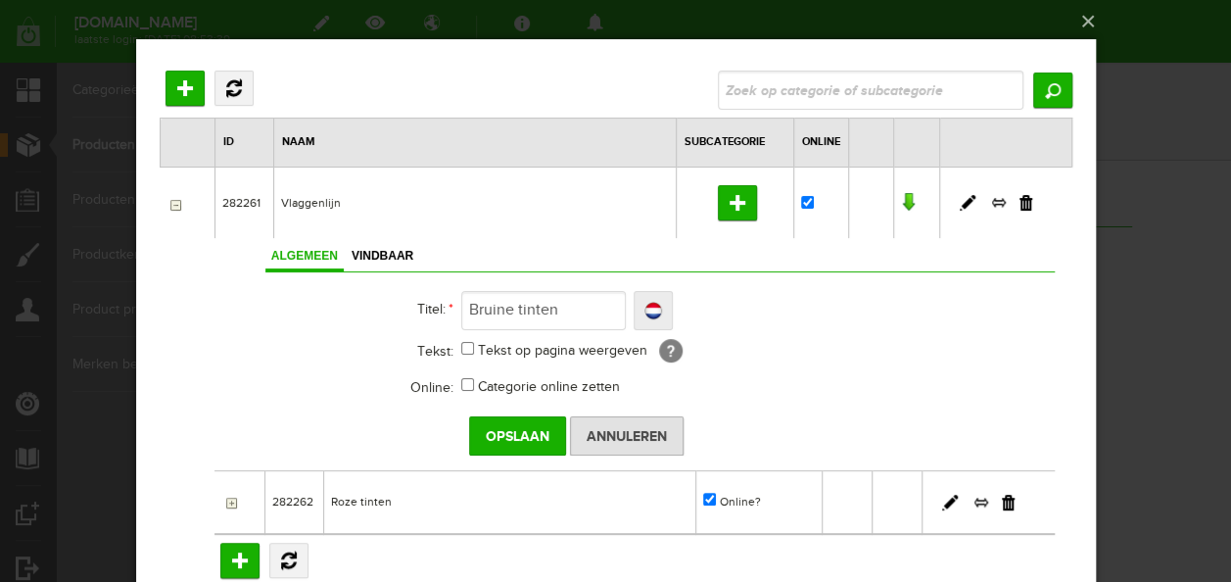
click at [528, 396] on td "Categorie online zetten" at bounding box center [757, 388] width 594 height 36
drag, startPoint x: 528, startPoint y: 396, endPoint x: 510, endPoint y: 405, distance: 20.2
click at [510, 384] on label "Categorie online zetten" at bounding box center [548, 387] width 142 height 21
click at [473, 384] on input "Categorie online zetten" at bounding box center [466, 384] width 13 height 13
click at [512, 431] on input "Opslaan" at bounding box center [516, 435] width 97 height 39
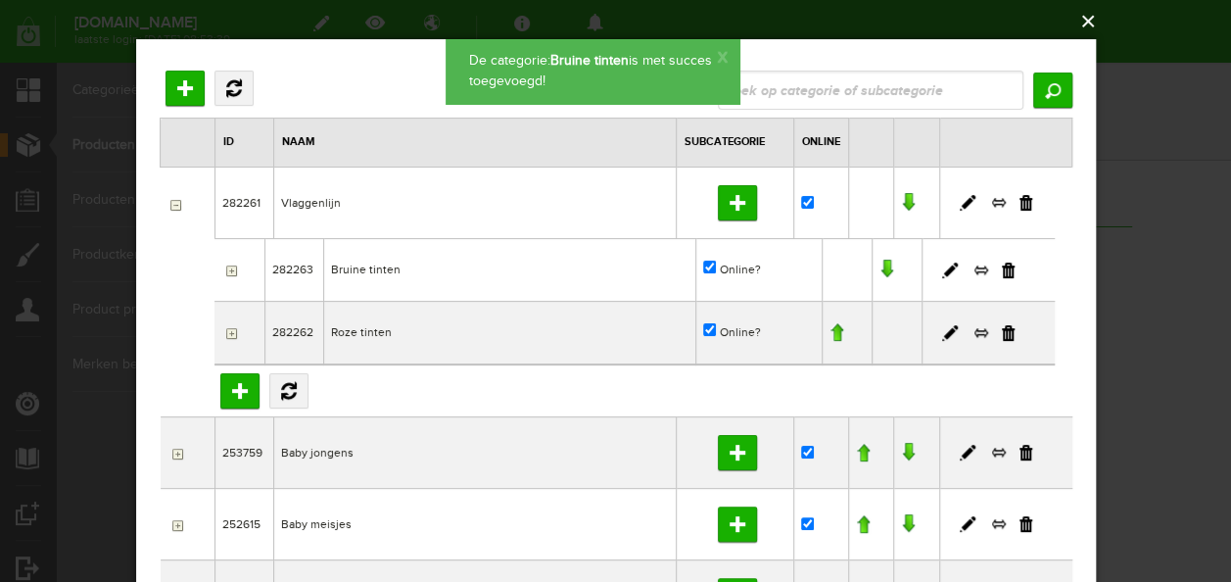
click at [1101, 22] on div "×" at bounding box center [615, 291] width 1231 height 582
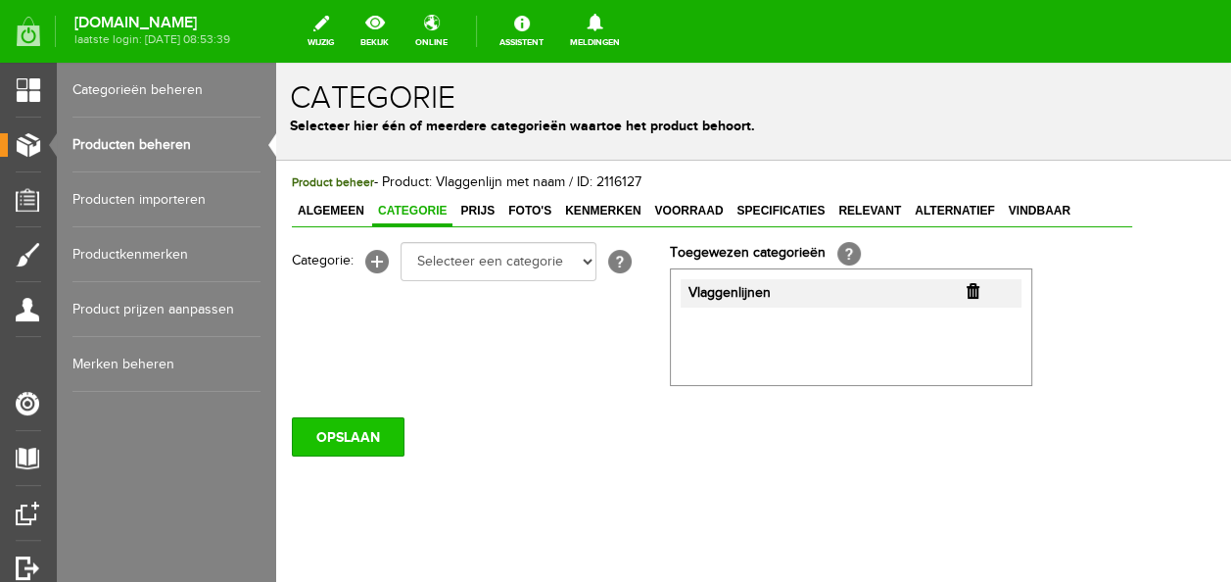
click at [329, 440] on input "OPSLAAN" at bounding box center [348, 436] width 113 height 39
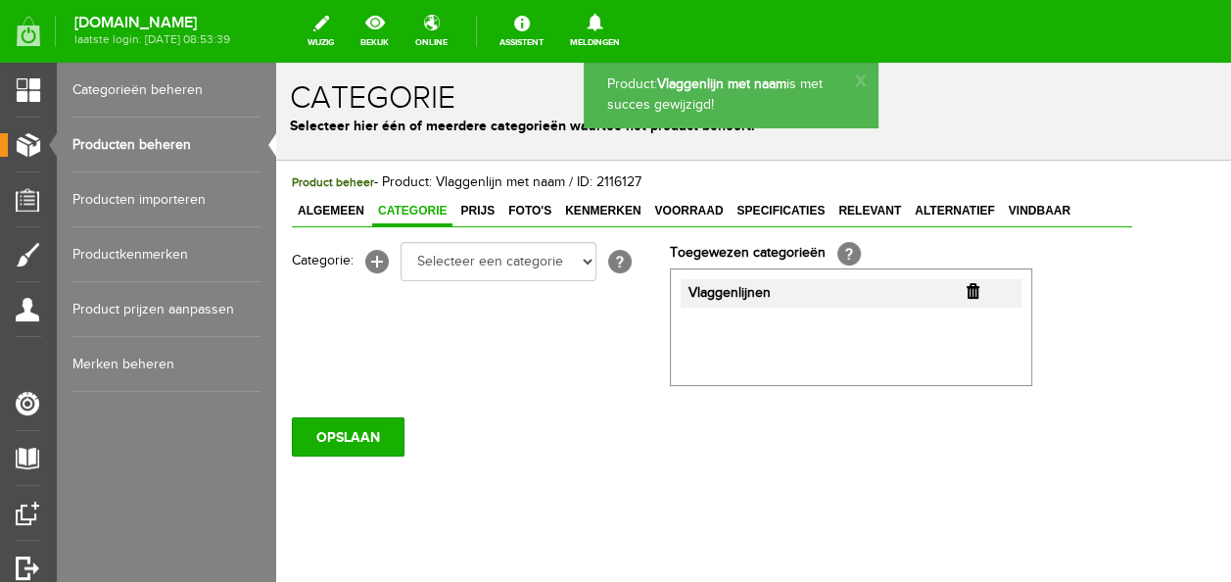
click at [336, 212] on span "Algemeen" at bounding box center [331, 211] width 78 height 14
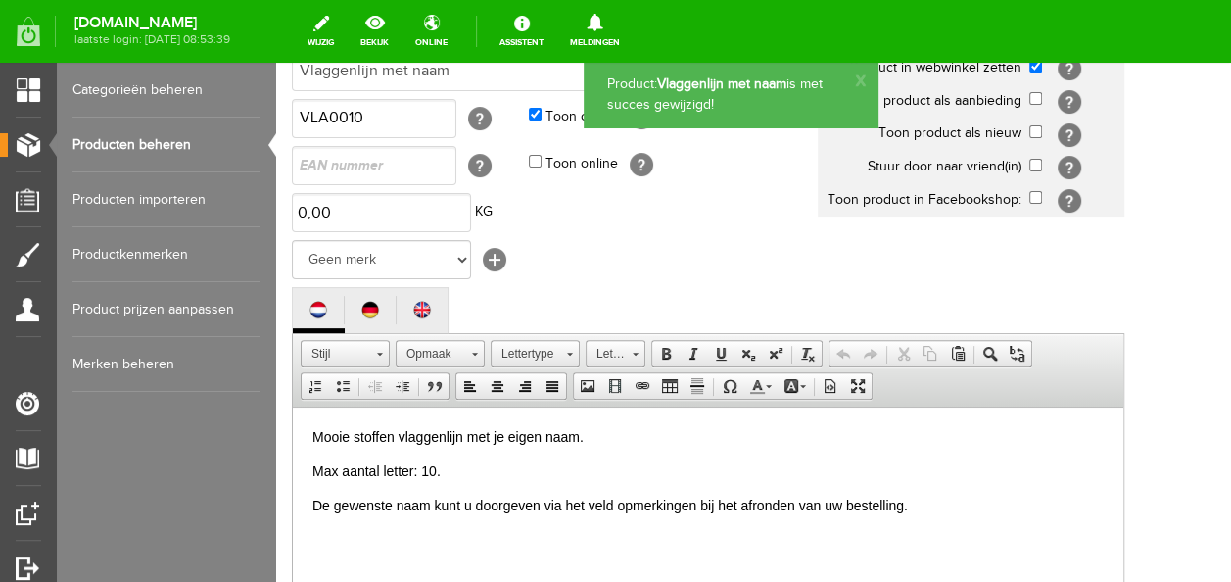
scroll to position [490, 0]
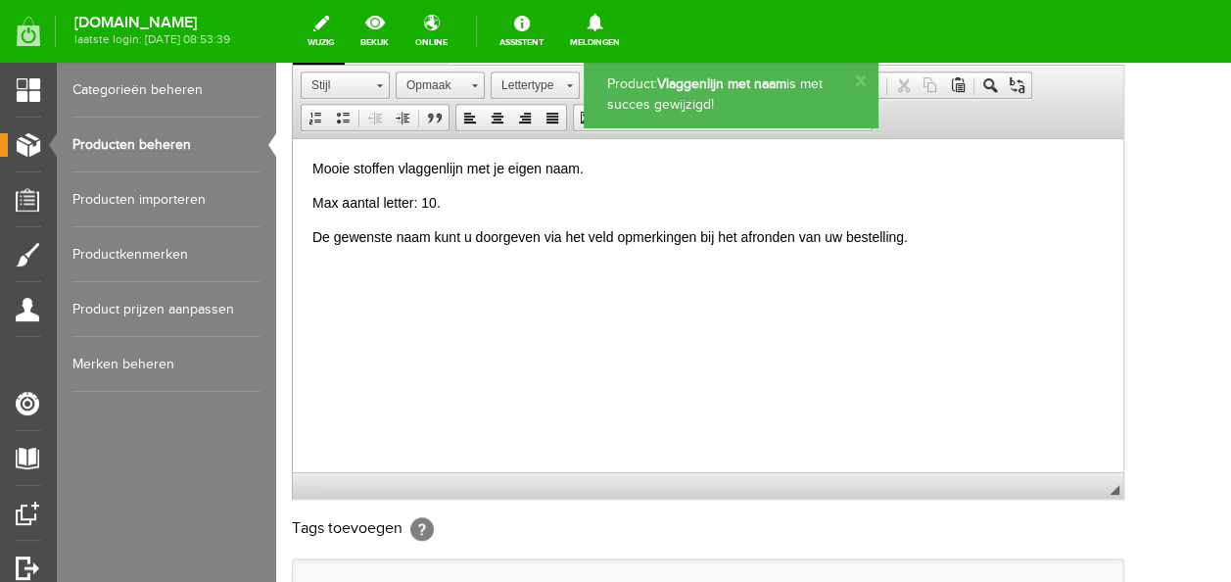
click at [467, 208] on p "Max aantal letter: 10." at bounding box center [707, 202] width 791 height 21
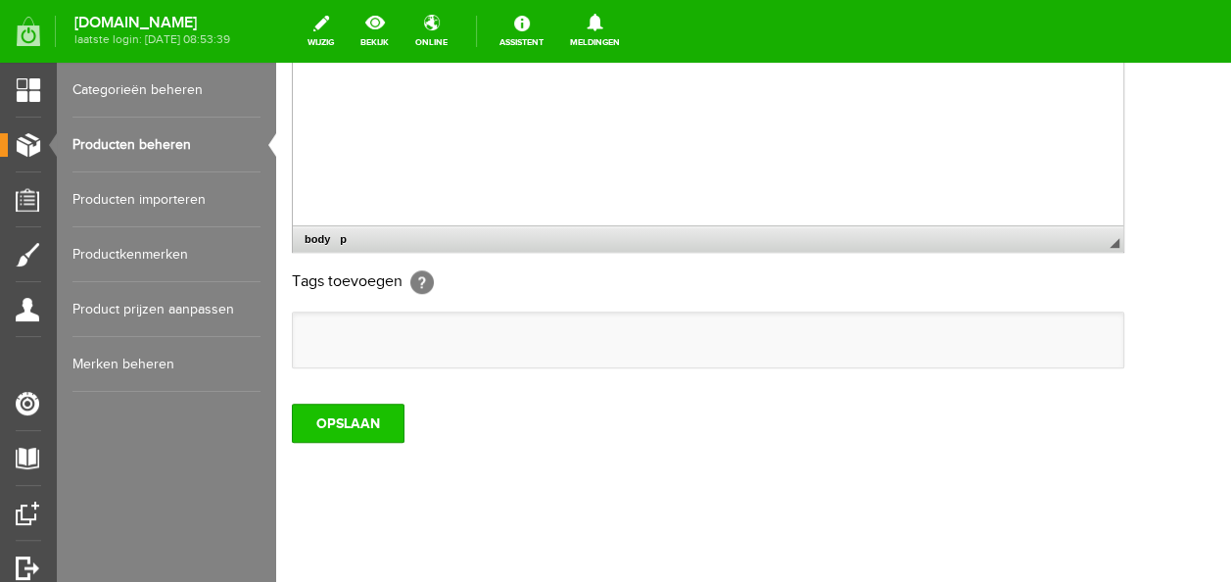
scroll to position [737, 0]
click at [334, 421] on input "OPSLAAN" at bounding box center [348, 422] width 113 height 39
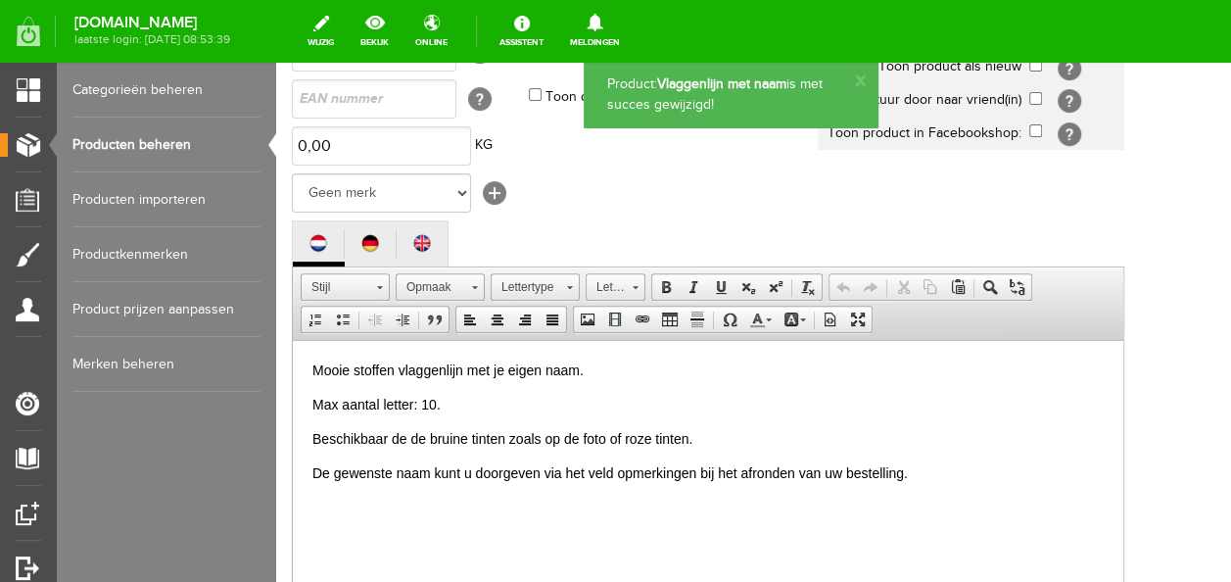
scroll to position [0, 0]
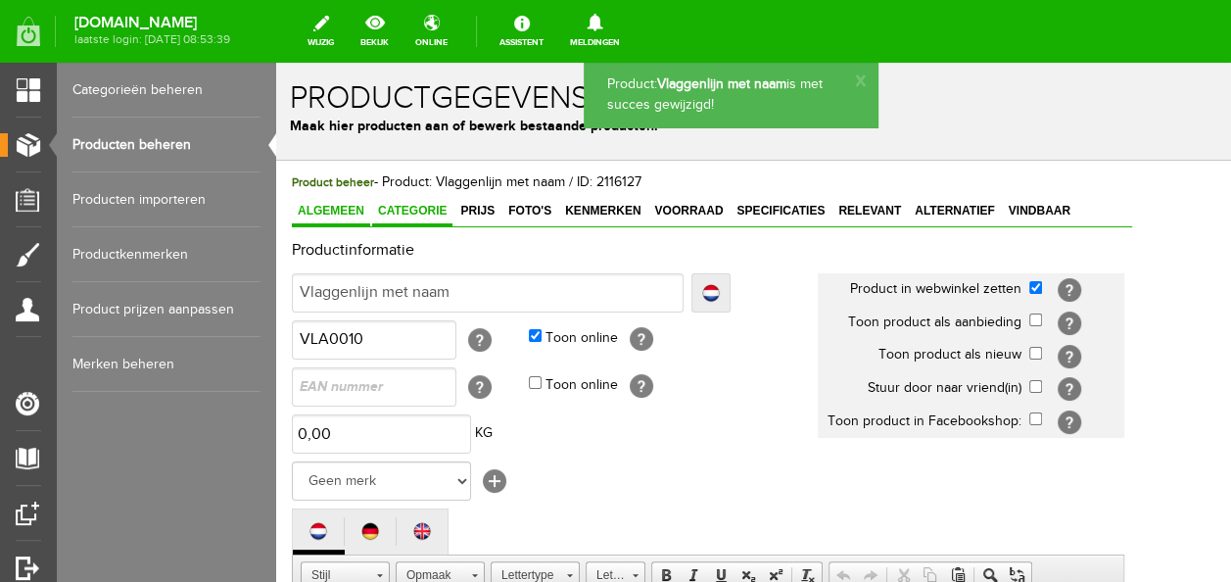
click at [448, 212] on span "Categorie" at bounding box center [412, 211] width 80 height 14
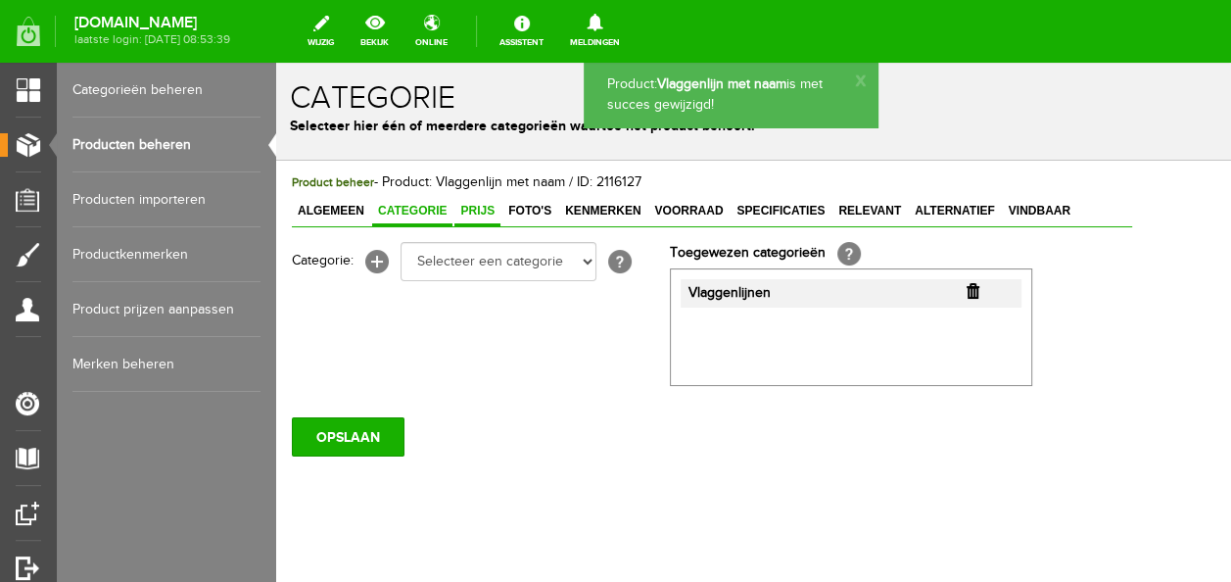
click at [467, 214] on span "Prijs" at bounding box center [477, 211] width 46 height 14
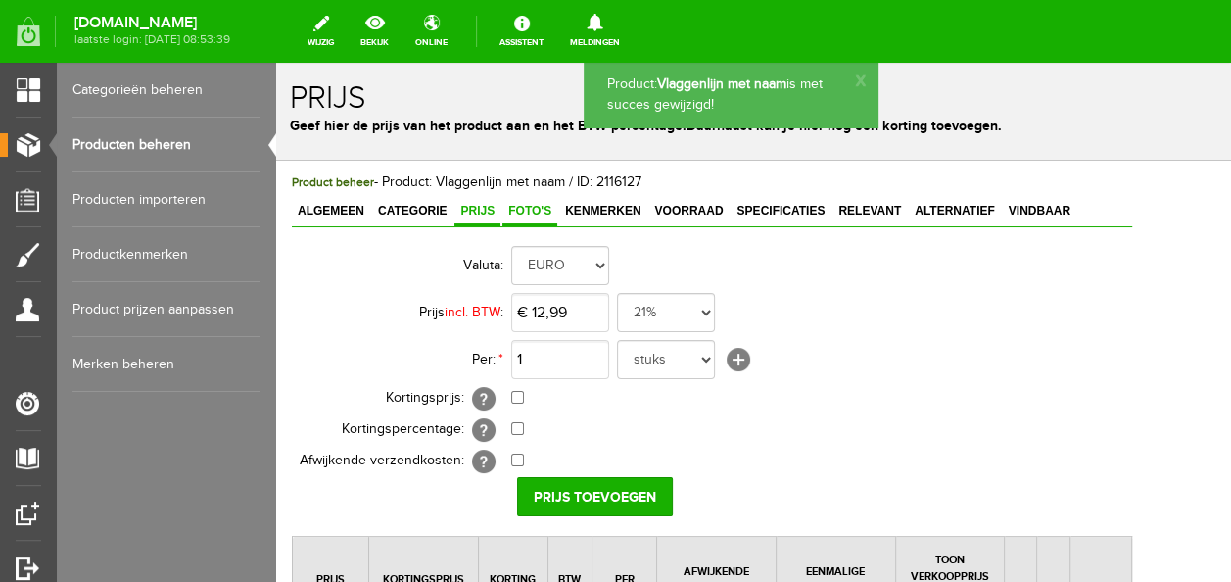
click at [527, 211] on span "Foto's" at bounding box center [529, 211] width 55 height 14
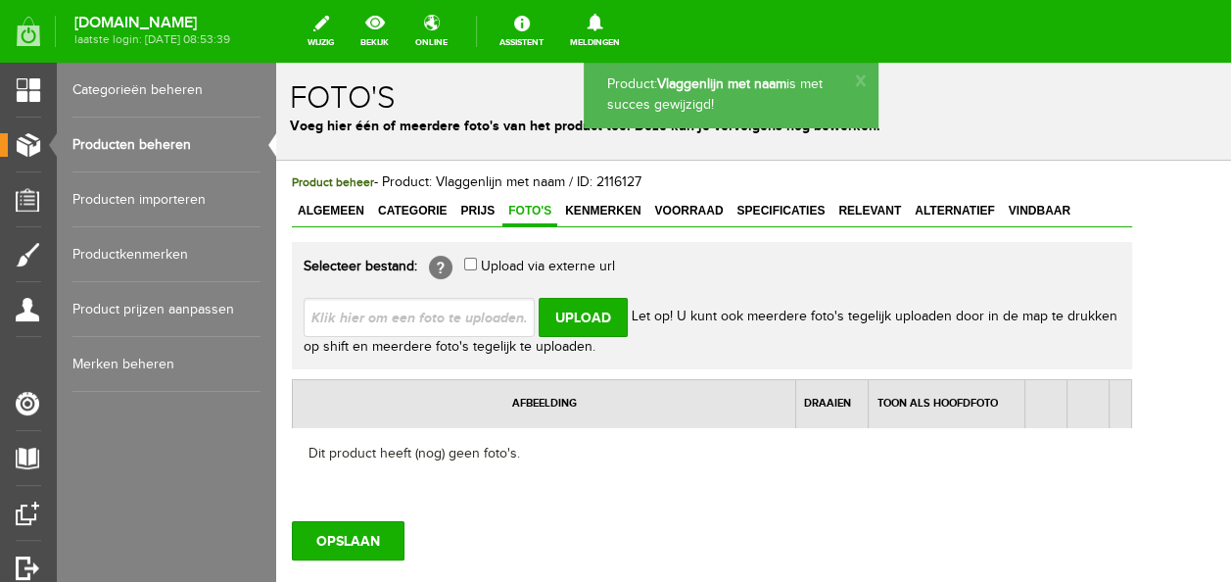
click at [513, 302] on input "file" at bounding box center [427, 316] width 247 height 37
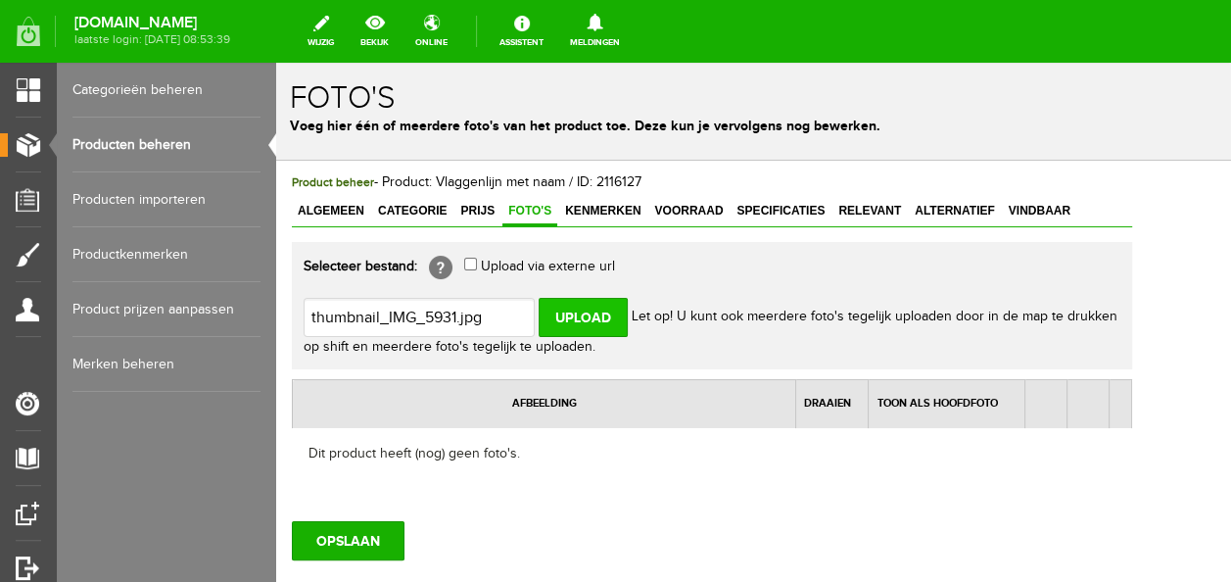
click at [560, 309] on input "Upload" at bounding box center [583, 317] width 89 height 39
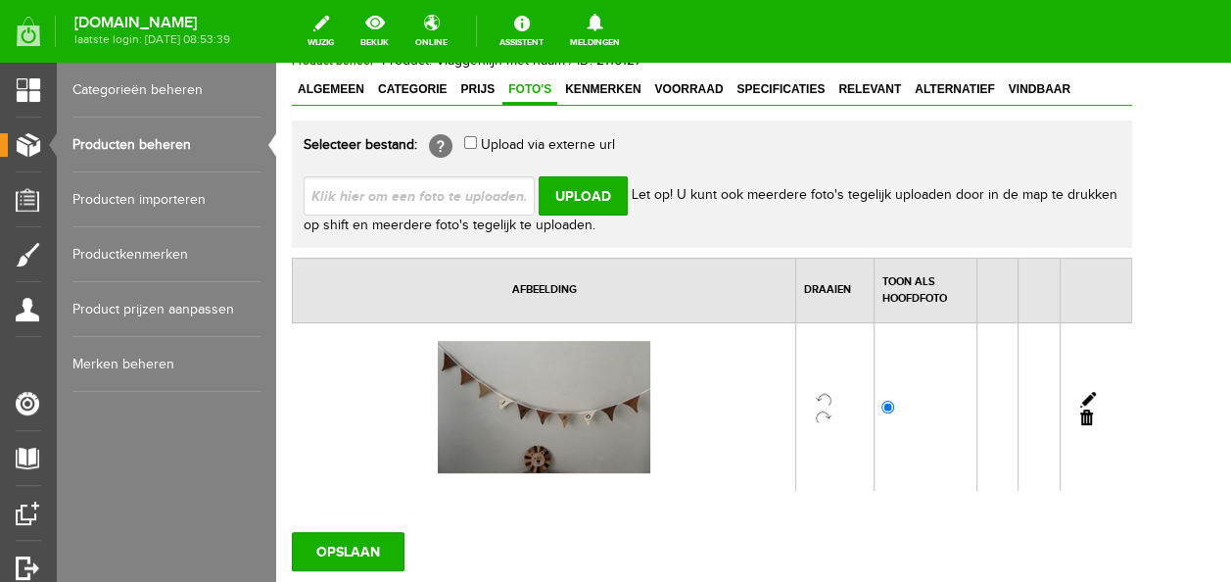
scroll to position [253, 0]
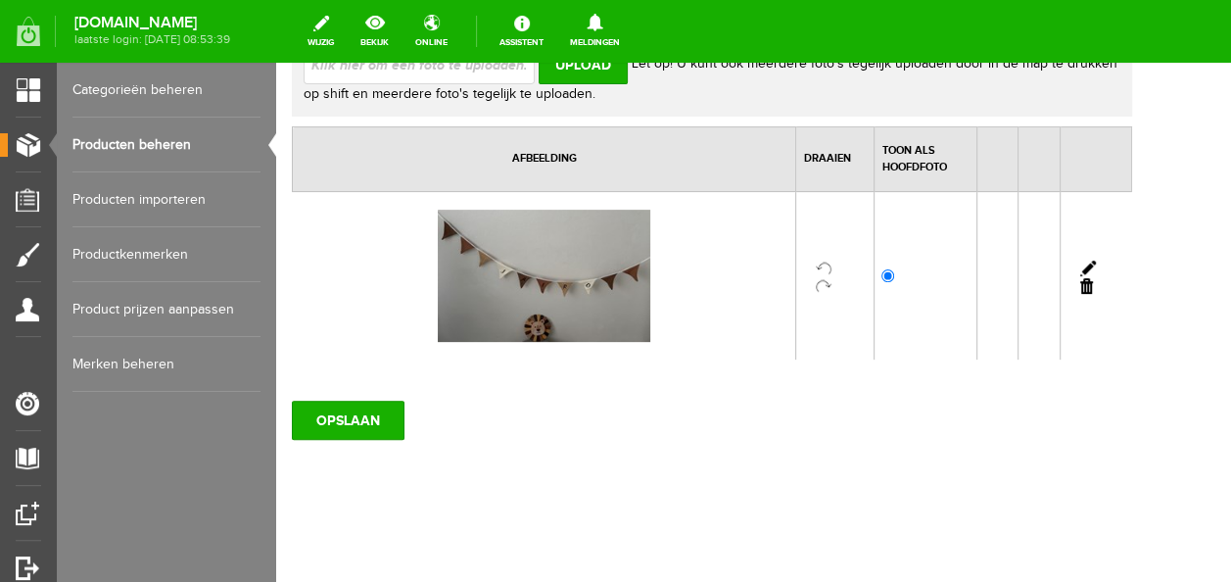
click at [325, 441] on div "Product beheer - Product: Vlaggenlijn met naam / ID: 2116127 Algemeen Categorie…" at bounding box center [712, 246] width 872 height 677
click at [334, 418] on input "OPSLAAN" at bounding box center [348, 420] width 113 height 39
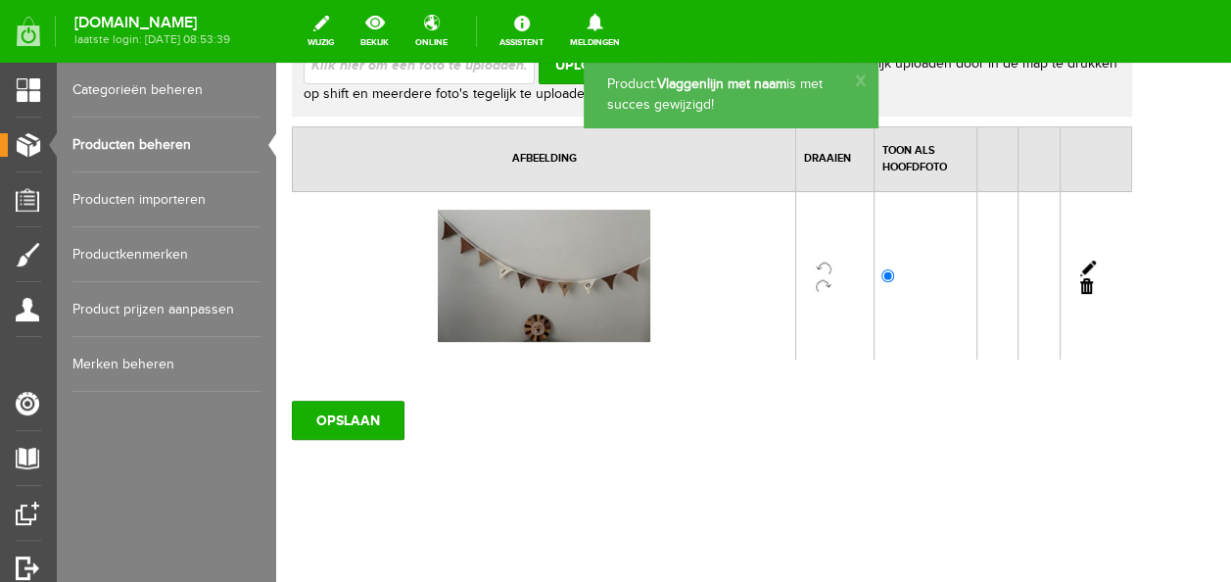
scroll to position [0, 0]
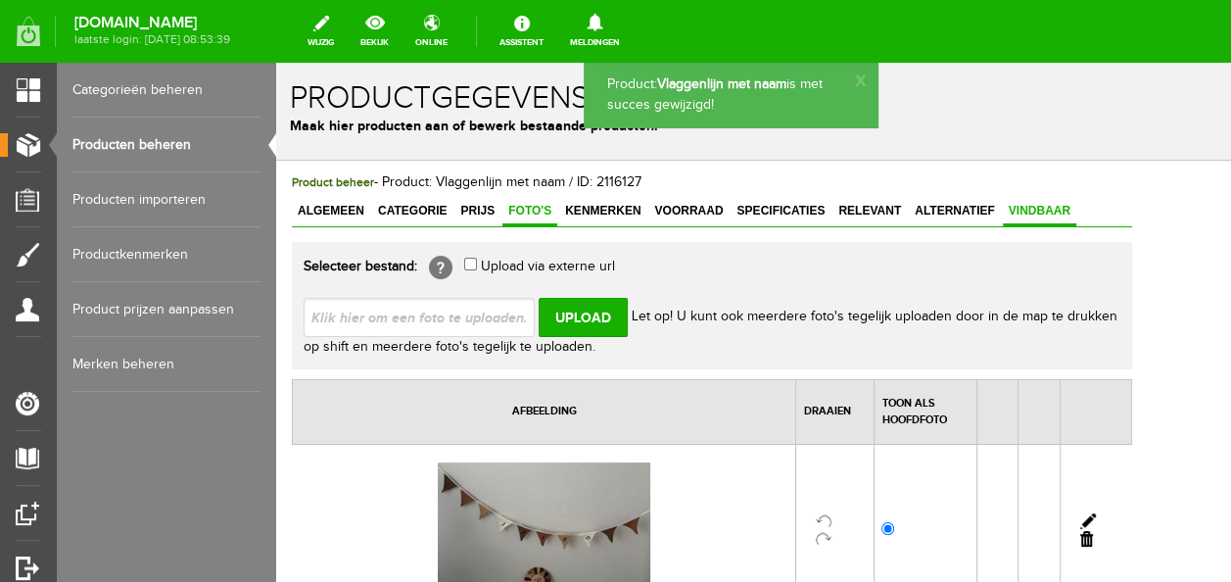
click at [1042, 205] on span "Vindbaar" at bounding box center [1039, 211] width 73 height 14
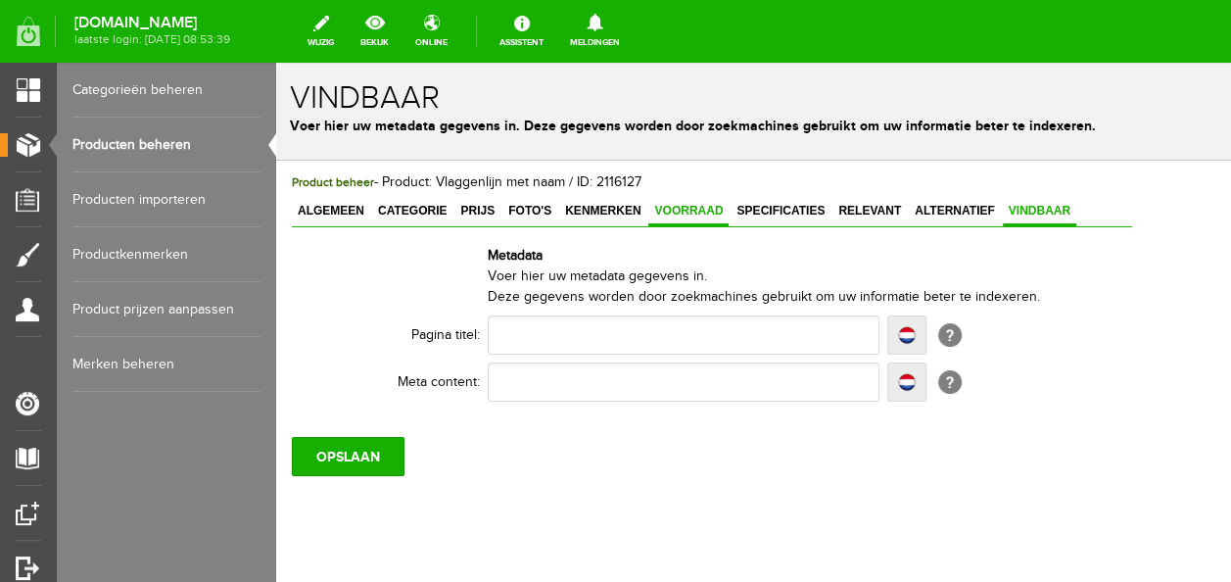
click at [677, 215] on span "Voorraad" at bounding box center [688, 211] width 80 height 14
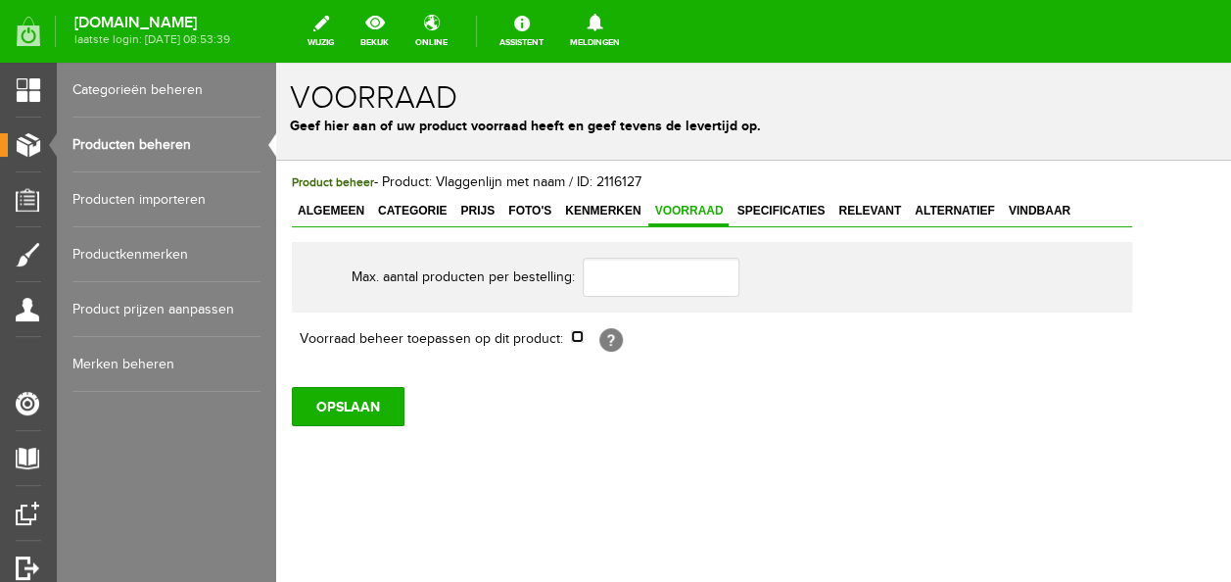
click at [574, 332] on input "checkbox" at bounding box center [577, 336] width 13 height 13
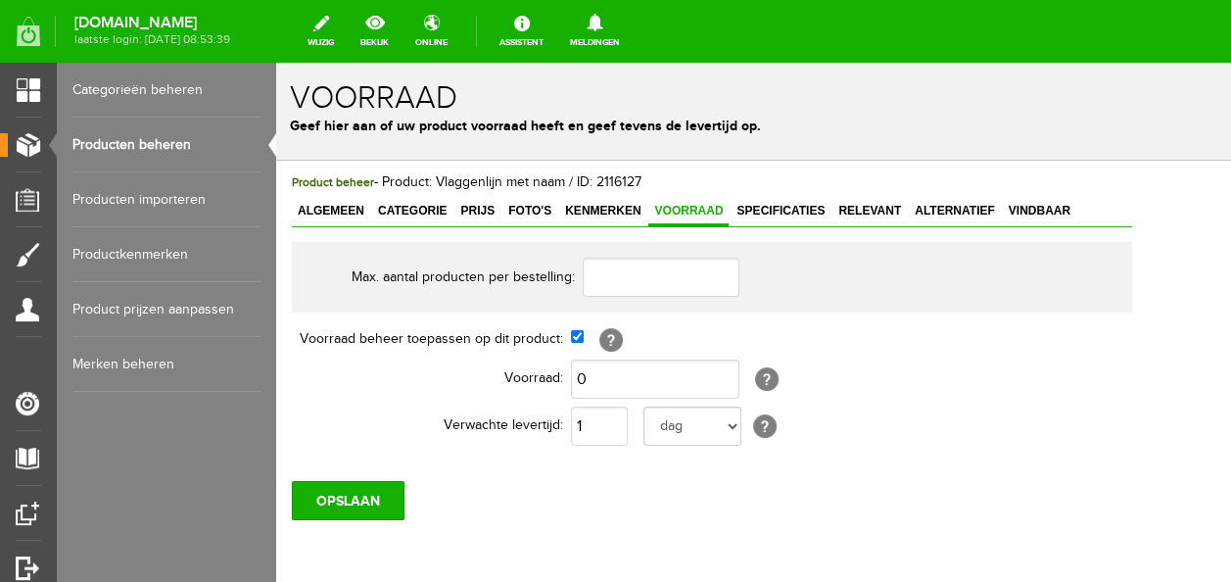
scroll to position [82, 0]
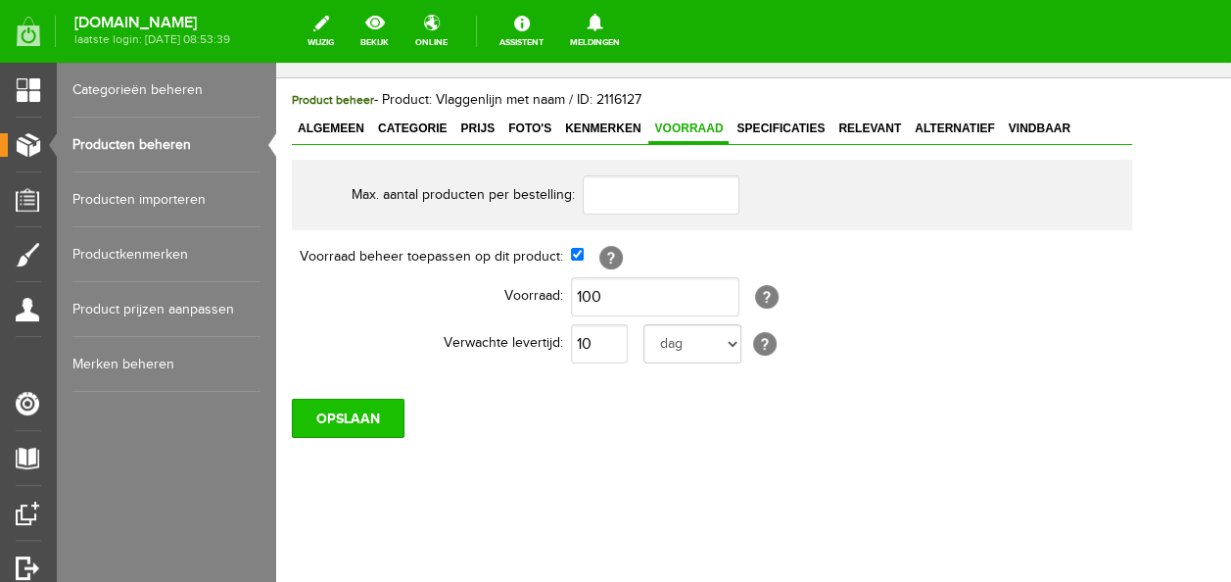
click at [380, 411] on input "OPSLAAN" at bounding box center [348, 418] width 113 height 39
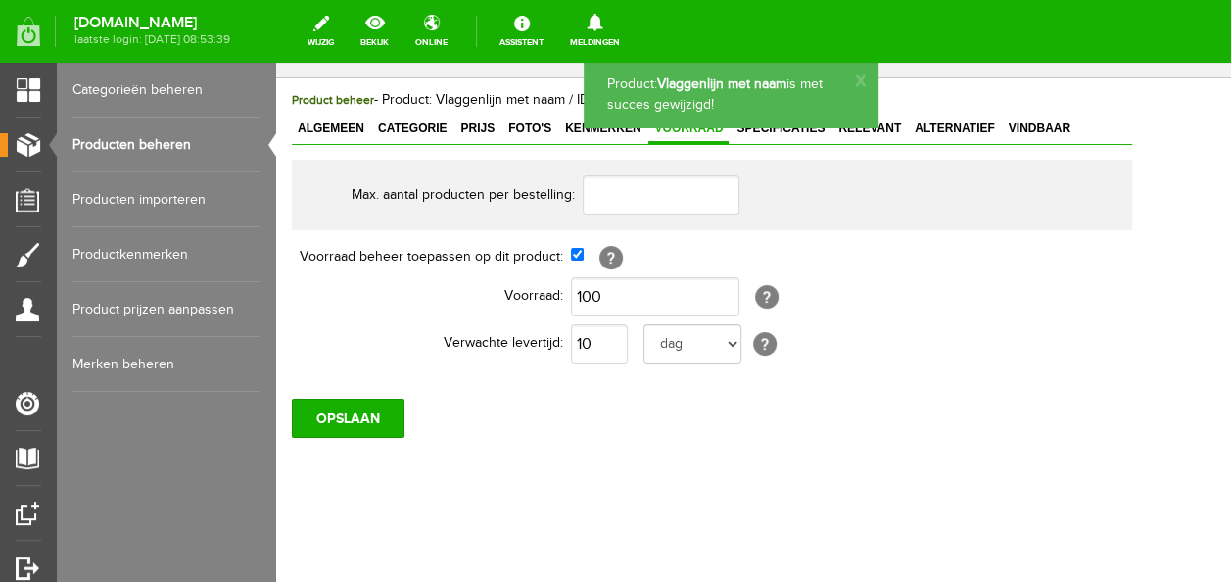
scroll to position [0, 0]
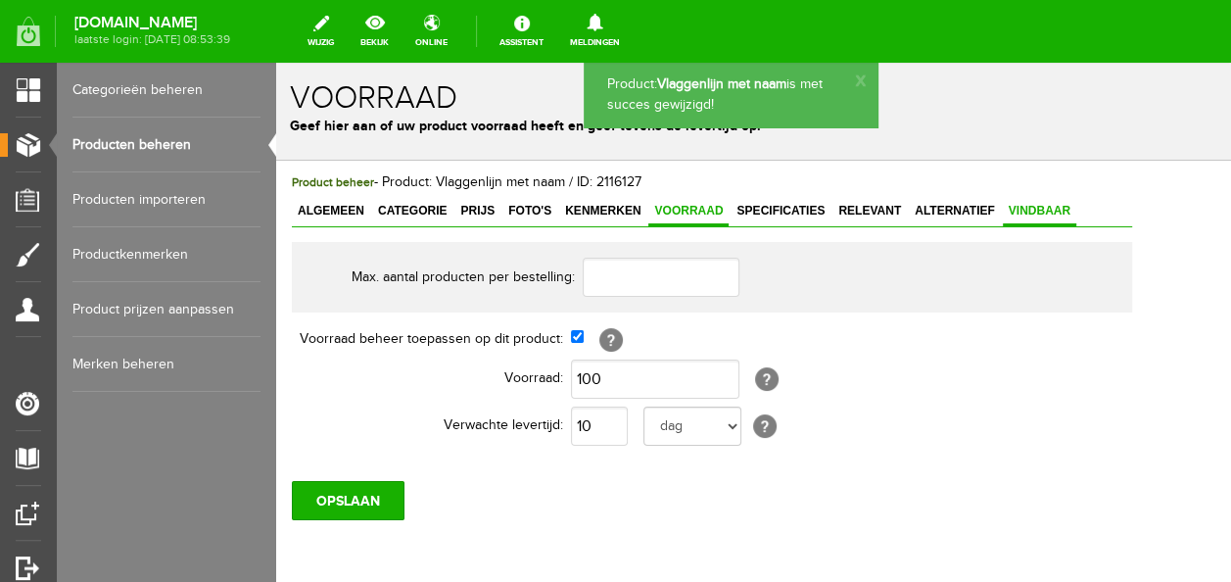
click at [1013, 202] on link "Vindbaar" at bounding box center [1039, 212] width 73 height 28
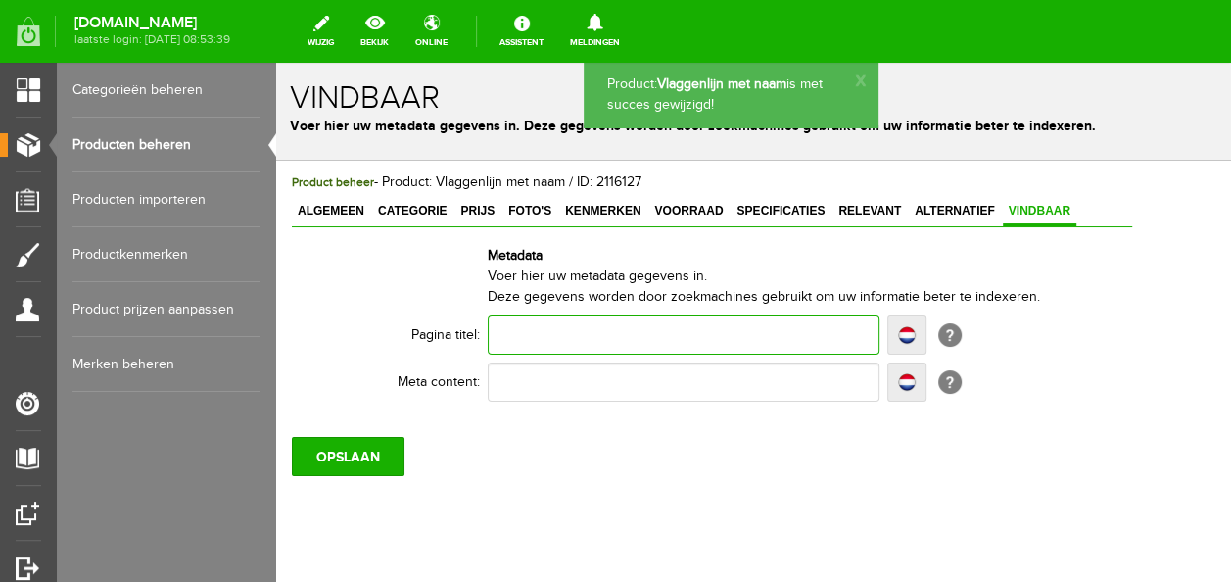
click at [670, 335] on input "text" at bounding box center [684, 334] width 392 height 39
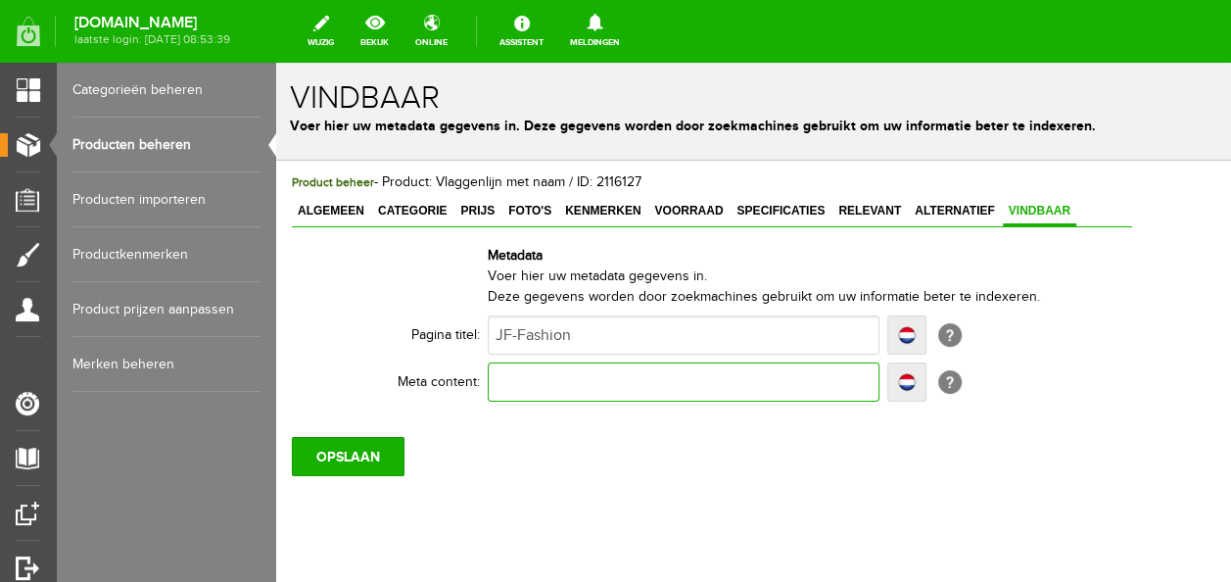
click at [707, 384] on input "text" at bounding box center [684, 381] width 392 height 39
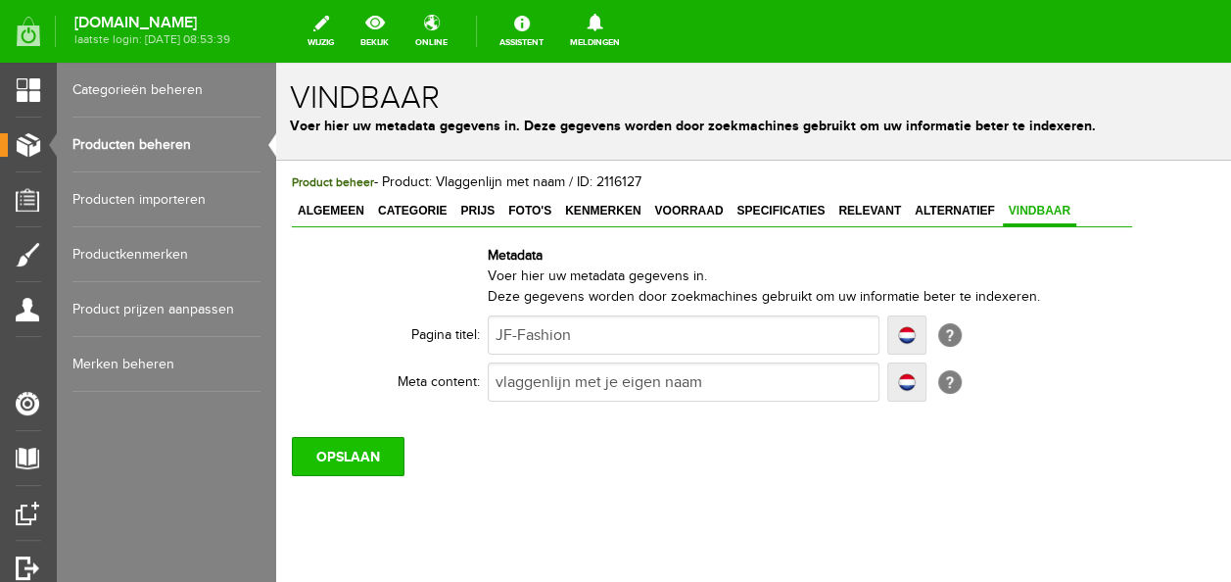
click at [345, 452] on input "OPSLAAN" at bounding box center [348, 456] width 113 height 39
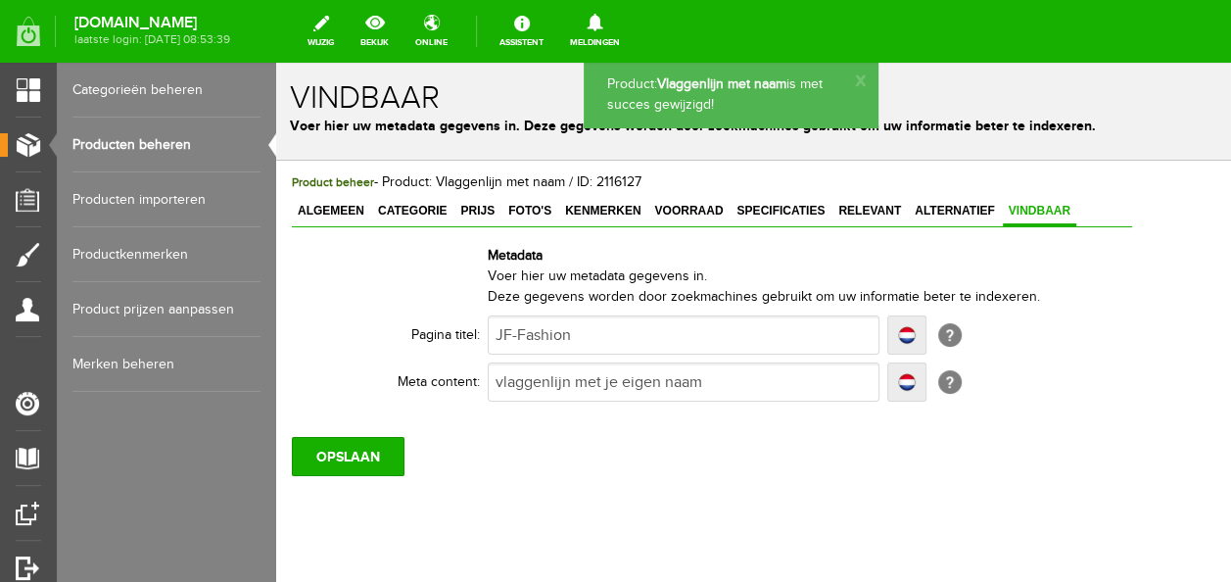
click at [166, 151] on link "Producten beheren" at bounding box center [166, 145] width 188 height 55
